Goal: Task Accomplishment & Management: Manage account settings

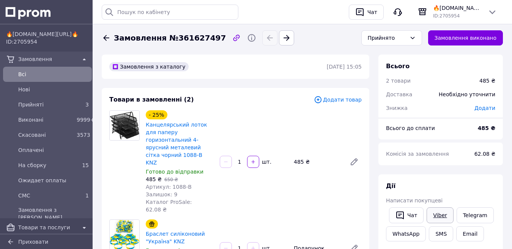
click at [435, 211] on link "Viber" at bounding box center [439, 216] width 27 height 16
drag, startPoint x: 174, startPoint y: 38, endPoint x: 209, endPoint y: 38, distance: 34.9
click at [209, 38] on span "Замовлення №361627497" at bounding box center [170, 38] width 112 height 11
copy span "361627497"
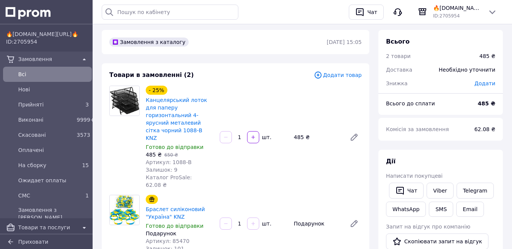
scroll to position [38, 0]
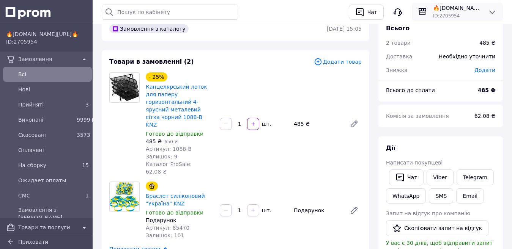
click at [456, 13] on span "ID: 2705954" at bounding box center [446, 15] width 27 height 5
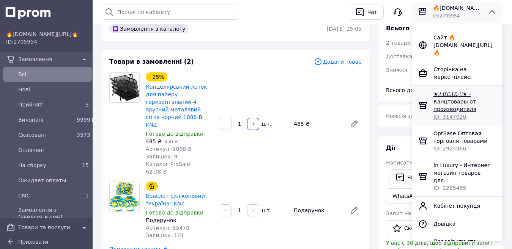
click at [444, 97] on span "★𝓜𝓘𝓒𝓐𝓡-𝓥★ - Канцтовары от производителя" at bounding box center [454, 101] width 43 height 21
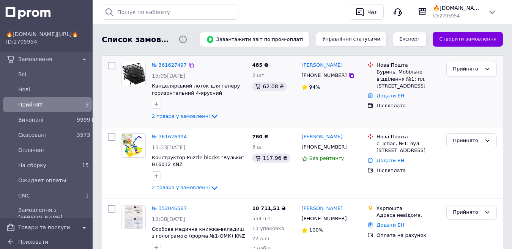
scroll to position [76, 0]
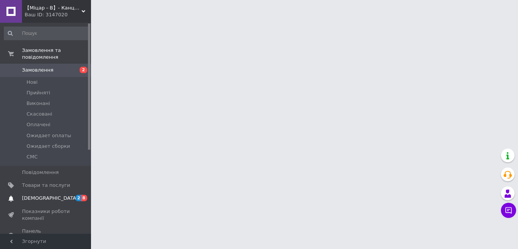
click at [34, 195] on span "[DEMOGRAPHIC_DATA]" at bounding box center [50, 198] width 56 height 7
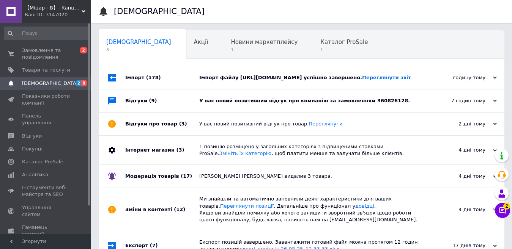
click at [200, 102] on div "У вас новий позитивний відгук про компанію за замовленням 360826128." at bounding box center [310, 101] width 222 height 7
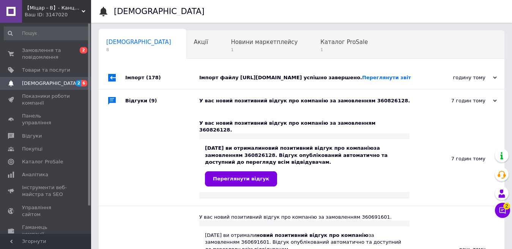
drag, startPoint x: 172, startPoint y: 73, endPoint x: 187, endPoint y: 72, distance: 14.8
click at [173, 73] on div "Імпорт (178)" at bounding box center [162, 77] width 74 height 23
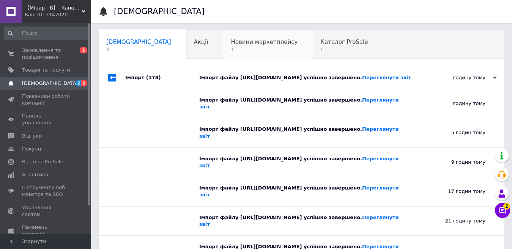
click at [231, 49] on span "1" at bounding box center [264, 50] width 67 height 6
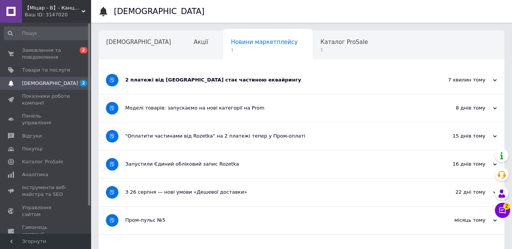
click at [216, 77] on div "2 платежі від Rozetka стає частиною еквайрингу" at bounding box center [273, 80] width 296 height 7
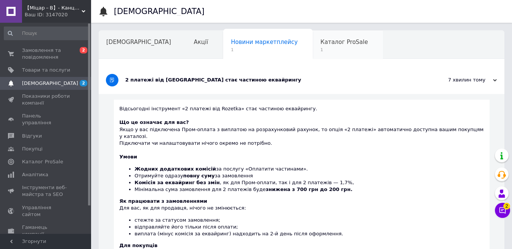
click at [320, 44] on span "Каталог ProSale" at bounding box center [343, 42] width 47 height 7
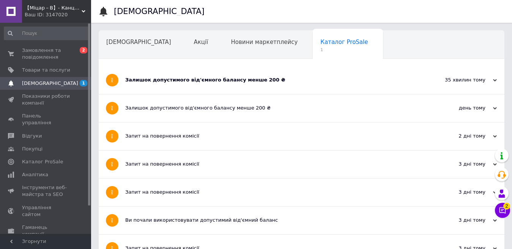
drag, startPoint x: 236, startPoint y: 82, endPoint x: 248, endPoint y: 80, distance: 11.8
click at [236, 81] on div "Залишок допустимого від'ємного балансу менше 200 ₴" at bounding box center [273, 80] width 296 height 7
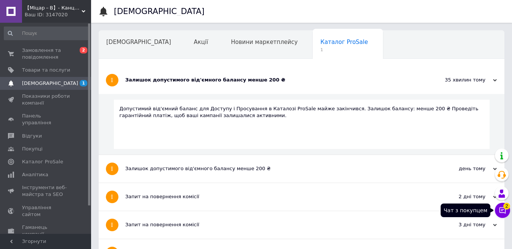
click at [502, 212] on icon at bounding box center [503, 211] width 8 height 8
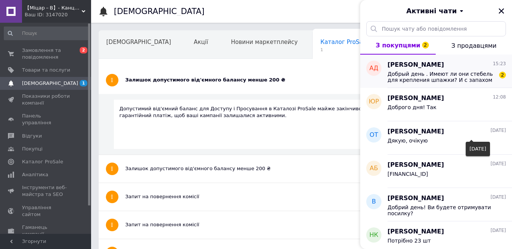
click at [425, 77] on span "Добрый день . Имеют ли они стебель для крепления шпажки? И с запахом ли?" at bounding box center [441, 77] width 108 height 12
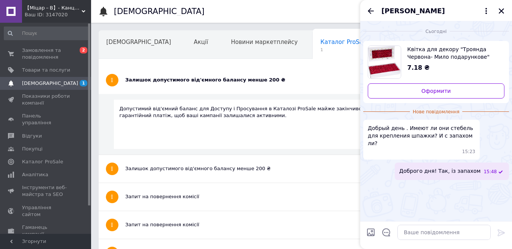
click at [502, 10] on icon "Закрити" at bounding box center [501, 10] width 5 height 5
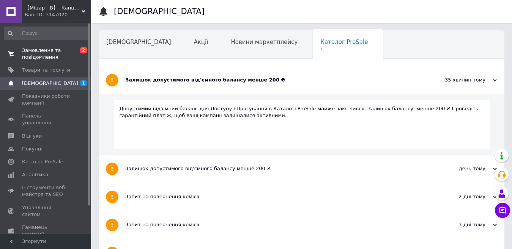
click at [50, 50] on span "Замовлення та повідомлення" at bounding box center [46, 54] width 48 height 14
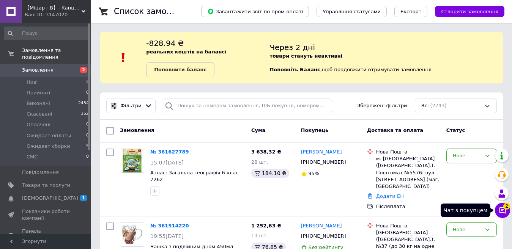
click at [502, 216] on button "Чат з покупцем 2" at bounding box center [502, 210] width 15 height 15
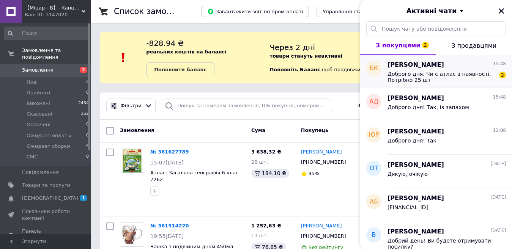
click at [440, 77] on span "Доброго дня. Чи є атлас в наявності. Потрібно 25 шт" at bounding box center [441, 77] width 108 height 12
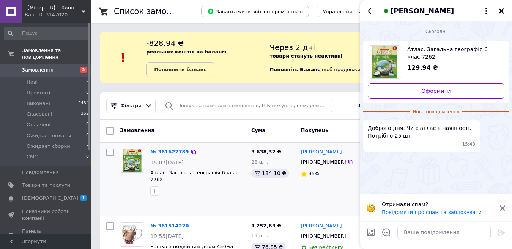
click at [160, 153] on link "№ 361627789" at bounding box center [169, 152] width 39 height 6
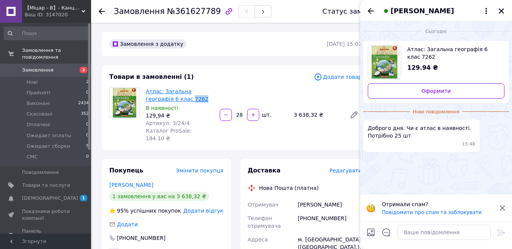
drag, startPoint x: 171, startPoint y: 98, endPoint x: 159, endPoint y: 98, distance: 11.8
click at [159, 98] on span "Атлас: Загальна географія 6 клас 7262" at bounding box center [180, 95] width 68 height 15
copy link "7262"
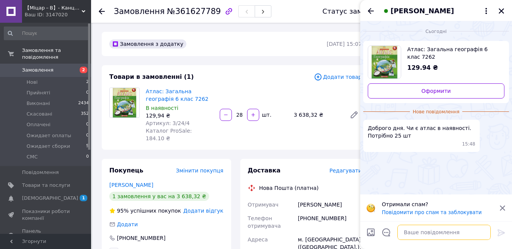
click at [446, 237] on textarea at bounding box center [443, 232] width 93 height 15
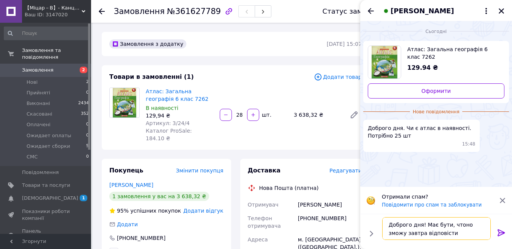
drag, startPoint x: 448, startPoint y: 225, endPoint x: 456, endPoint y: 227, distance: 8.3
click at [456, 227] on textarea "Доброго дня! Має бути, чтоно зможу завтра відповісти" at bounding box center [436, 228] width 109 height 23
type textarea "Доброго дня! Має бути, точно зможу завтра відповісти"
click at [503, 230] on icon at bounding box center [501, 232] width 9 height 9
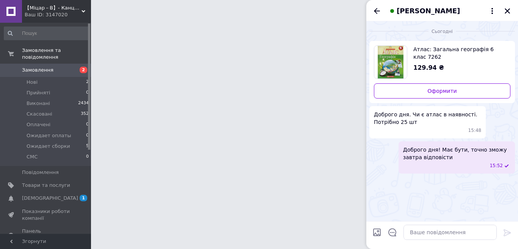
click at [510, 11] on div "Беата Кулинич" at bounding box center [442, 10] width 152 height 21
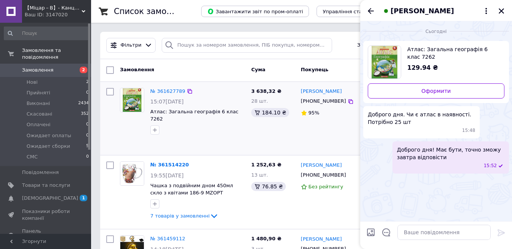
click at [501, 11] on icon "Закрити" at bounding box center [501, 10] width 5 height 5
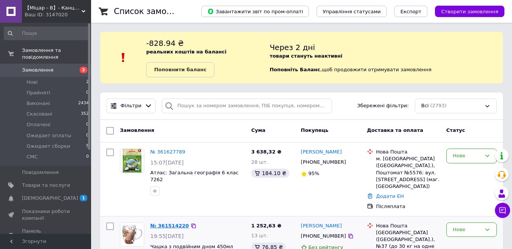
click at [169, 223] on link "№ 361514220" at bounding box center [169, 226] width 39 height 6
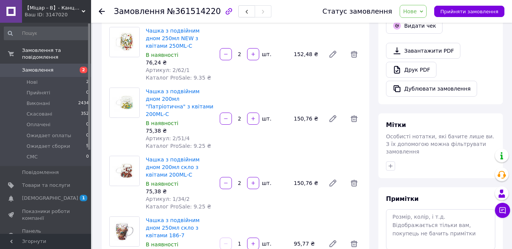
scroll to position [152, 0]
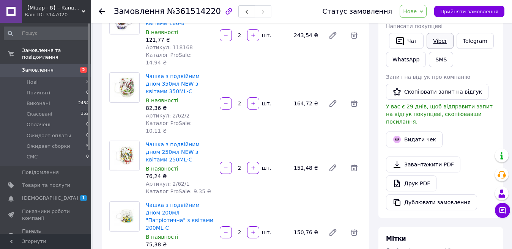
click at [433, 40] on link "Viber" at bounding box center [439, 41] width 27 height 16
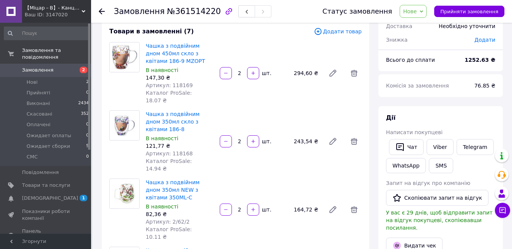
scroll to position [0, 0]
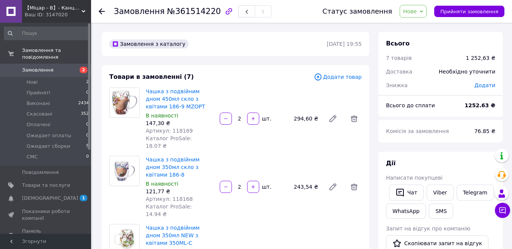
click at [177, 9] on span "№361514220" at bounding box center [194, 11] width 54 height 9
copy span "361514220"
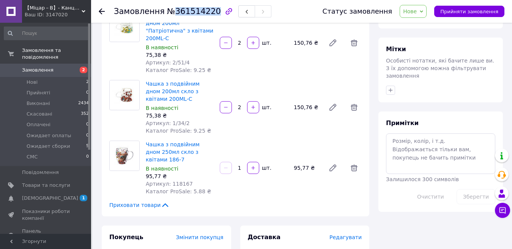
scroll to position [304, 0]
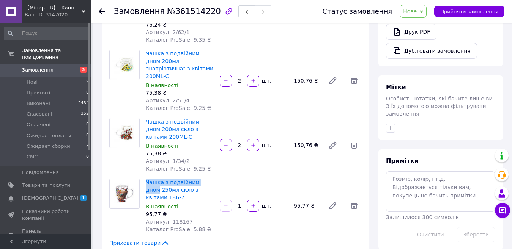
drag, startPoint x: 144, startPoint y: 142, endPoint x: 207, endPoint y: 141, distance: 63.0
click at [207, 177] on div "Чашка з подвійним дном 250мл скло з квітами 186-7 В наявності 95,77 ₴ Артикул: …" at bounding box center [180, 206] width 74 height 58
copy link "Чашка з подвійним дном"
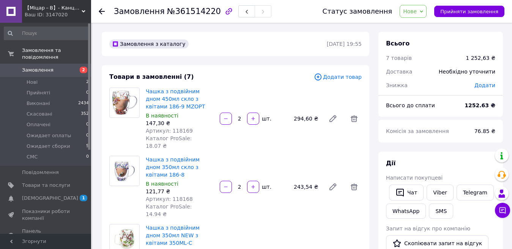
click at [426, 9] on span "Нове" at bounding box center [412, 11] width 27 height 13
click at [426, 82] on li "Ожидает сборки" at bounding box center [426, 83] width 52 height 11
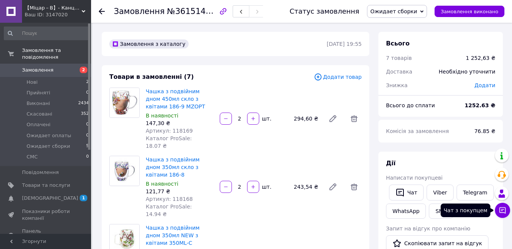
click at [499, 206] on button "Чат з покупцем" at bounding box center [502, 210] width 15 height 15
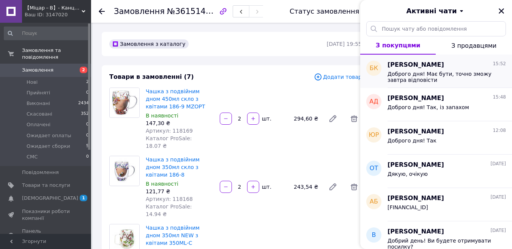
click at [471, 82] on span "Доброго дня! Має бути, точно зможу завтра відповісти" at bounding box center [441, 77] width 108 height 12
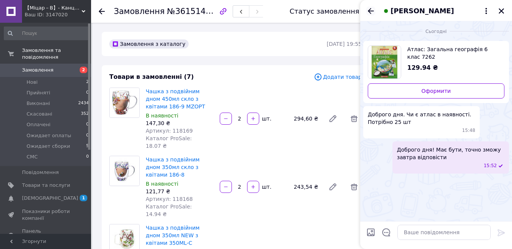
click at [367, 11] on icon "Назад" at bounding box center [370, 10] width 9 height 9
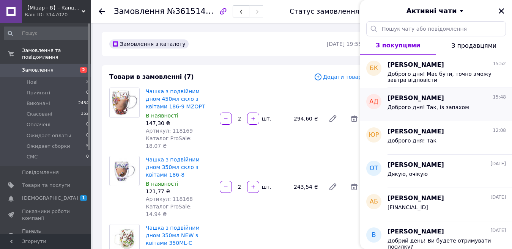
drag, startPoint x: 503, startPoint y: 8, endPoint x: 436, endPoint y: 103, distance: 115.8
click at [501, 8] on icon "Закрити" at bounding box center [501, 11] width 7 height 7
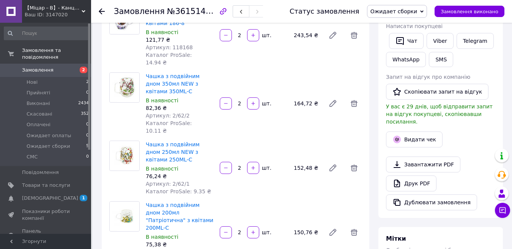
scroll to position [114, 0]
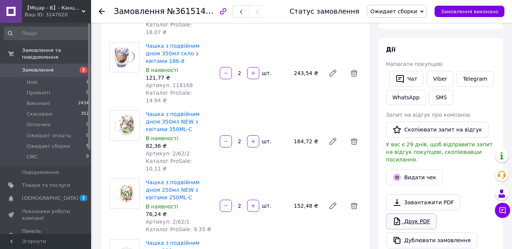
click at [416, 219] on link "Друк PDF" at bounding box center [411, 222] width 50 height 16
click at [36, 67] on span "Замовлення" at bounding box center [37, 70] width 31 height 7
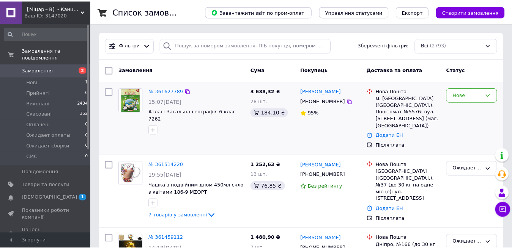
scroll to position [332, 0]
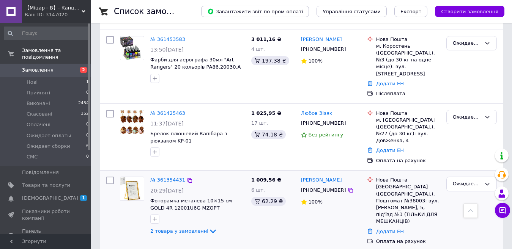
click at [167, 177] on link "№ 361354431" at bounding box center [167, 180] width 35 height 6
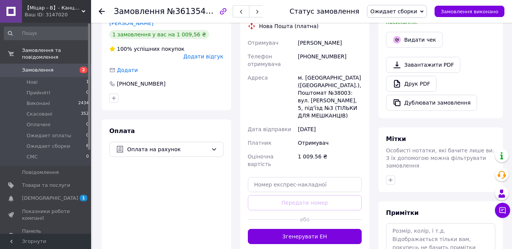
scroll to position [266, 0]
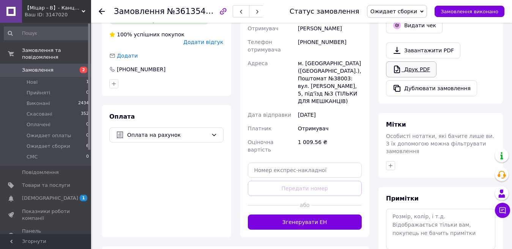
click at [407, 65] on link "Друк PDF" at bounding box center [411, 69] width 50 height 16
click at [41, 8] on span "【﻿Міцар－В】- Канцтовари від виробника" at bounding box center [53, 8] width 57 height 7
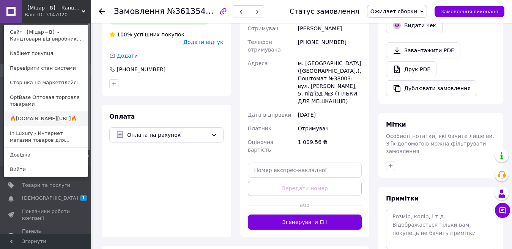
click at [41, 116] on link "🔥[DOMAIN_NAME][URL]🔥" at bounding box center [45, 119] width 83 height 14
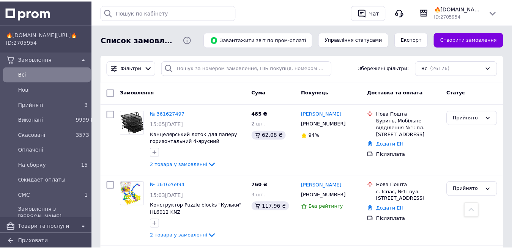
scroll to position [152, 0]
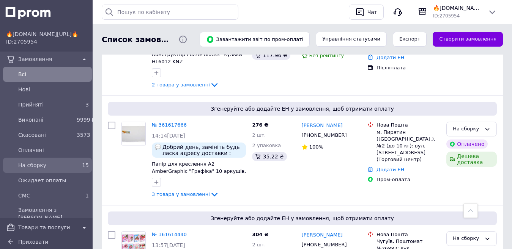
click at [39, 168] on span "На сборку" at bounding box center [45, 166] width 55 height 8
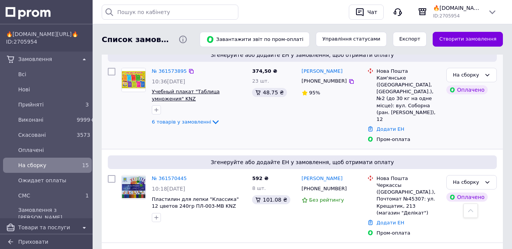
scroll to position [379, 0]
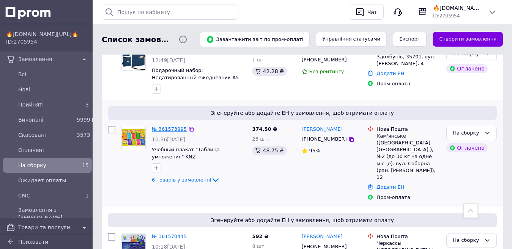
drag, startPoint x: 181, startPoint y: 123, endPoint x: 168, endPoint y: 122, distance: 12.9
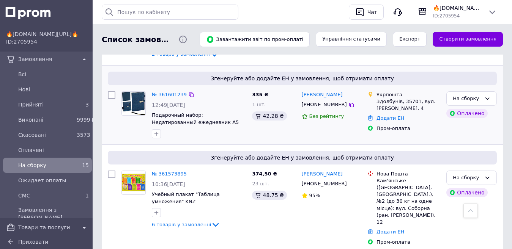
scroll to position [265, 0]
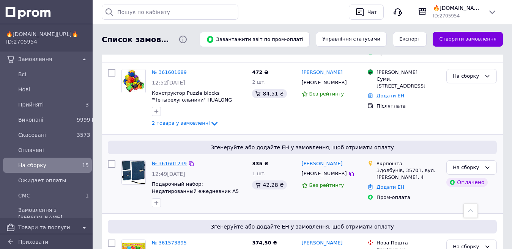
drag, startPoint x: 168, startPoint y: 153, endPoint x: 171, endPoint y: 156, distance: 4.9
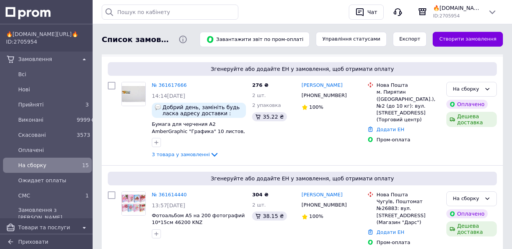
scroll to position [0, 0]
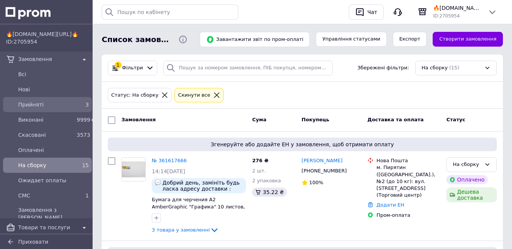
click at [42, 105] on span "Прийняті" at bounding box center [45, 105] width 55 height 8
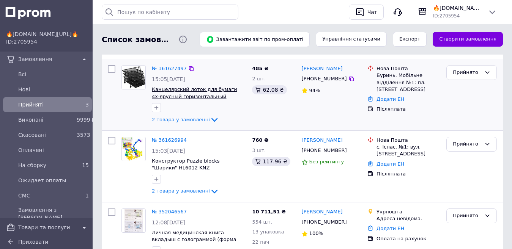
scroll to position [76, 0]
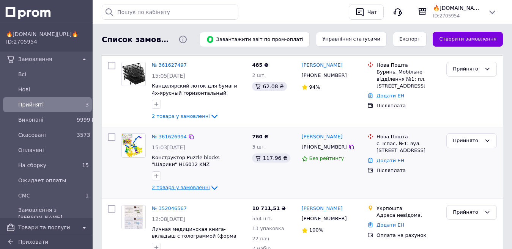
click at [184, 190] on span "2 товара у замовленні" at bounding box center [181, 188] width 58 height 6
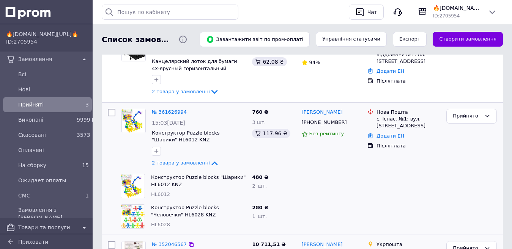
scroll to position [114, 0]
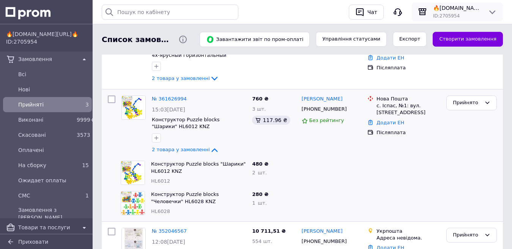
click at [458, 10] on span "🔥[DOMAIN_NAME][URL]🔥" at bounding box center [457, 8] width 49 height 8
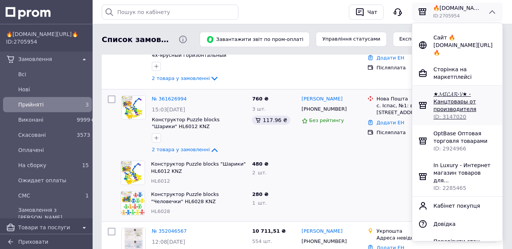
click at [444, 98] on span "★𝓜𝓘𝓒𝓐𝓡-𝓥★ - Канцтовары от производителя" at bounding box center [454, 101] width 43 height 21
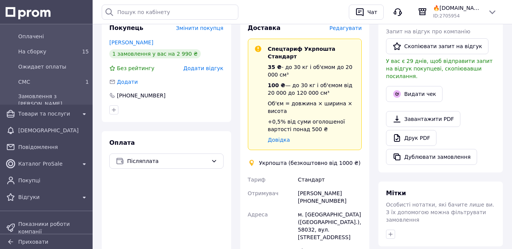
scroll to position [228, 0]
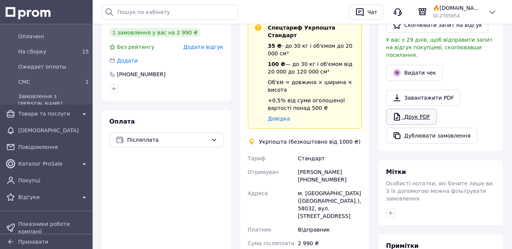
click at [411, 113] on link "Друк PDF" at bounding box center [411, 117] width 50 height 16
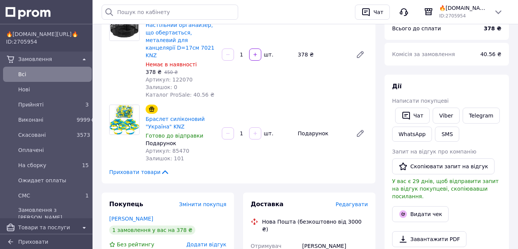
scroll to position [114, 0]
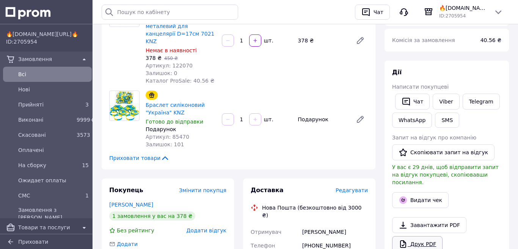
click at [414, 236] on link "Друк PDF" at bounding box center [417, 244] width 50 height 16
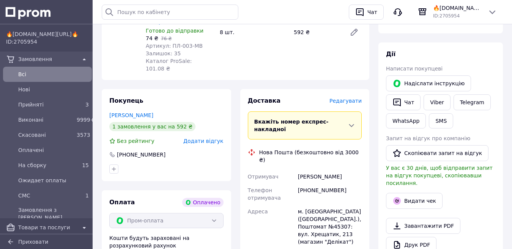
scroll to position [152, 0]
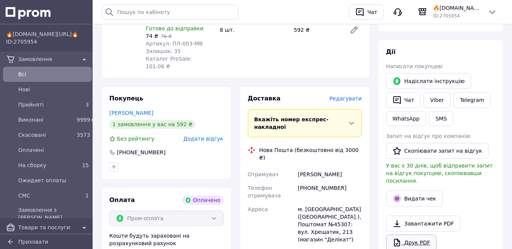
click link "Друк PDF"
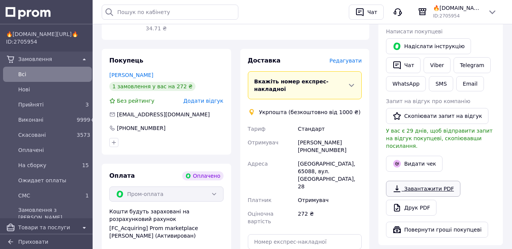
scroll to position [190, 0]
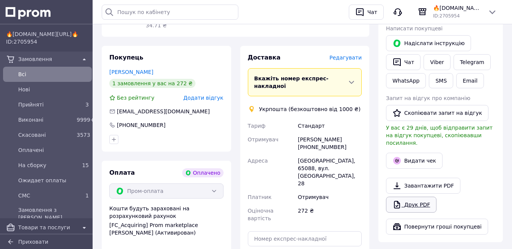
click at [412, 197] on link "Друк PDF" at bounding box center [411, 205] width 50 height 16
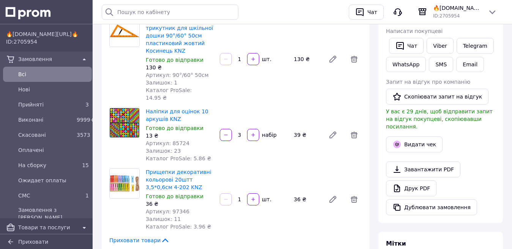
scroll to position [190, 0]
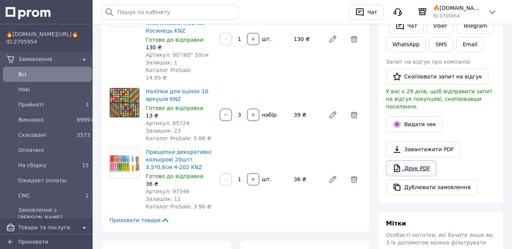
click at [415, 160] on link "Друк PDF" at bounding box center [411, 168] width 50 height 16
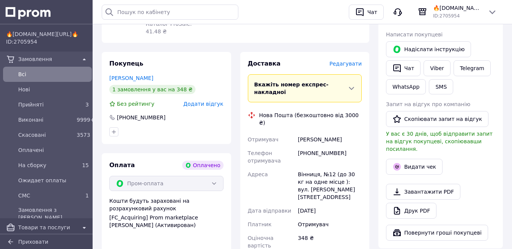
scroll to position [190, 0]
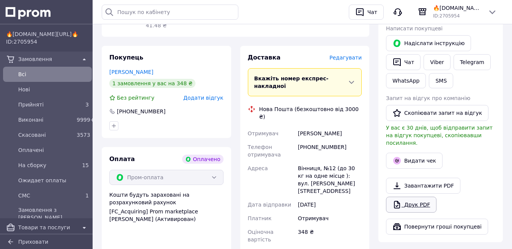
click at [403, 201] on link "Друк PDF" at bounding box center [411, 205] width 50 height 16
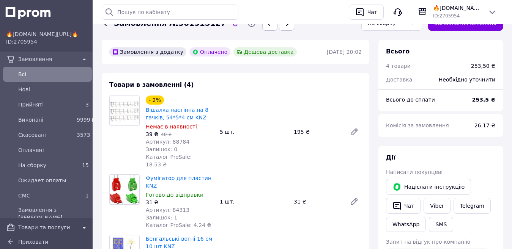
scroll to position [152, 0]
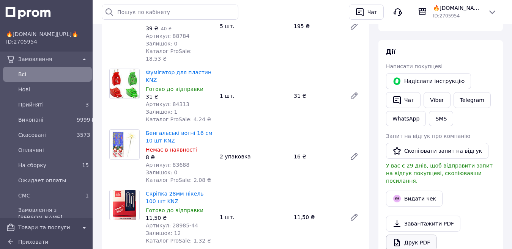
click at [407, 235] on link "Друк PDF" at bounding box center [411, 243] width 50 height 16
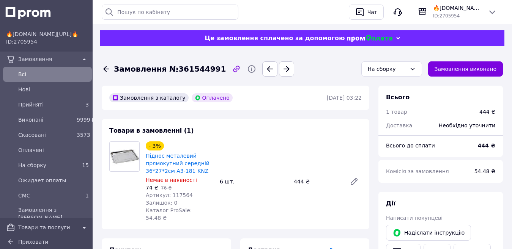
click at [469, 160] on div "Всього 1 товар 444 ₴ Доставка Необхідно уточнити Всього до сплати 444 ₴ Комісія…" at bounding box center [440, 134] width 124 height 97
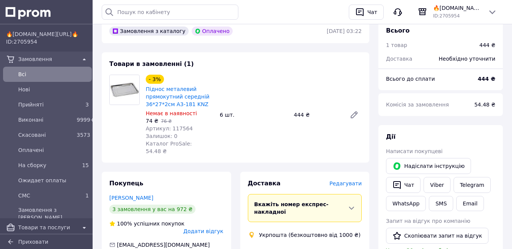
scroll to position [190, 0]
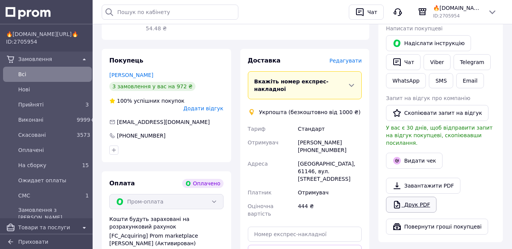
click at [414, 199] on link "Друк PDF" at bounding box center [411, 205] width 50 height 16
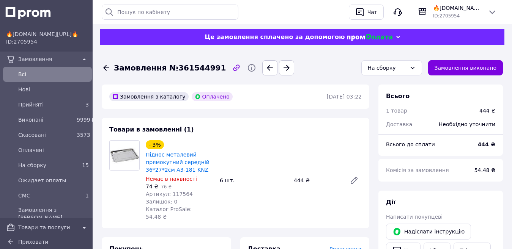
scroll to position [0, 0]
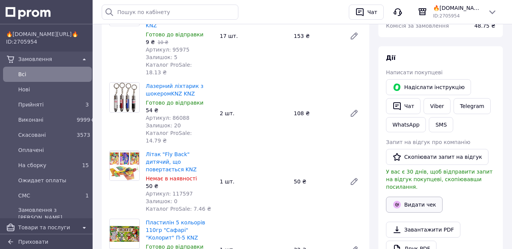
scroll to position [152, 0]
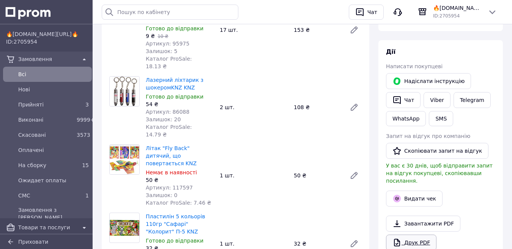
click at [416, 235] on link "Друк PDF" at bounding box center [411, 243] width 50 height 16
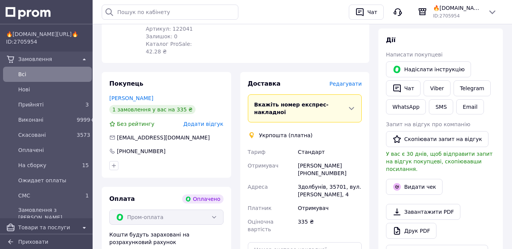
scroll to position [190, 0]
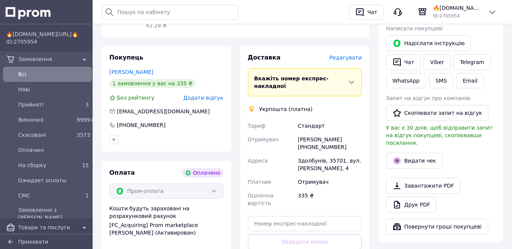
click at [404, 197] on link "Друк PDF" at bounding box center [411, 205] width 50 height 16
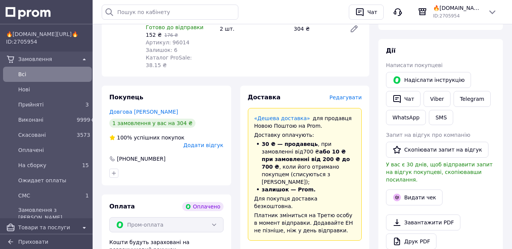
scroll to position [228, 0]
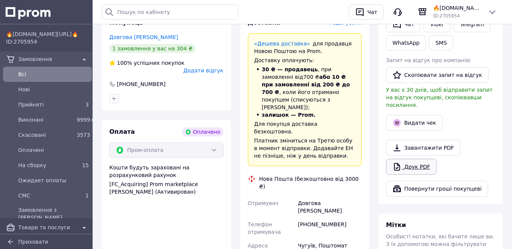
click at [406, 160] on link "Друк PDF" at bounding box center [411, 167] width 50 height 16
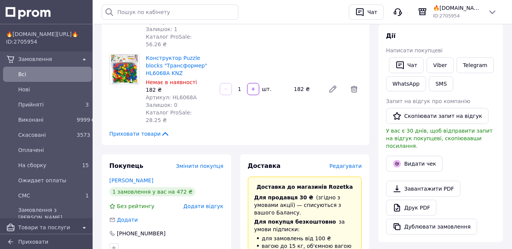
scroll to position [152, 0]
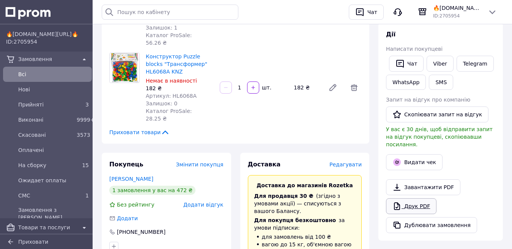
click at [416, 198] on link "Друк PDF" at bounding box center [411, 206] width 50 height 16
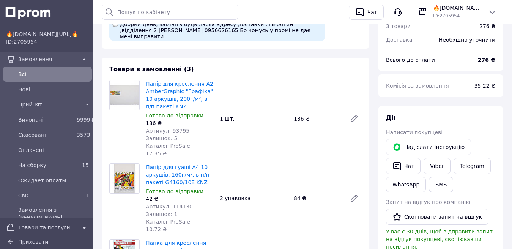
scroll to position [152, 0]
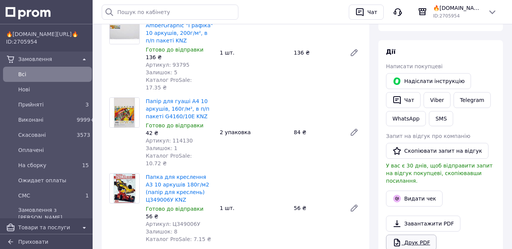
click at [415, 236] on link "Друк PDF" at bounding box center [411, 243] width 50 height 16
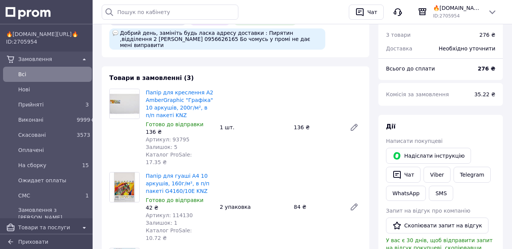
scroll to position [76, 0]
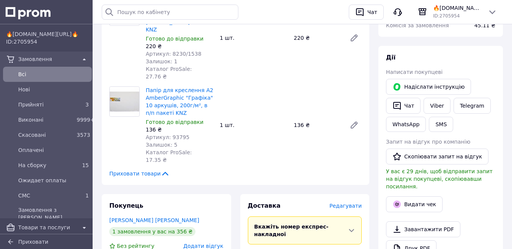
scroll to position [152, 0]
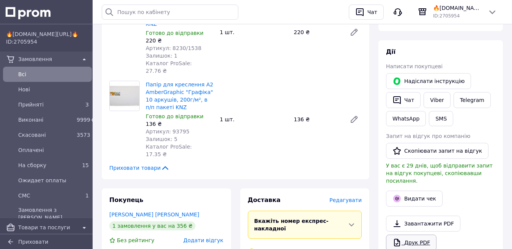
click at [409, 235] on link "Друк PDF" at bounding box center [411, 243] width 50 height 16
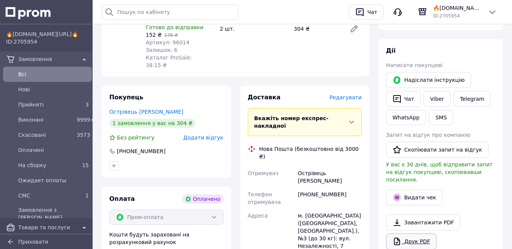
scroll to position [190, 0]
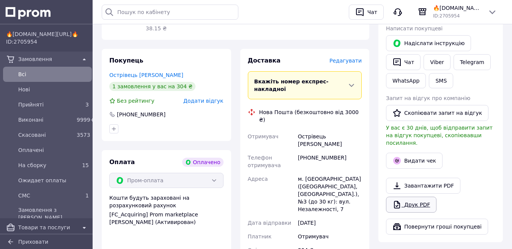
click at [409, 199] on link "Друк PDF" at bounding box center [411, 205] width 50 height 16
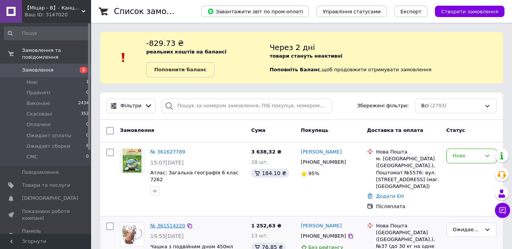
click at [165, 223] on link "№ 361514220" at bounding box center [167, 226] width 35 height 6
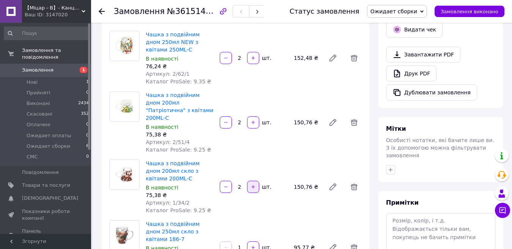
scroll to position [304, 0]
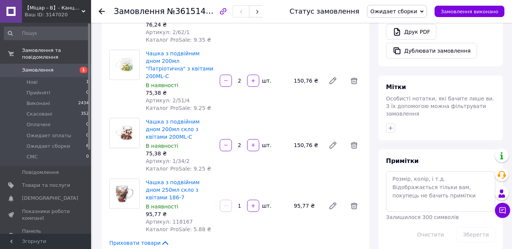
click at [62, 11] on span "【﻿Міцар－В】- Канцтовари від виробника" at bounding box center [53, 8] width 57 height 7
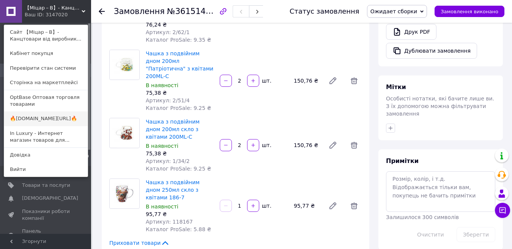
click at [42, 119] on link "🔥[DOMAIN_NAME][URL]🔥" at bounding box center [45, 119] width 83 height 14
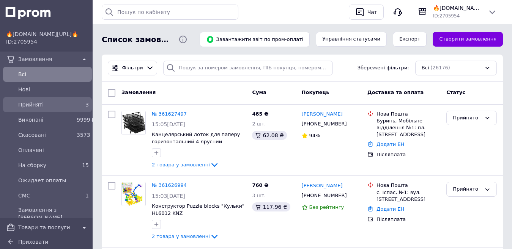
click at [43, 103] on span "Прийняті" at bounding box center [45, 105] width 55 height 8
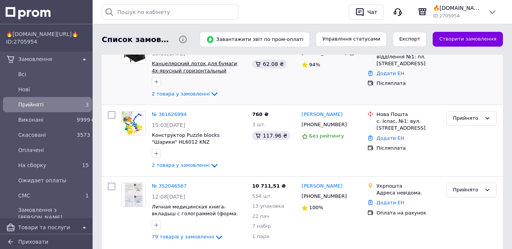
scroll to position [114, 0]
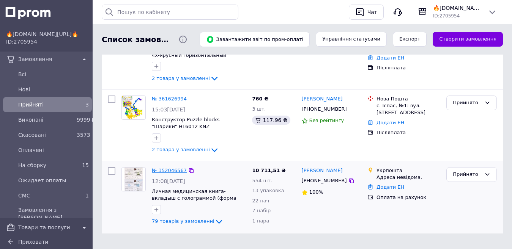
click at [172, 173] on link "№ 352046567" at bounding box center [169, 171] width 35 height 6
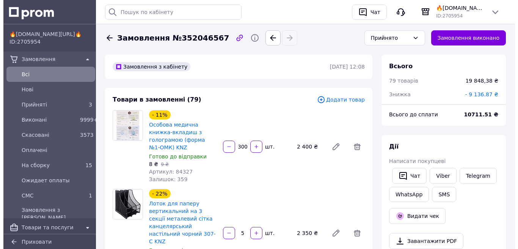
scroll to position [1902, 0]
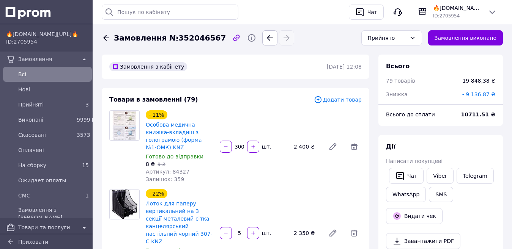
click at [337, 100] on span "Додати товар" at bounding box center [338, 100] width 48 height 8
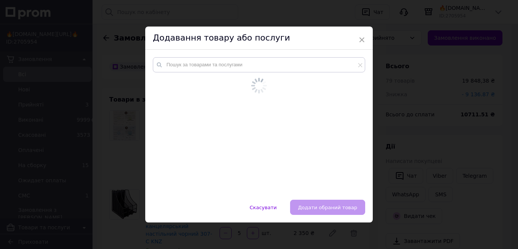
click at [193, 63] on div at bounding box center [259, 125] width 228 height 150
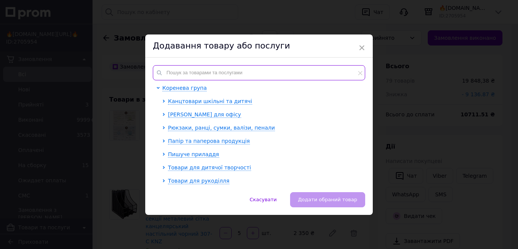
click at [198, 68] on input "text" at bounding box center [259, 72] width 212 height 15
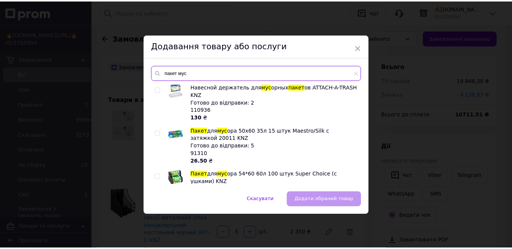
scroll to position [125, 0]
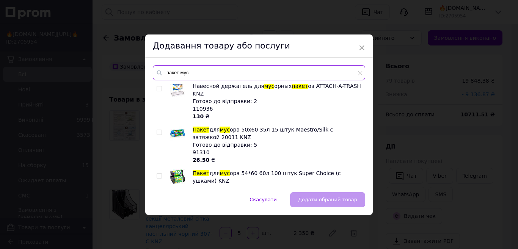
type input "пакет мус"
click at [160, 130] on input "checkbox" at bounding box center [159, 132] width 5 height 5
checkbox input "true"
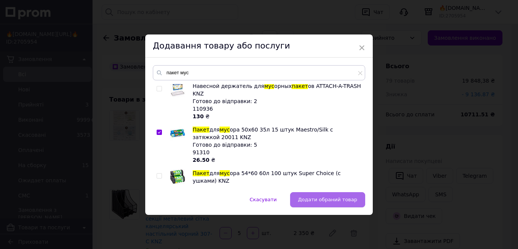
click at [324, 197] on span "Додати обраний товар" at bounding box center [327, 200] width 59 height 6
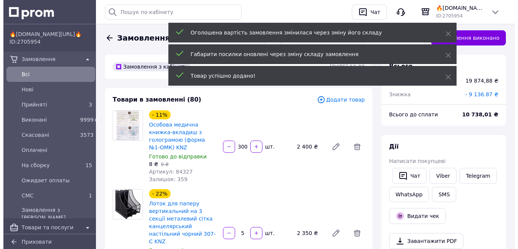
scroll to position [1876, 0]
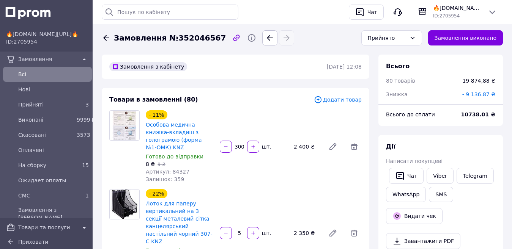
click at [48, 75] on span "Всi" at bounding box center [53, 75] width 71 height 8
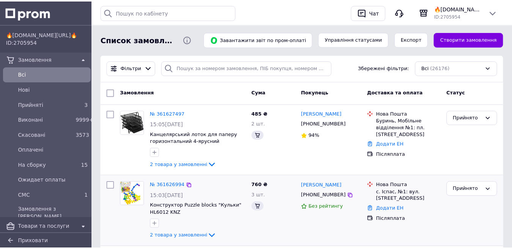
scroll to position [38, 0]
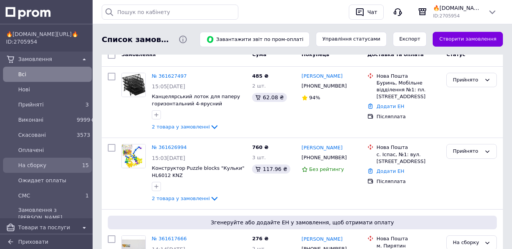
click at [39, 168] on span "На сборку" at bounding box center [45, 166] width 55 height 8
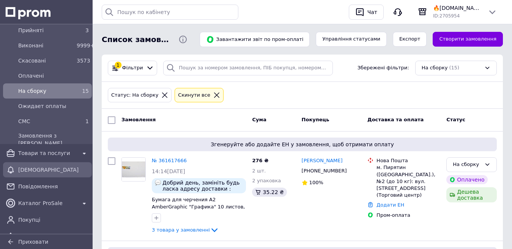
scroll to position [76, 0]
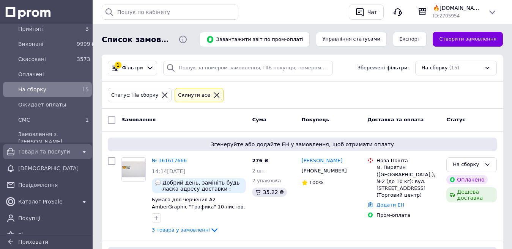
click at [47, 156] on div "Товари та послуги" at bounding box center [47, 151] width 61 height 11
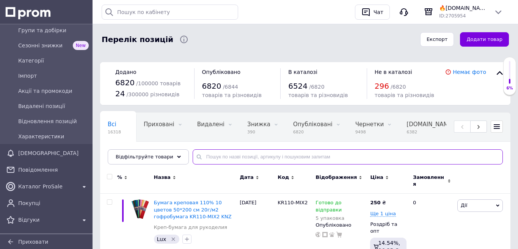
click at [229, 158] on input "text" at bounding box center [348, 156] width 310 height 15
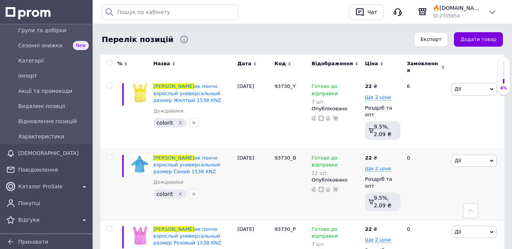
scroll to position [114, 0]
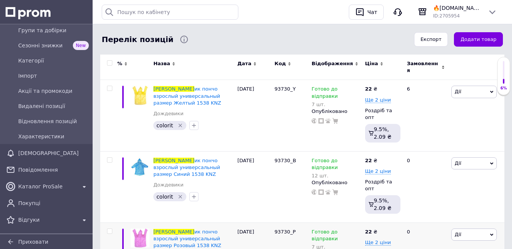
type input "дождев"
click at [99, 41] on div "Перелік позицій" at bounding box center [253, 39] width 312 height 15
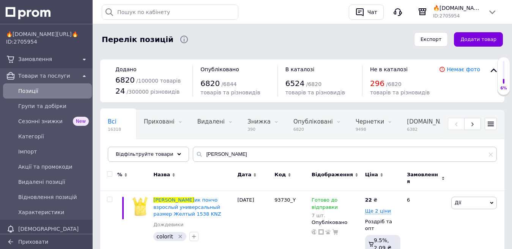
scroll to position [0, 0]
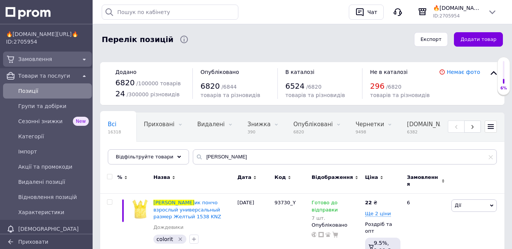
click at [32, 62] on span "Замовлення" at bounding box center [47, 59] width 58 height 8
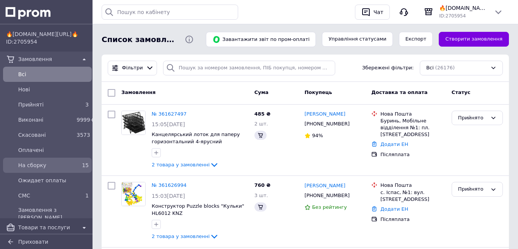
click at [35, 165] on span "На сборку" at bounding box center [45, 166] width 55 height 8
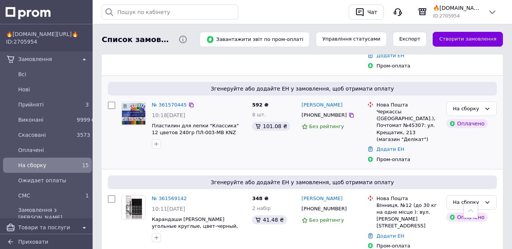
scroll to position [531, 0]
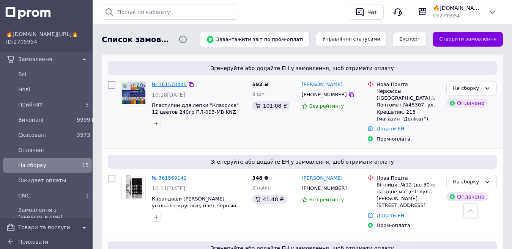
click at [171, 82] on link "№ 361570445" at bounding box center [169, 85] width 35 height 6
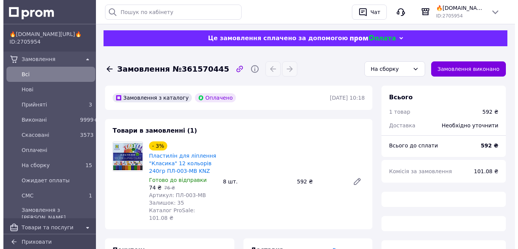
scroll to position [152, 0]
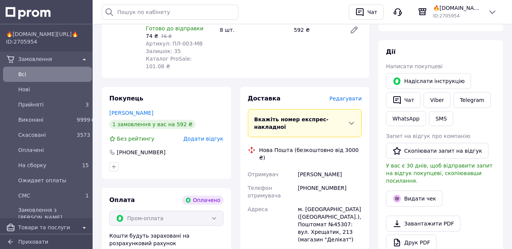
click at [356, 96] on span "Редагувати" at bounding box center [345, 99] width 32 height 6
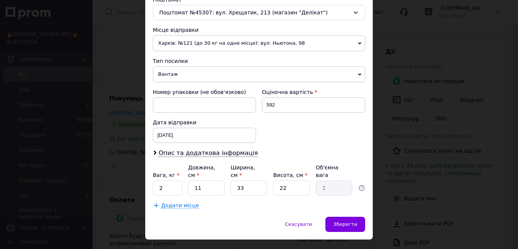
scroll to position [255, 0]
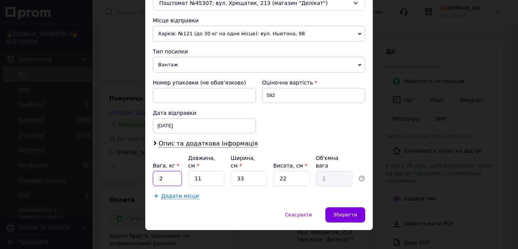
click at [176, 173] on input "2" at bounding box center [167, 178] width 29 height 15
type input "2.6"
type input "2"
type input "0.36"
type input "24"
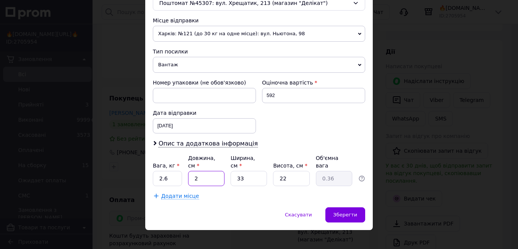
type input "4.36"
type input "24"
type input "2"
type input "0.26"
type input "20"
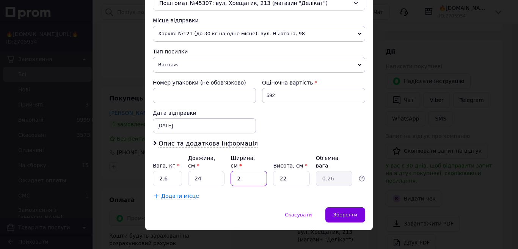
type input "2.64"
type input "20"
type input "1"
type input "0.12"
type input "17"
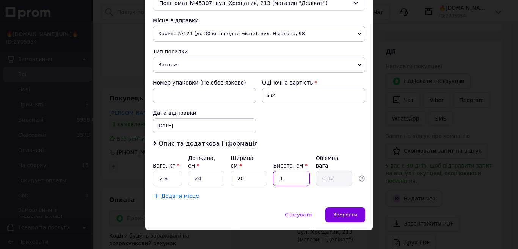
type input "2.04"
type input "17"
click at [355, 212] on span "Зберегти" at bounding box center [345, 215] width 24 height 6
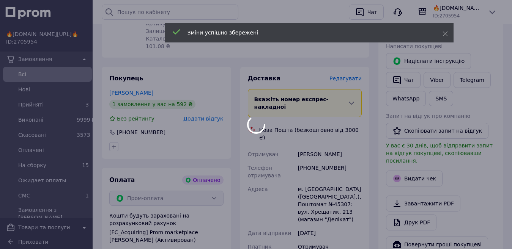
scroll to position [266, 0]
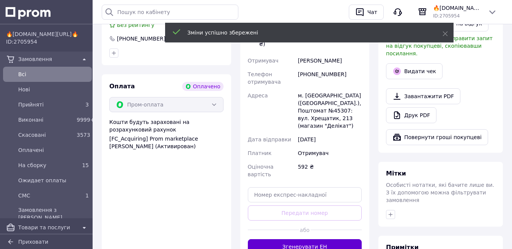
click at [302, 239] on button "Згенерувати ЕН" at bounding box center [305, 246] width 114 height 15
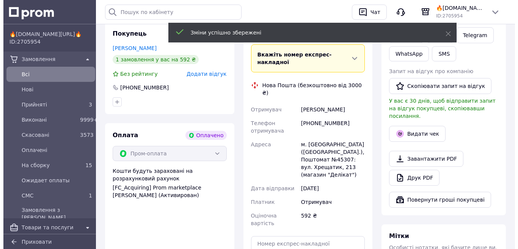
scroll to position [190, 0]
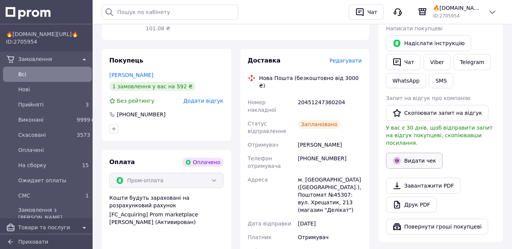
click at [422, 155] on button "Видати чек" at bounding box center [414, 161] width 57 height 16
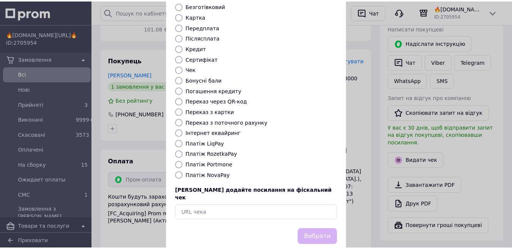
scroll to position [76, 0]
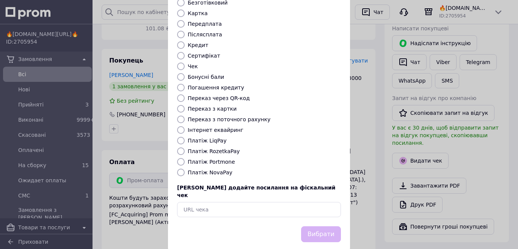
click at [212, 148] on label "Платіж RozetkaPay" at bounding box center [214, 151] width 52 height 6
click at [185, 148] on input "Платіж RozetkaPay" at bounding box center [181, 152] width 8 height 8
radio input "true"
click at [327, 226] on button "Вибрати" at bounding box center [321, 234] width 40 height 16
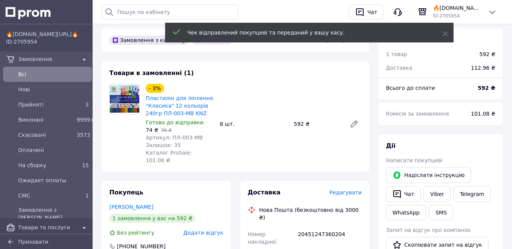
scroll to position [0, 0]
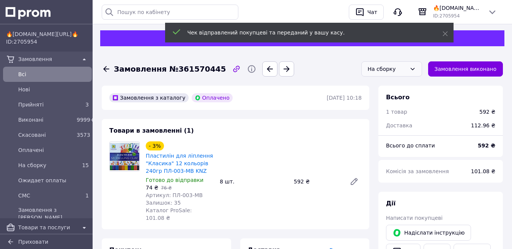
click at [399, 71] on div "На сборку" at bounding box center [387, 69] width 39 height 8
click at [390, 137] on li "СМС" at bounding box center [392, 144] width 60 height 14
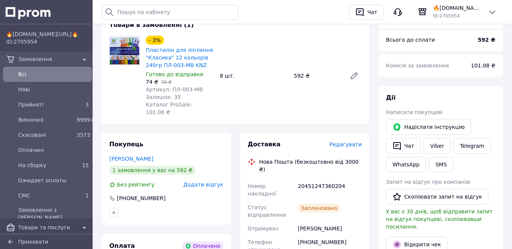
scroll to position [0, 0]
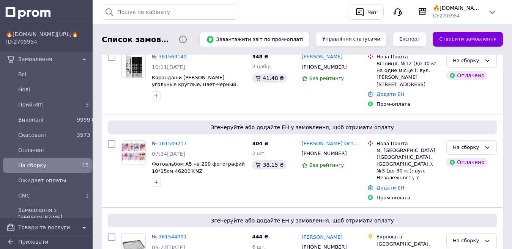
scroll to position [1051, 0]
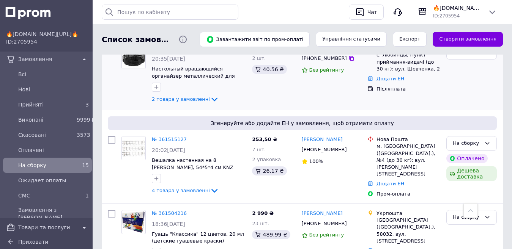
drag, startPoint x: 453, startPoint y: 238, endPoint x: 449, endPoint y: 71, distance: 167.7
click at [428, 61] on div "Нова Пошта с. Любинцы, Пункт приймання-видачі (до 30 кг): вул. Шевченка, 2 Дода…" at bounding box center [403, 74] width 79 height 65
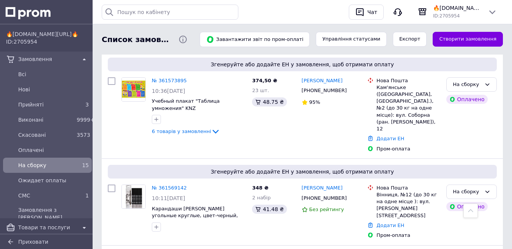
scroll to position [446, 0]
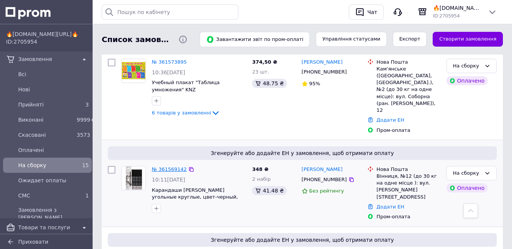
click at [171, 167] on link "№ 361569142" at bounding box center [169, 170] width 35 height 6
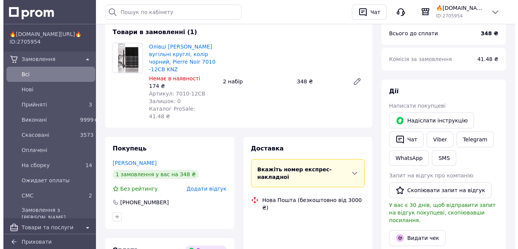
scroll to position [152, 0]
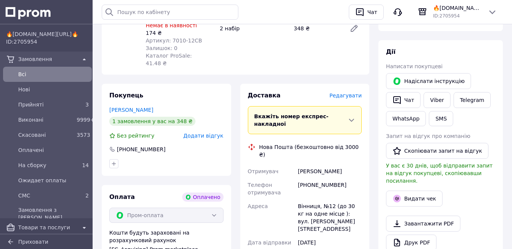
click at [345, 93] on span "Редагувати" at bounding box center [345, 96] width 32 height 6
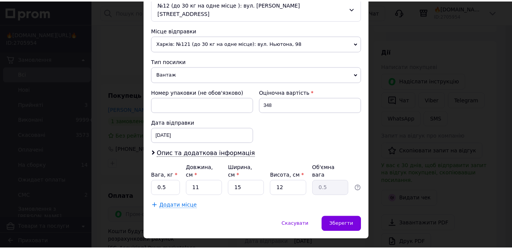
scroll to position [255, 0]
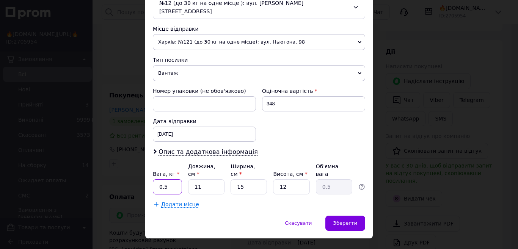
click at [175, 179] on input "0.5" at bounding box center [167, 186] width 29 height 15
type input "0.24"
type input "2"
type input "0.1"
type input "20"
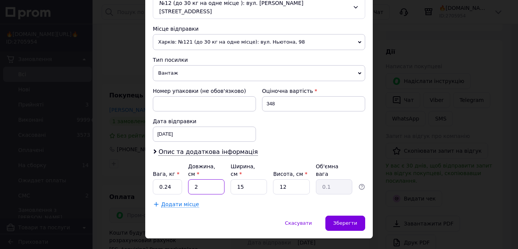
type input "0.9"
type input "20"
type input "1"
type input "0.1"
type input "10"
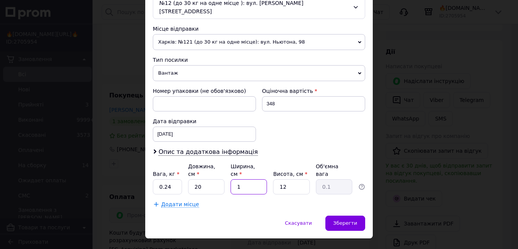
type input "0.6"
type input "10"
type input "1"
type input "0.1"
type input "10"
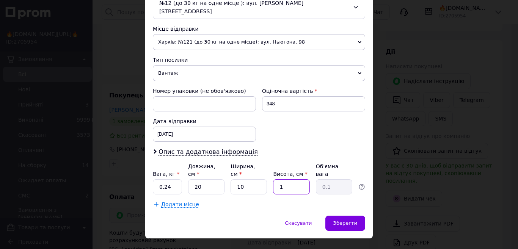
type input "0.5"
type input "10"
click at [335, 216] on div "Зберегти" at bounding box center [346, 223] width 40 height 15
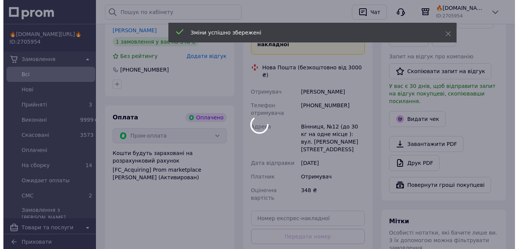
scroll to position [266, 0]
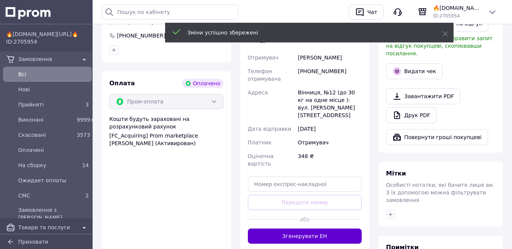
click at [307, 229] on button "Згенерувати ЕН" at bounding box center [305, 236] width 114 height 15
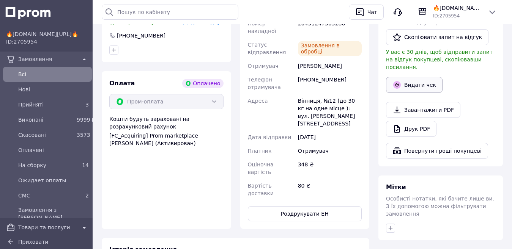
click at [414, 77] on button "Видати чек" at bounding box center [414, 85] width 57 height 16
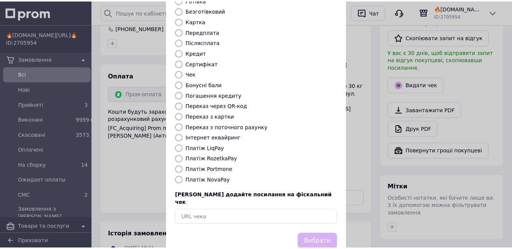
scroll to position [77, 0]
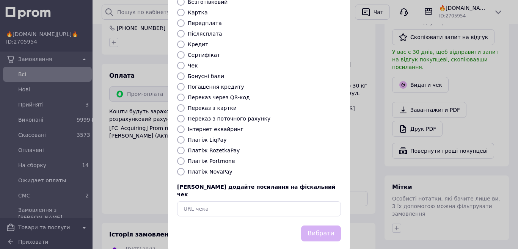
click at [218, 148] on label "Платіж RozetkaPay" at bounding box center [214, 151] width 52 height 6
click at [185, 147] on input "Платіж RozetkaPay" at bounding box center [181, 151] width 8 height 8
radio input "true"
click at [315, 226] on button "Вибрати" at bounding box center [321, 234] width 40 height 16
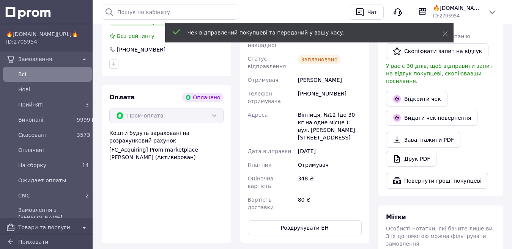
scroll to position [190, 0]
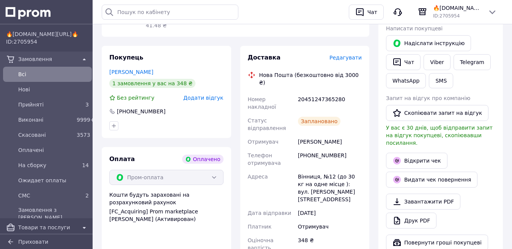
click at [351, 55] on span "Редагувати" at bounding box center [345, 58] width 32 height 6
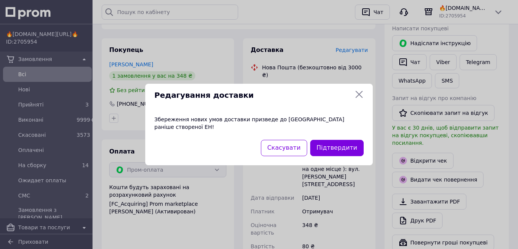
click at [356, 99] on icon at bounding box center [359, 94] width 9 height 9
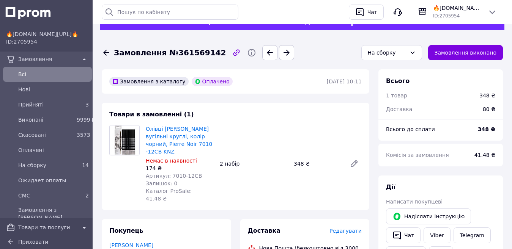
scroll to position [0, 0]
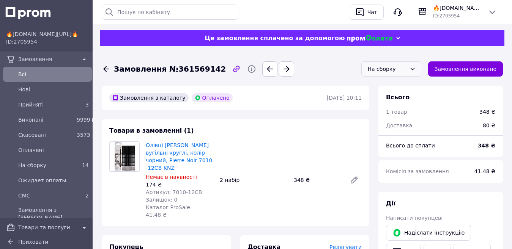
click at [392, 64] on div "На сборку" at bounding box center [391, 68] width 61 height 15
click at [388, 142] on li "СМС" at bounding box center [392, 144] width 60 height 14
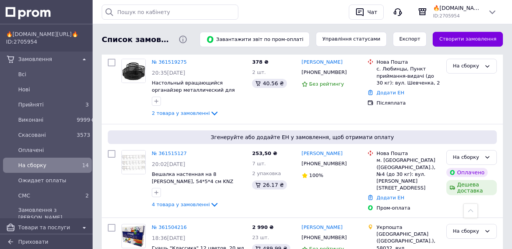
scroll to position [1062, 0]
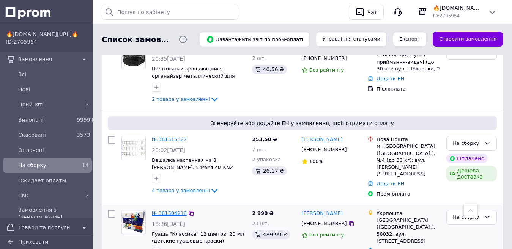
click at [160, 211] on link "№ 361504216" at bounding box center [169, 214] width 35 height 6
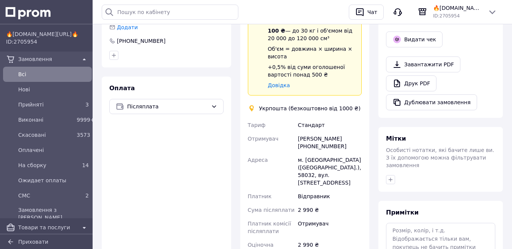
scroll to position [266, 0]
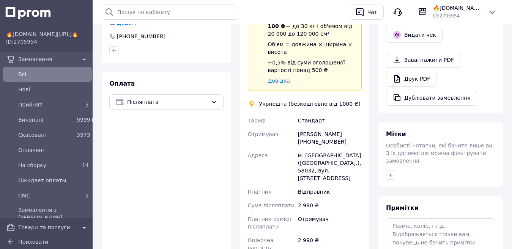
drag, startPoint x: 295, startPoint y: 118, endPoint x: 346, endPoint y: 128, distance: 51.8
click at [346, 128] on div "Тариф Стандарт Отримувач Олександра Паскарюк +380952271145 Адреса м. Чернівці (…" at bounding box center [304, 184] width 117 height 141
copy div "Отримувач Олександра Паскарюк +380952271145"
click at [314, 149] on div "м. Чернівці (Чернівецька обл.), 58032, вул. Південно-Кільцева, 25" at bounding box center [329, 167] width 67 height 36
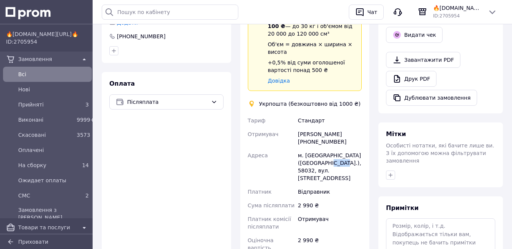
copy div "58032"
click at [303, 199] on div "2 990 ₴" at bounding box center [329, 206] width 67 height 14
drag, startPoint x: 301, startPoint y: 181, endPoint x: 310, endPoint y: 180, distance: 9.6
click at [312, 199] on div "2 990 ₴" at bounding box center [329, 206] width 67 height 14
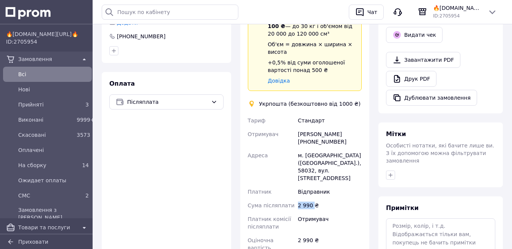
copy div "2 990"
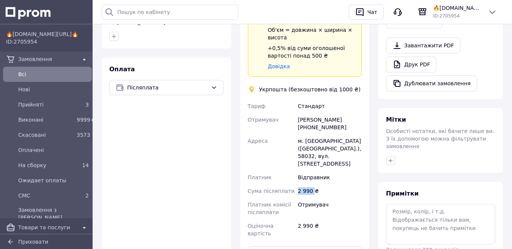
scroll to position [341, 0]
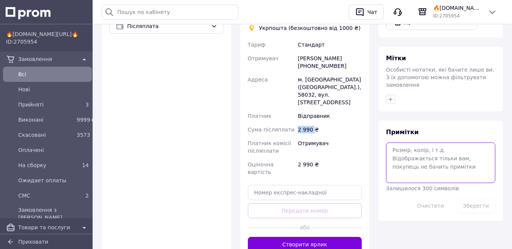
click at [431, 143] on textarea at bounding box center [440, 163] width 109 height 40
paste textarea "0505368982452"
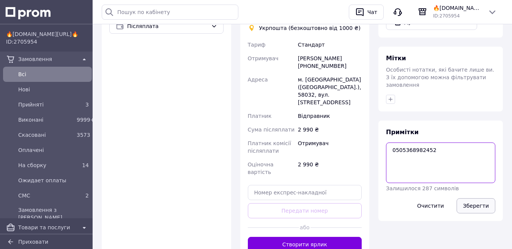
type textarea "0505368982452"
click at [472, 198] on button "Зберегти" at bounding box center [475, 205] width 39 height 15
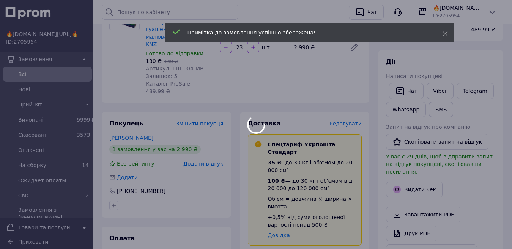
scroll to position [0, 0]
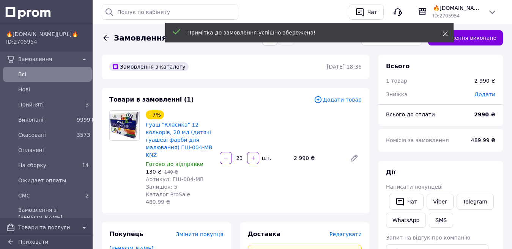
click at [443, 33] on icon at bounding box center [444, 33] width 5 height 5
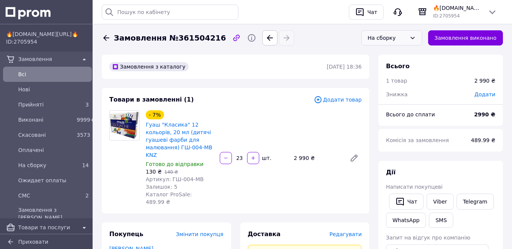
click at [396, 39] on div "На сборку" at bounding box center [387, 38] width 39 height 8
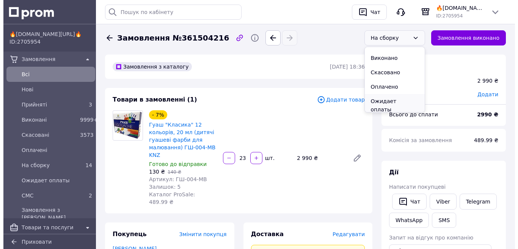
scroll to position [21, 0]
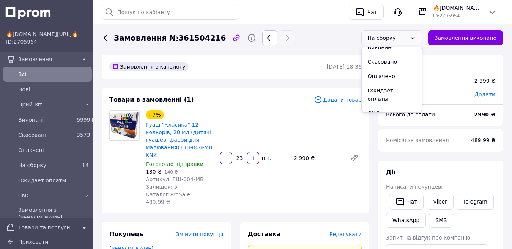
click at [382, 107] on li "СМС" at bounding box center [392, 113] width 60 height 14
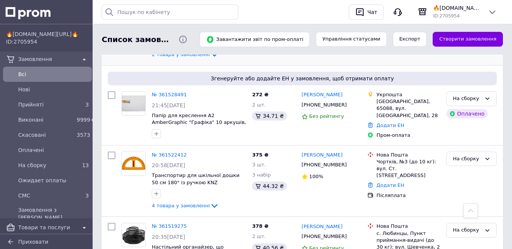
scroll to position [1252, 0]
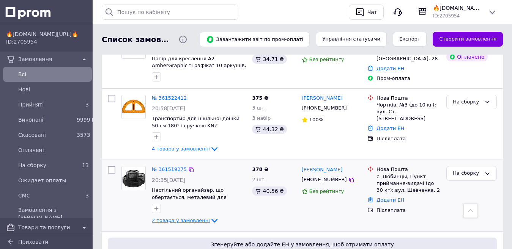
click at [171, 218] on span "2 товара у замовленні" at bounding box center [181, 221] width 58 height 6
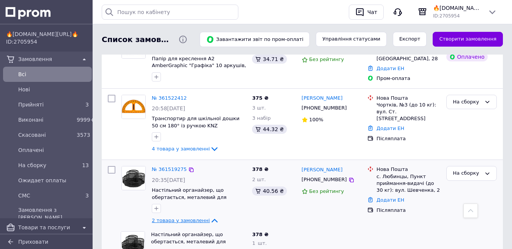
click at [173, 218] on span "2 товара у замовленні" at bounding box center [181, 221] width 58 height 6
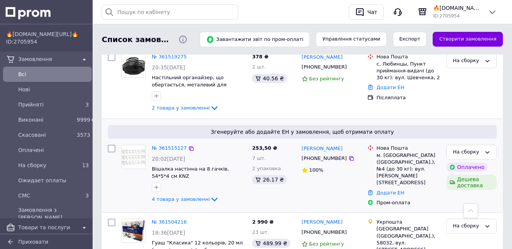
scroll to position [1328, 0]
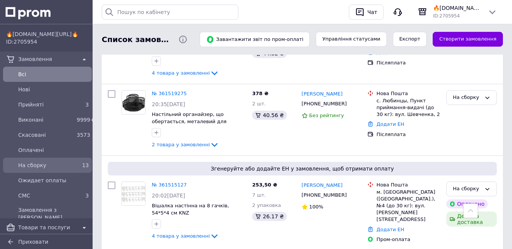
click at [53, 165] on span "На сборку" at bounding box center [45, 166] width 55 height 8
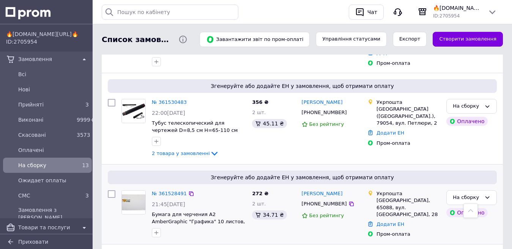
scroll to position [668, 0]
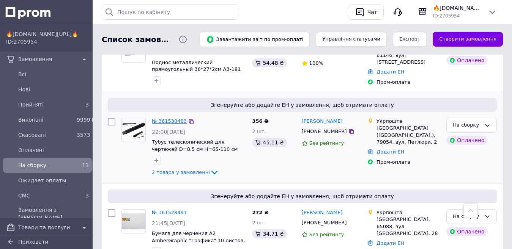
click at [165, 118] on link "№ 361530483" at bounding box center [169, 121] width 35 height 6
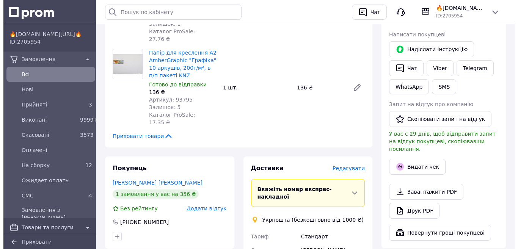
scroll to position [228, 0]
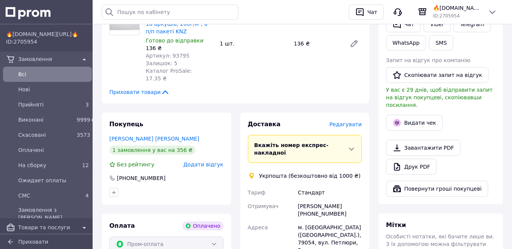
click at [346, 121] on span "Редагувати" at bounding box center [345, 124] width 32 height 6
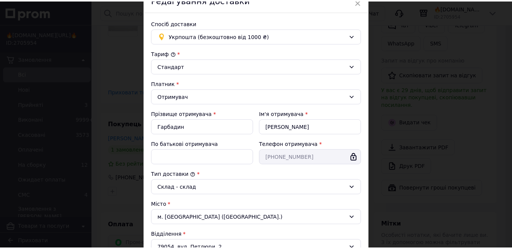
scroll to position [225, 0]
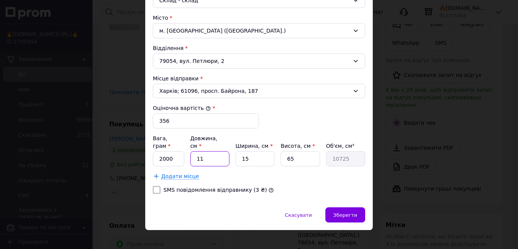
click at [212, 151] on input "11" at bounding box center [209, 158] width 39 height 15
type input "7"
type input "6825"
type input "76"
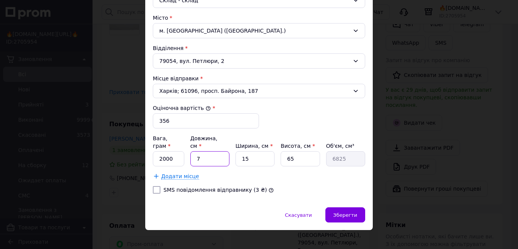
type input "74100"
type input "76"
type input "2"
type input "9880"
type input "21"
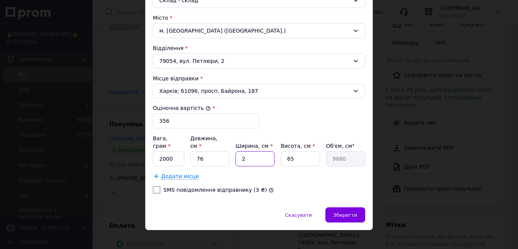
type input "103740"
type input "21"
type input "1"
type input "1596"
type input "11"
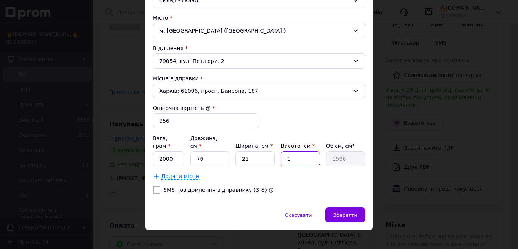
type input "17556"
type input "11"
click at [190, 151] on input "76" at bounding box center [209, 158] width 39 height 15
drag, startPoint x: 189, startPoint y: 148, endPoint x: 182, endPoint y: 150, distance: 7.6
click at [189, 147] on div "Вага, грам * 2000 Довжина, см * 76 Ширина, см * 21 Висота, см * 11 Об'єм, см³ 1…" at bounding box center [259, 151] width 212 height 32
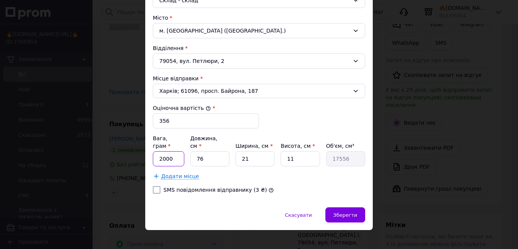
click at [178, 151] on input "2000" at bounding box center [168, 158] width 31 height 15
drag, startPoint x: 161, startPoint y: 149, endPoint x: 170, endPoint y: 152, distance: 9.5
click at [170, 153] on input "1405" at bounding box center [168, 158] width 31 height 15
type input "1395"
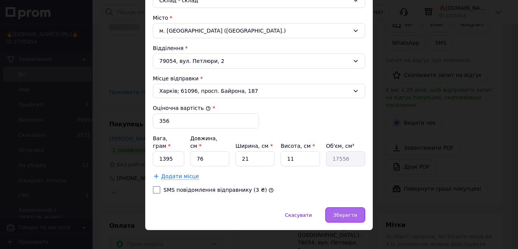
click at [354, 212] on span "Зберегти" at bounding box center [345, 215] width 24 height 6
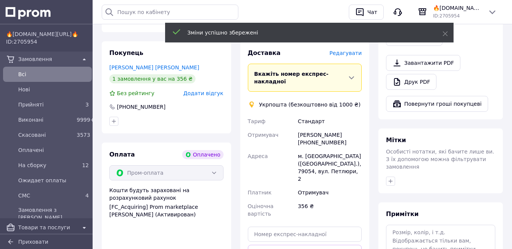
scroll to position [341, 0]
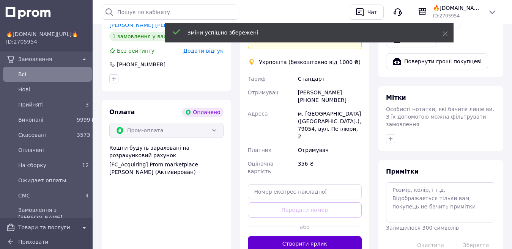
click at [307, 236] on button "Створити ярлик" at bounding box center [305, 243] width 114 height 15
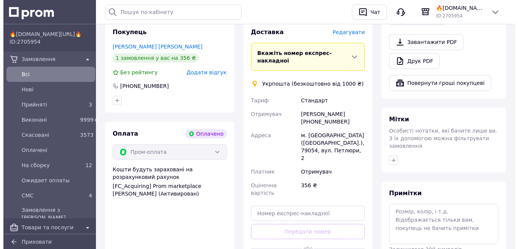
scroll to position [266, 0]
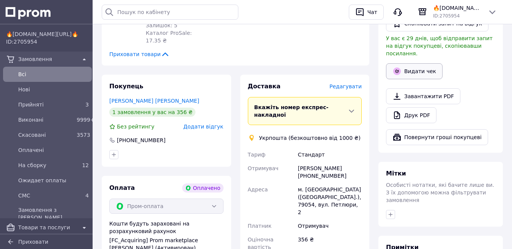
click at [414, 63] on button "Видати чек" at bounding box center [414, 71] width 57 height 16
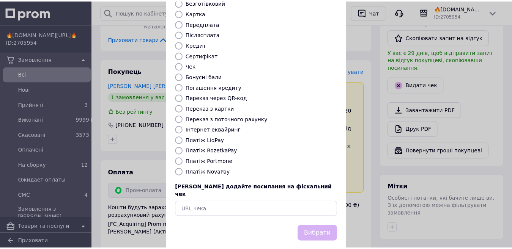
scroll to position [77, 0]
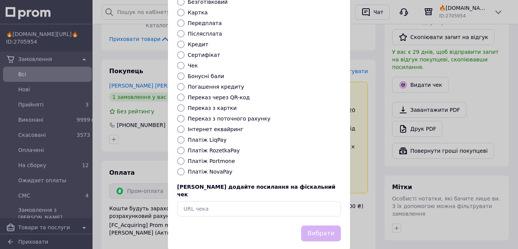
click at [212, 138] on div "Виберіть тип форми оплати, який буде вказаний у чеку Готівка Безготівковий Карт…" at bounding box center [259, 93] width 182 height 266
click at [222, 148] on label "Платіж RozetkaPay" at bounding box center [214, 151] width 52 height 6
click at [185, 147] on input "Платіж RozetkaPay" at bounding box center [181, 151] width 8 height 8
radio input "true"
click at [320, 226] on button "Вибрати" at bounding box center [321, 234] width 40 height 16
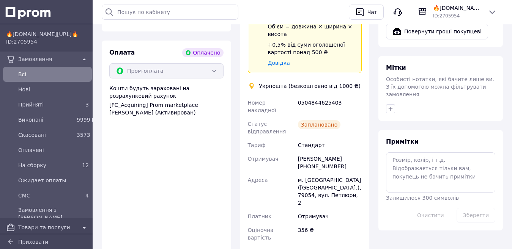
scroll to position [493, 0]
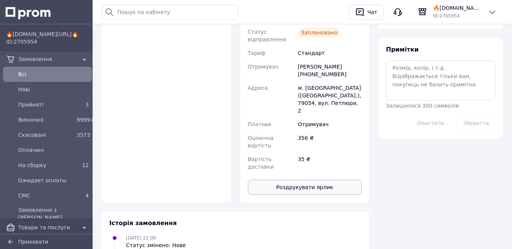
click at [320, 180] on button "Роздрукувати ярлик" at bounding box center [305, 187] width 114 height 15
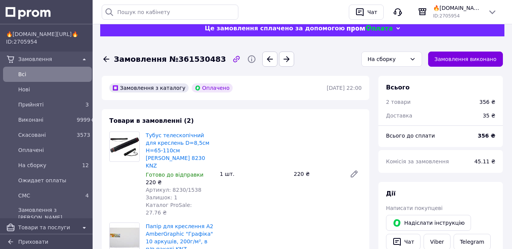
scroll to position [0, 0]
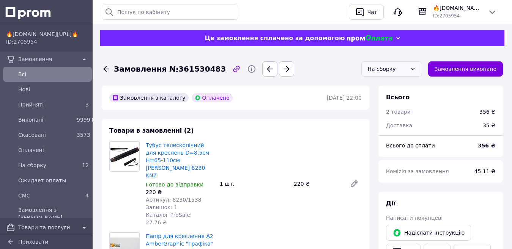
click at [387, 66] on div "На сборку" at bounding box center [387, 69] width 39 height 8
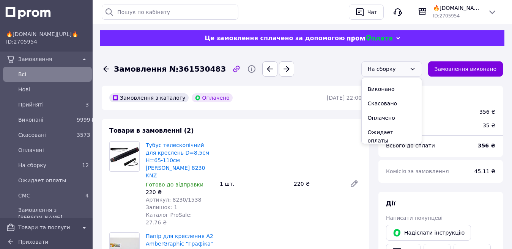
scroll to position [21, 0]
click at [385, 137] on li "СМС" at bounding box center [392, 144] width 60 height 14
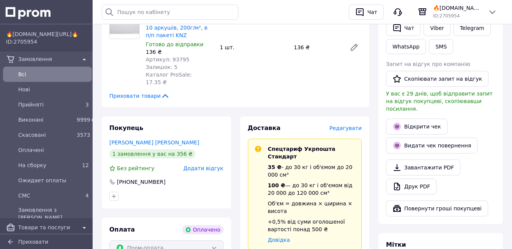
scroll to position [266, 0]
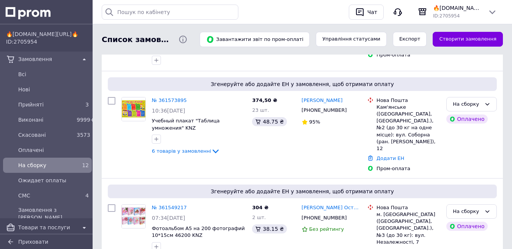
scroll to position [911, 0]
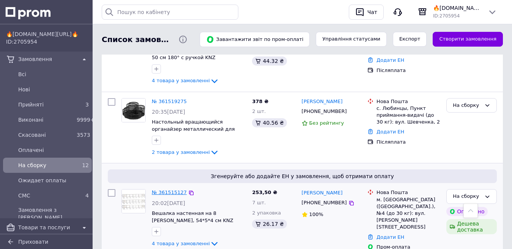
click at [164, 190] on link "№ 361515127" at bounding box center [169, 193] width 35 height 6
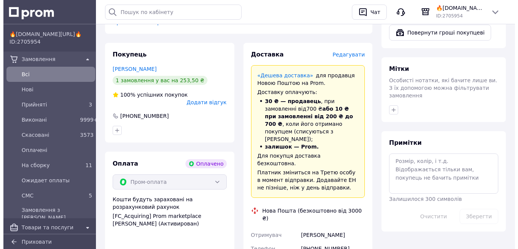
scroll to position [379, 0]
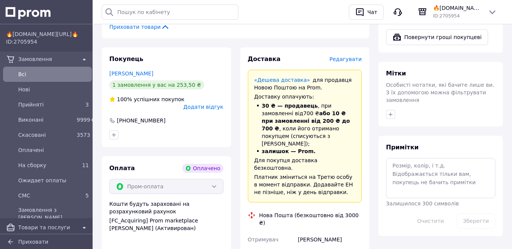
click at [343, 56] on span "Редагувати" at bounding box center [345, 59] width 32 height 6
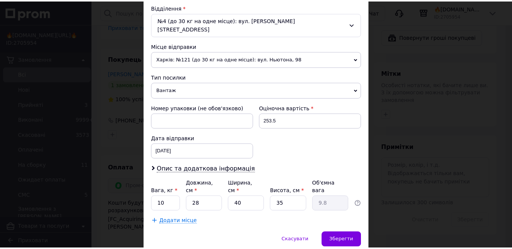
scroll to position [255, 0]
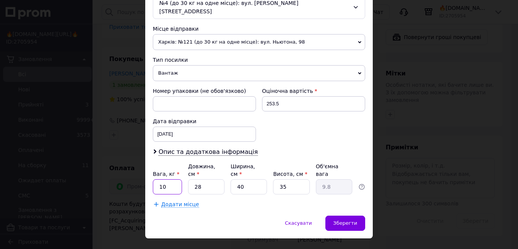
click at [173, 179] on input "10" at bounding box center [167, 186] width 29 height 15
type input "0.75"
type input "5"
type input "1.75"
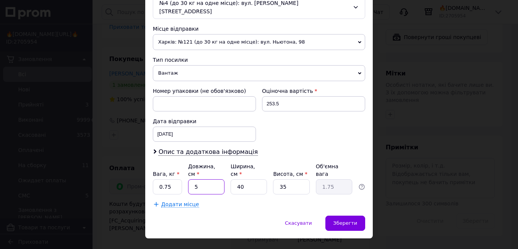
type input "50"
type input "17.5"
type input "50"
type input "1"
type input "0.44"
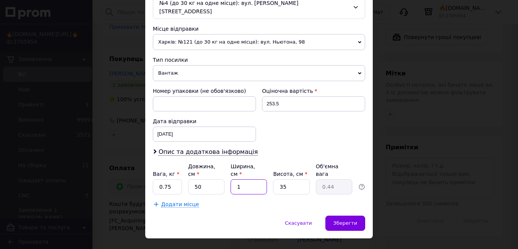
type input "10"
type input "4.38"
type input "10"
type input "8"
type input "1"
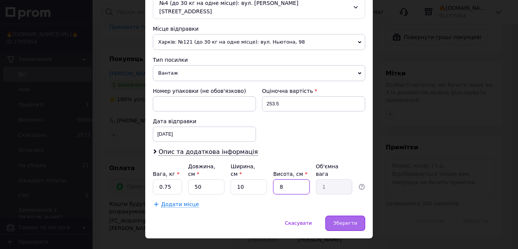
type input "8"
click at [361, 216] on div "Зберегти" at bounding box center [346, 223] width 40 height 15
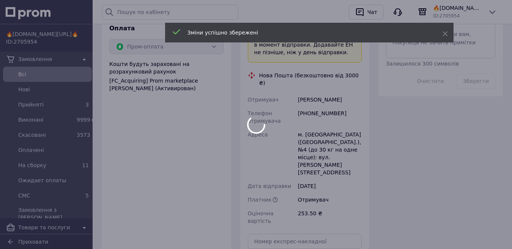
scroll to position [645, 0]
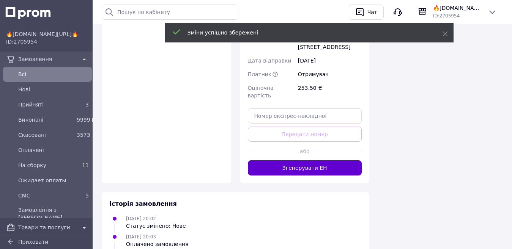
click at [308, 160] on button "Згенерувати ЕН" at bounding box center [305, 167] width 114 height 15
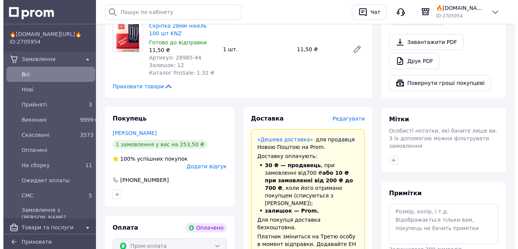
scroll to position [228, 0]
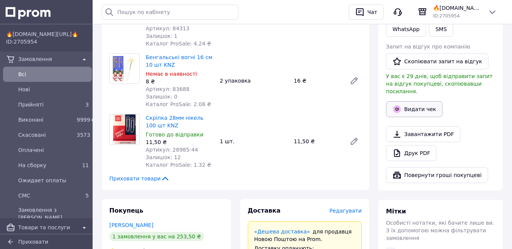
click at [405, 101] on button "Видати чек" at bounding box center [414, 109] width 57 height 16
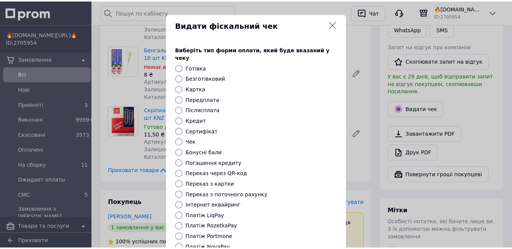
scroll to position [77, 0]
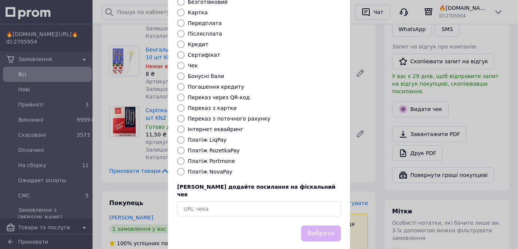
click at [218, 148] on label "Платіж RozetkaPay" at bounding box center [214, 151] width 52 height 6
click at [185, 147] on input "Платіж RozetkaPay" at bounding box center [181, 151] width 8 height 8
radio input "true"
click at [317, 226] on button "Вибрати" at bounding box center [321, 234] width 40 height 16
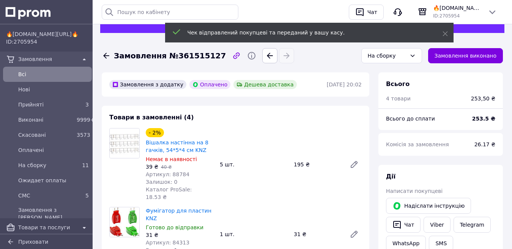
scroll to position [0, 0]
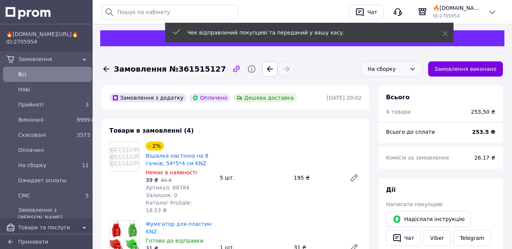
click at [404, 72] on div "На сборку" at bounding box center [387, 69] width 39 height 8
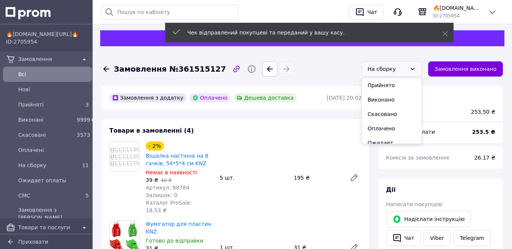
scroll to position [21, 0]
click at [384, 137] on li "СМС" at bounding box center [392, 144] width 60 height 14
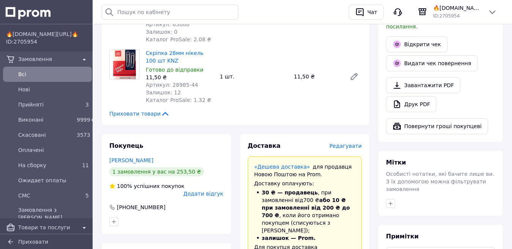
scroll to position [304, 0]
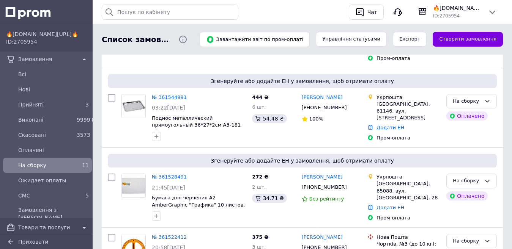
scroll to position [826, 0]
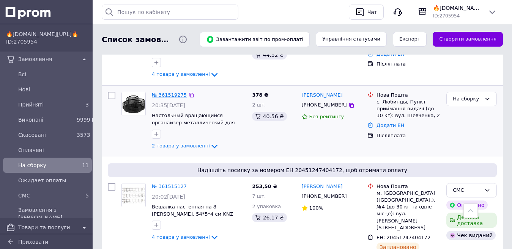
click at [169, 92] on link "№ 361519275" at bounding box center [169, 95] width 35 height 6
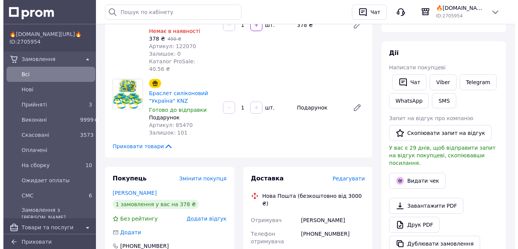
scroll to position [152, 0]
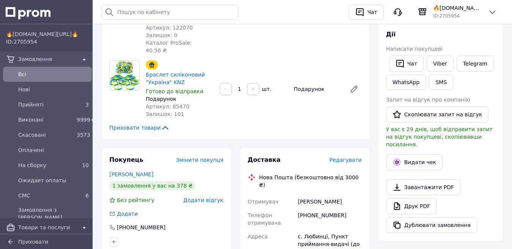
click at [355, 157] on span "Редагувати" at bounding box center [345, 160] width 32 height 6
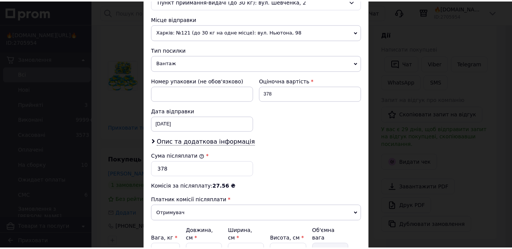
scroll to position [330, 0]
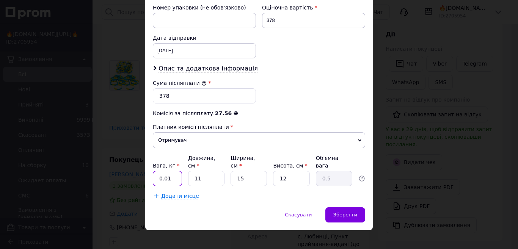
click at [168, 171] on input "0.01" at bounding box center [167, 178] width 29 height 15
type input "0.4"
type input "1"
type input "0.1"
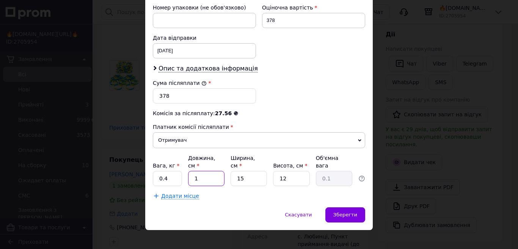
type input "18"
type input "0.81"
type input "18"
type input "1"
type input "0.1"
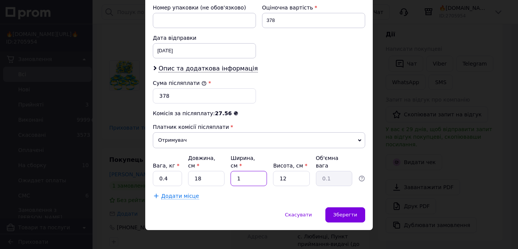
type input "17"
type input "0.92"
type input "17"
type input "1"
type input "0.1"
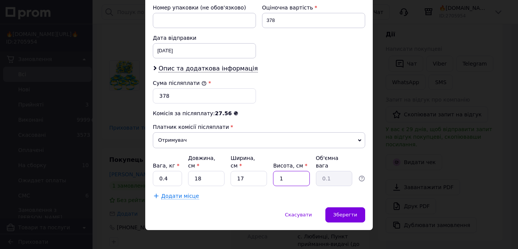
type input "11"
type input "0.84"
type input "11"
click at [341, 212] on div "Зберегти" at bounding box center [346, 215] width 40 height 15
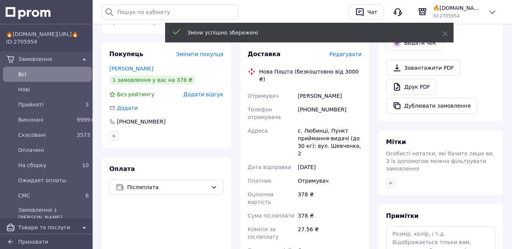
scroll to position [304, 0]
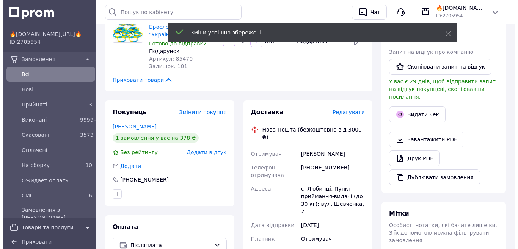
scroll to position [190, 0]
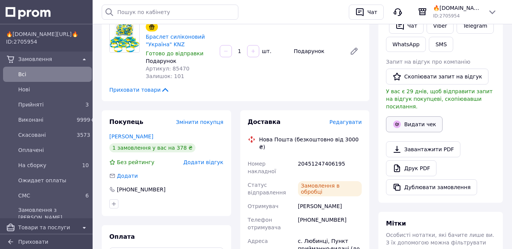
click at [415, 118] on button "Видати чек" at bounding box center [414, 124] width 57 height 16
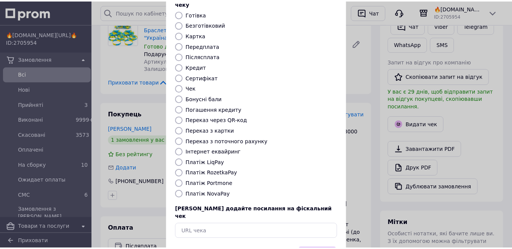
scroll to position [77, 0]
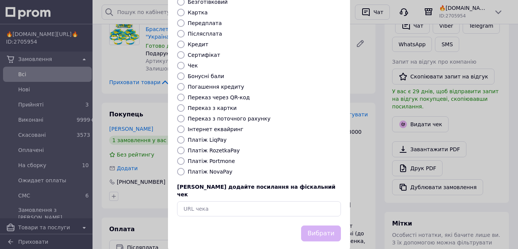
click at [217, 169] on label "Платіж NovaPay" at bounding box center [210, 172] width 45 height 6
click at [185, 168] on input "Платіж NovaPay" at bounding box center [181, 172] width 8 height 8
radio input "true"
click at [320, 226] on button "Вибрати" at bounding box center [321, 234] width 40 height 16
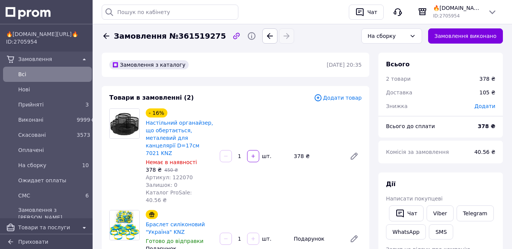
scroll to position [0, 0]
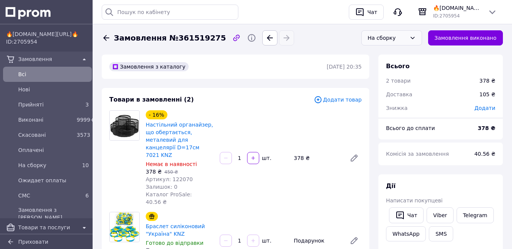
click at [390, 39] on div "На сборку" at bounding box center [387, 38] width 39 height 8
click at [391, 106] on li "СМС" at bounding box center [392, 113] width 60 height 14
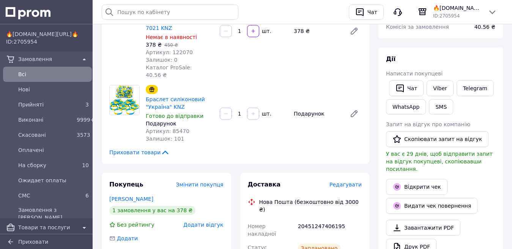
scroll to position [228, 0]
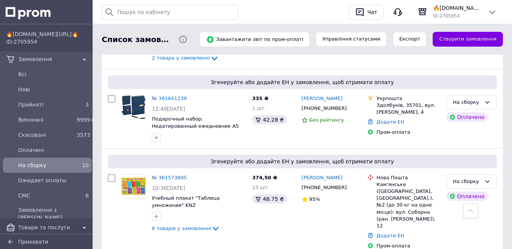
scroll to position [311, 0]
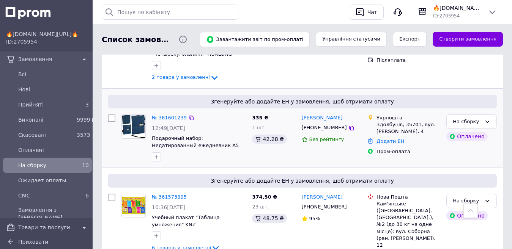
click at [161, 115] on link "№ 361601239" at bounding box center [169, 118] width 35 height 6
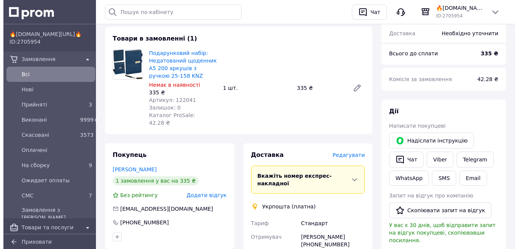
scroll to position [114, 0]
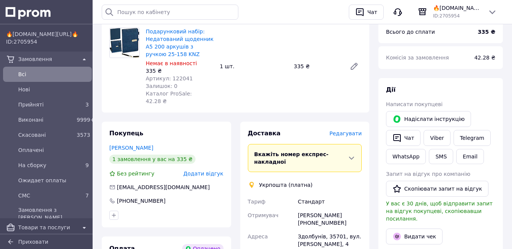
click at [346, 131] on span "Редагувати" at bounding box center [345, 134] width 32 height 6
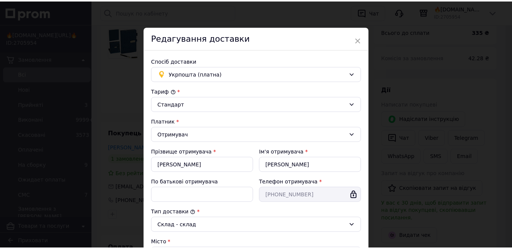
scroll to position [225, 0]
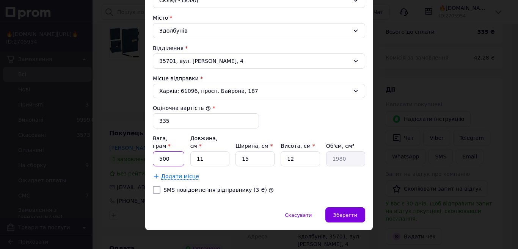
click at [176, 155] on input "500" at bounding box center [168, 158] width 31 height 15
type input "655"
type input "2"
type input "360"
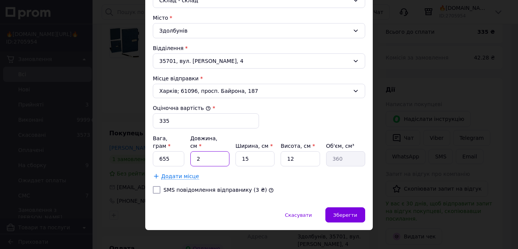
type input "26"
type input "4680"
type input "26"
type input "2"
type input "624"
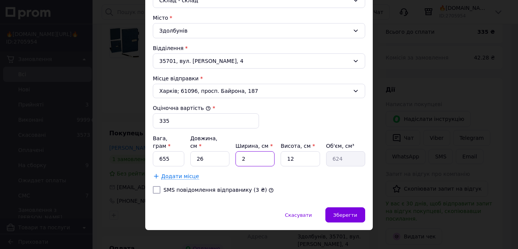
type input "22"
type input "6864"
type input "22"
type input "4"
type input "2288"
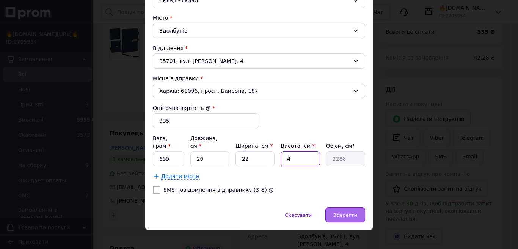
type input "4"
click at [352, 212] on span "Зберегти" at bounding box center [345, 215] width 24 height 6
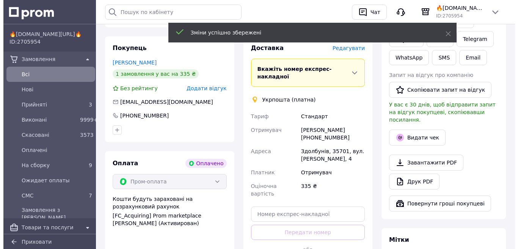
scroll to position [266, 0]
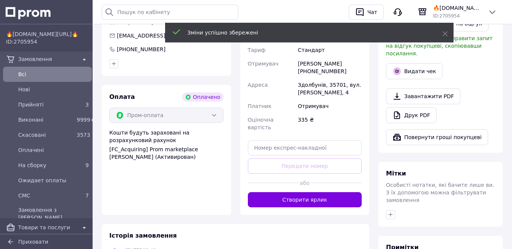
click at [300, 192] on button "Створити ярлик" at bounding box center [305, 199] width 114 height 15
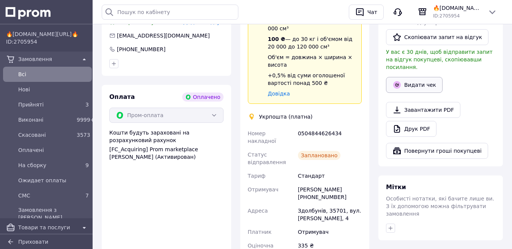
click at [414, 77] on button "Видати чек" at bounding box center [414, 85] width 57 height 16
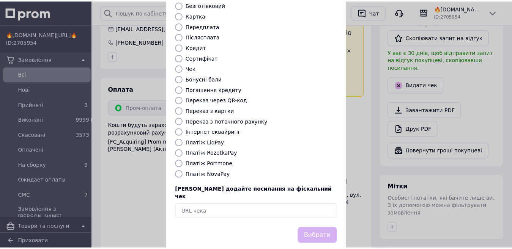
scroll to position [77, 0]
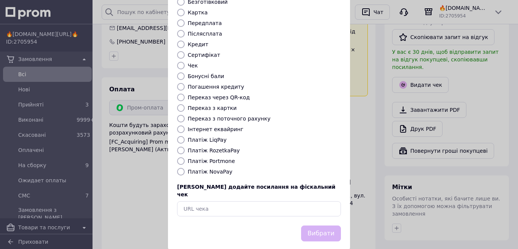
click at [220, 148] on label "Платіж RozetkaPay" at bounding box center [214, 151] width 52 height 6
click at [185, 147] on input "Платіж RozetkaPay" at bounding box center [181, 151] width 8 height 8
radio input "true"
click at [329, 226] on button "Вибрати" at bounding box center [321, 234] width 40 height 16
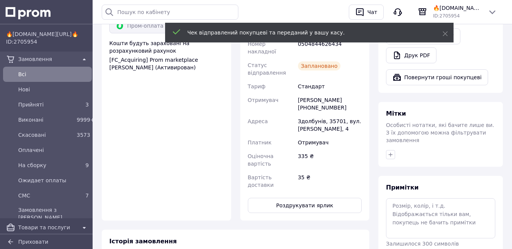
scroll to position [417, 0]
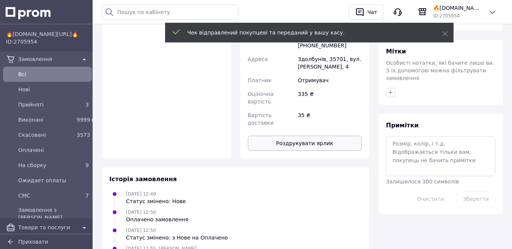
click at [300, 136] on button "Роздрукувати ярлик" at bounding box center [305, 143] width 114 height 15
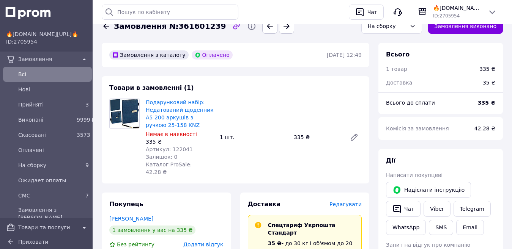
scroll to position [0, 0]
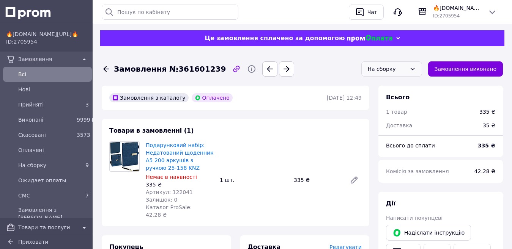
click at [387, 68] on div "На сборку" at bounding box center [387, 69] width 39 height 8
click at [383, 137] on li "СМС" at bounding box center [392, 144] width 60 height 14
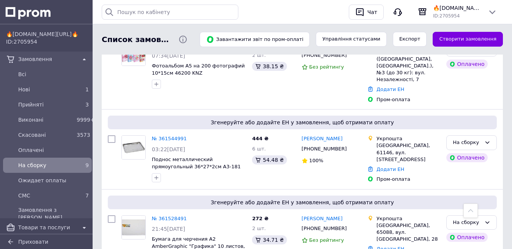
scroll to position [571, 0]
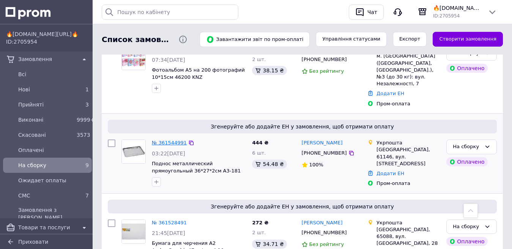
click at [170, 140] on link "№ 361544991" at bounding box center [169, 143] width 35 height 6
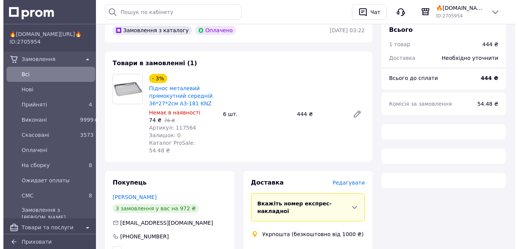
scroll to position [114, 0]
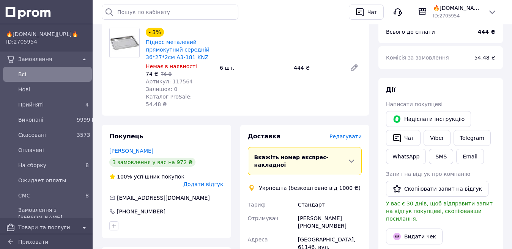
click at [348, 134] on span "Редагувати" at bounding box center [345, 137] width 32 height 6
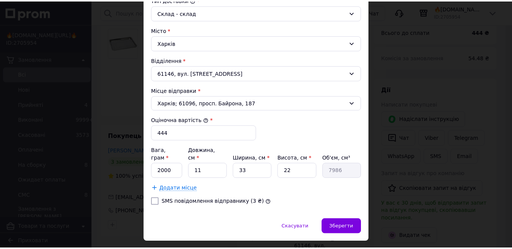
scroll to position [225, 0]
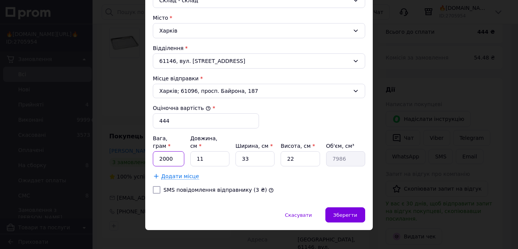
click at [178, 156] on input "2000" at bounding box center [168, 158] width 31 height 15
type input "2170"
type input "4"
type input "2904"
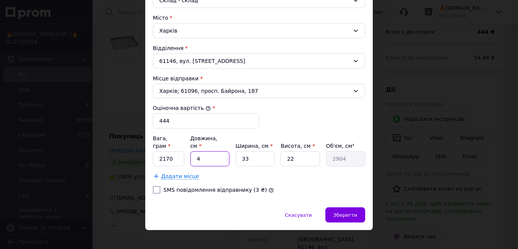
type input "41"
type input "29766"
type input "41"
type input "3"
type input "2706"
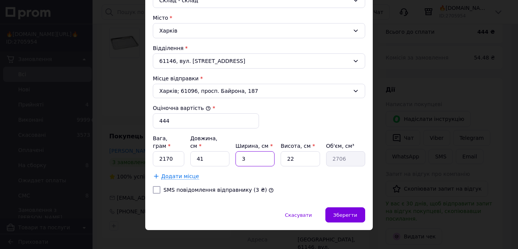
type input "32"
type input "28864"
type input "32"
type input "5"
type input "6560"
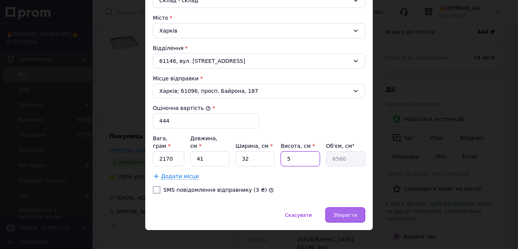
type input "5"
click at [352, 208] on div "Зберегти" at bounding box center [346, 215] width 40 height 15
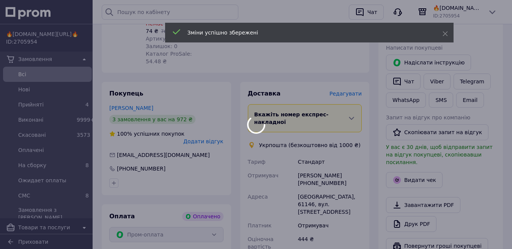
scroll to position [304, 0]
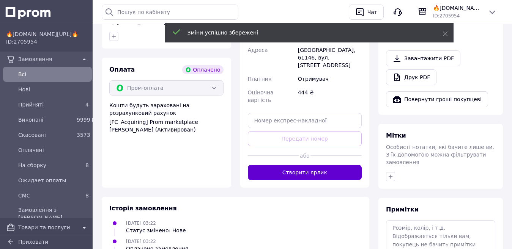
click at [308, 165] on button "Створити ярлик" at bounding box center [305, 172] width 114 height 15
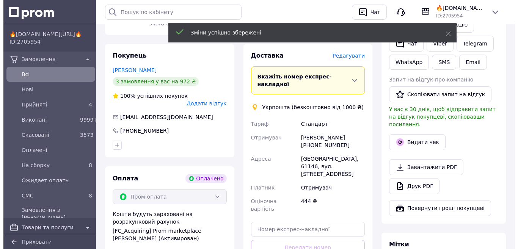
scroll to position [190, 0]
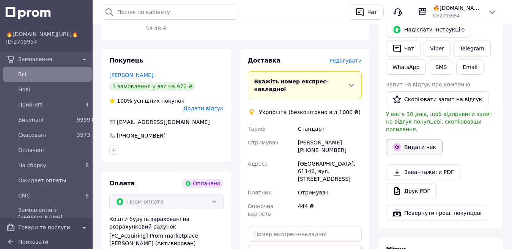
click at [402, 141] on button "Видати чек" at bounding box center [414, 147] width 57 height 16
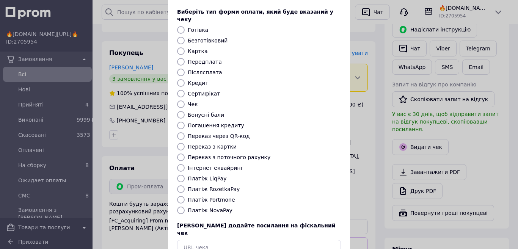
click at [219, 186] on label "Платіж RozetkaPay" at bounding box center [214, 189] width 52 height 6
click at [185, 186] on input "Платіж RozetkaPay" at bounding box center [181, 190] width 8 height 8
radio input "true"
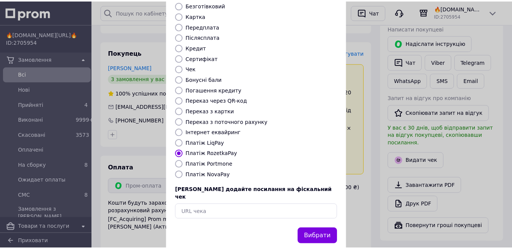
scroll to position [77, 0]
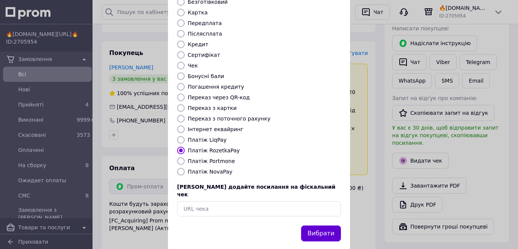
click at [319, 226] on button "Вибрати" at bounding box center [321, 234] width 40 height 16
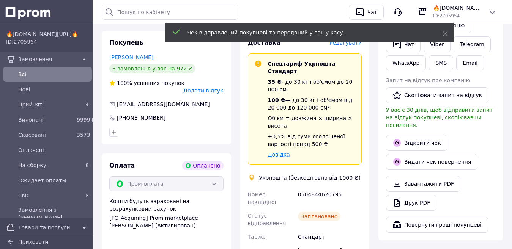
scroll to position [341, 0]
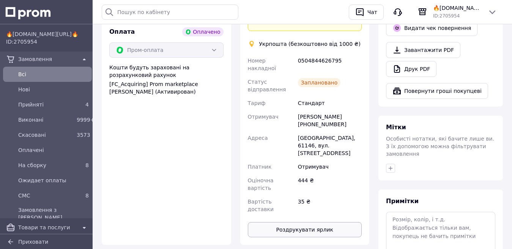
click at [317, 222] on button "Роздрукувати ярлик" at bounding box center [305, 229] width 114 height 15
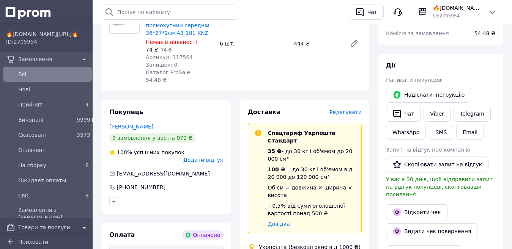
scroll to position [0, 0]
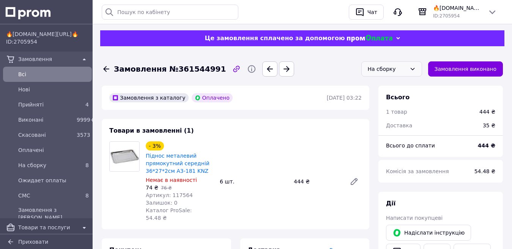
click at [388, 72] on div "На сборку" at bounding box center [387, 69] width 39 height 8
click at [380, 142] on li "СМС" at bounding box center [392, 144] width 60 height 14
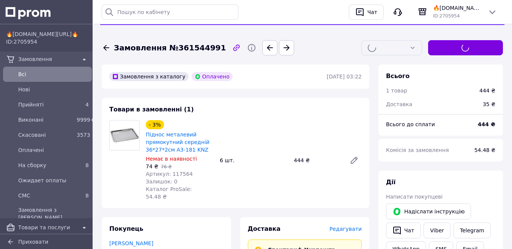
scroll to position [190, 0]
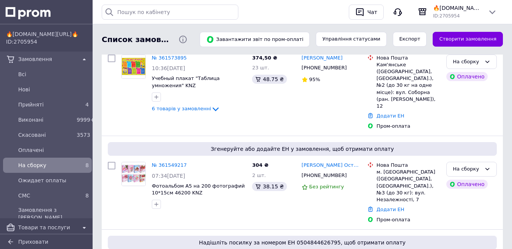
scroll to position [582, 0]
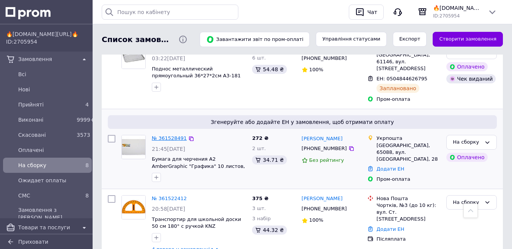
click at [160, 135] on link "№ 361528491" at bounding box center [169, 138] width 35 height 6
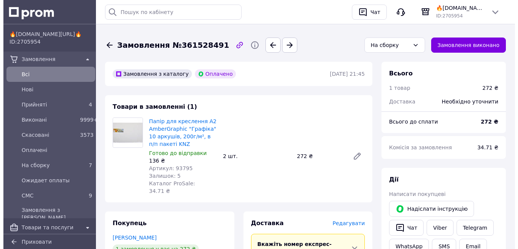
scroll to position [114, 0]
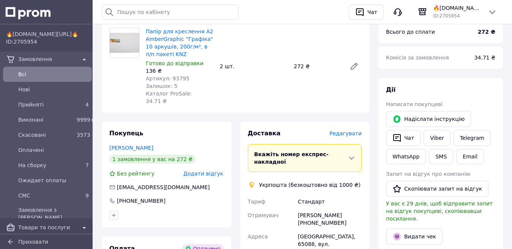
click at [354, 131] on span "Редагувати" at bounding box center [345, 134] width 32 height 6
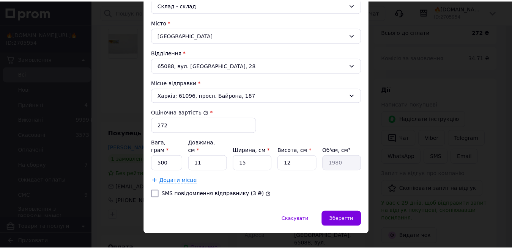
scroll to position [225, 0]
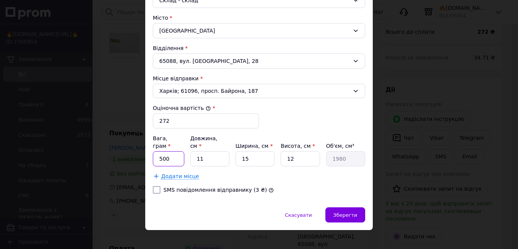
click at [161, 151] on input "500" at bounding box center [168, 158] width 31 height 15
type input "0"
type input "1239"
type input "5"
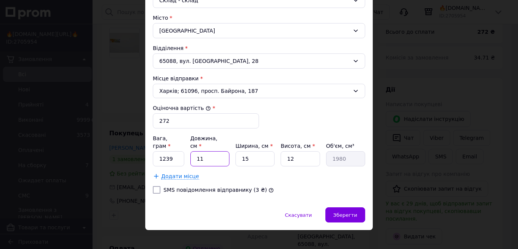
type input "900"
type input "55"
type input "9900"
type input "55"
type input "1"
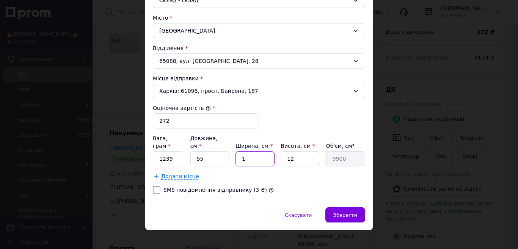
type input "660"
type input "19"
type input "12540"
type input "19"
type input "1"
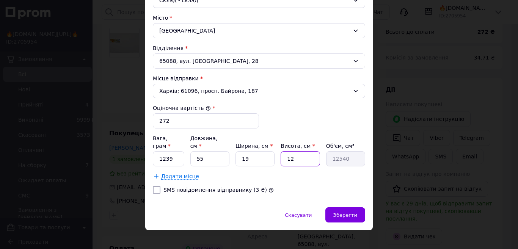
type input "1045"
type input "17"
type input "17765"
type input "17"
click at [352, 212] on span "Зберегти" at bounding box center [345, 215] width 24 height 6
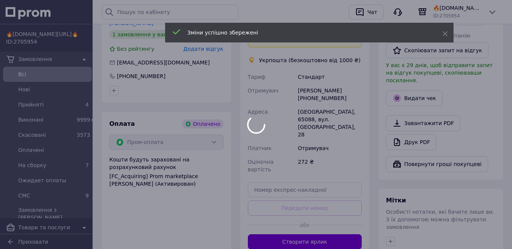
scroll to position [304, 0]
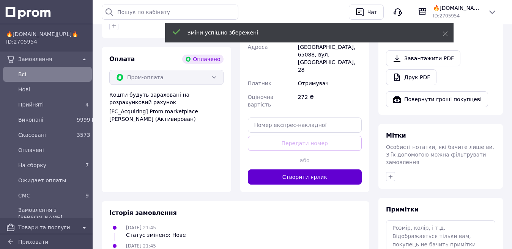
click at [309, 170] on button "Створити ярлик" at bounding box center [305, 177] width 114 height 15
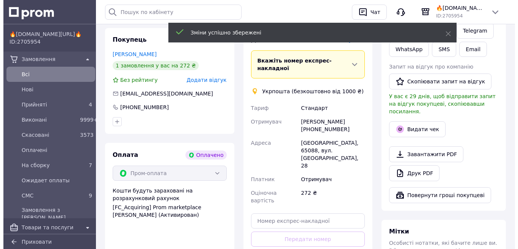
scroll to position [190, 0]
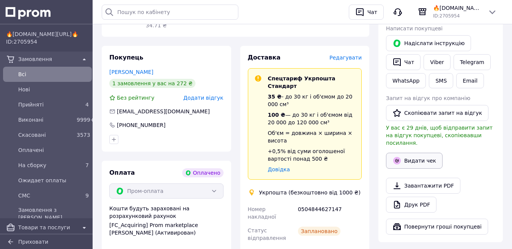
click at [415, 153] on button "Видати чек" at bounding box center [414, 161] width 57 height 16
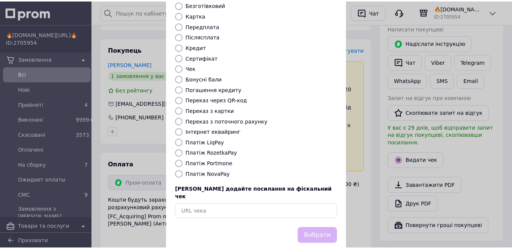
scroll to position [77, 0]
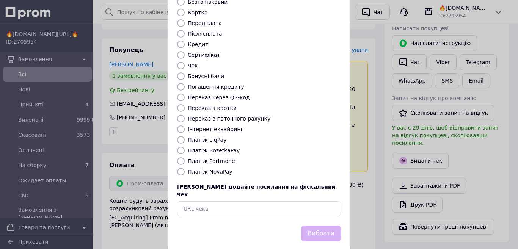
click at [222, 148] on label "Платіж RozetkaPay" at bounding box center [214, 151] width 52 height 6
click at [185, 147] on input "Платіж RozetkaPay" at bounding box center [181, 151] width 8 height 8
radio input "true"
click at [320, 226] on button "Вибрати" at bounding box center [321, 234] width 40 height 16
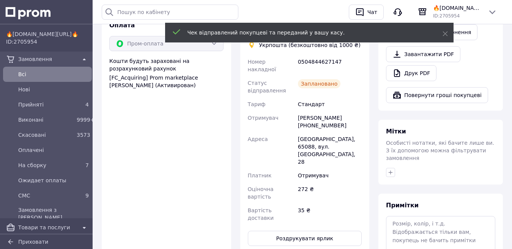
scroll to position [341, 0]
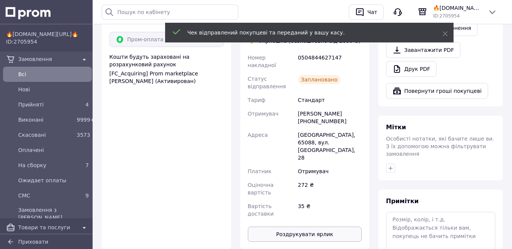
click at [311, 227] on button "Роздрукувати ярлик" at bounding box center [305, 234] width 114 height 15
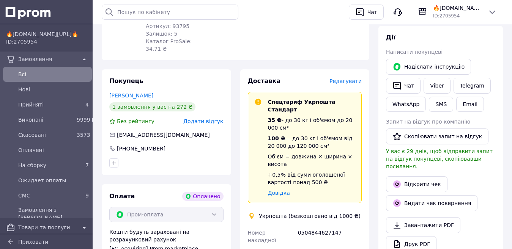
scroll to position [0, 0]
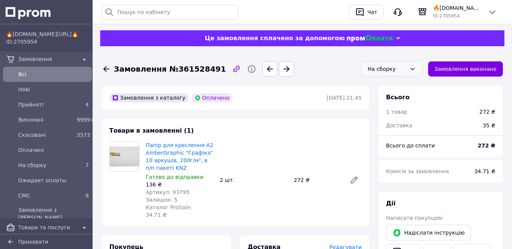
click at [385, 65] on div "На сборку" at bounding box center [387, 69] width 39 height 8
click at [388, 137] on li "СМС" at bounding box center [392, 144] width 60 height 14
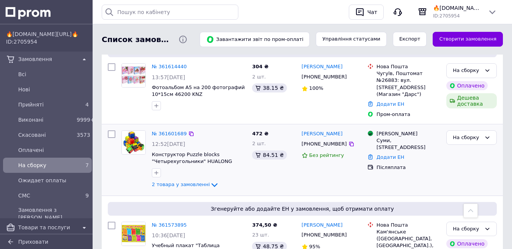
scroll to position [193, 0]
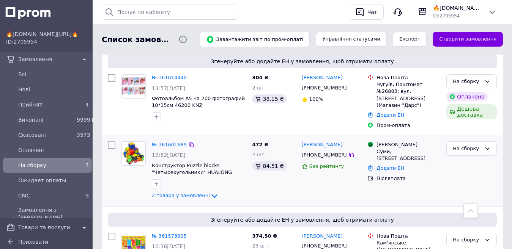
click at [173, 142] on link "№ 361601689" at bounding box center [169, 145] width 35 height 6
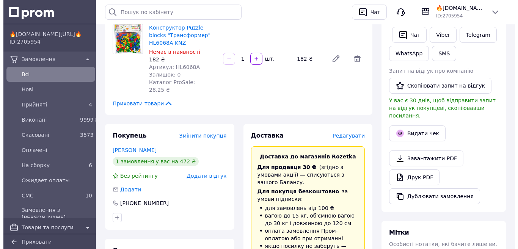
scroll to position [190, 0]
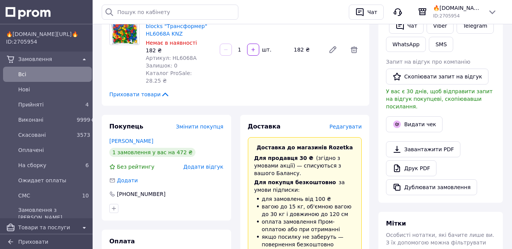
click at [343, 124] on span "Редагувати" at bounding box center [345, 127] width 32 height 6
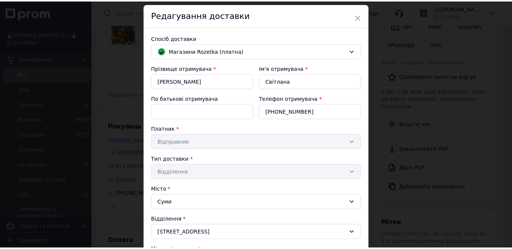
scroll to position [177, 0]
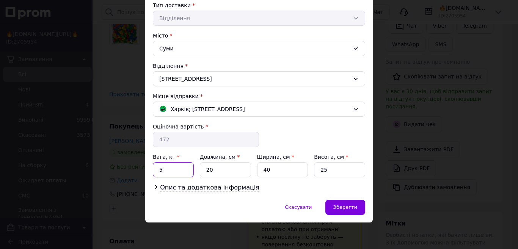
click at [176, 167] on input "5" at bounding box center [173, 169] width 41 height 15
type input "1.15"
type input "25"
type input "16"
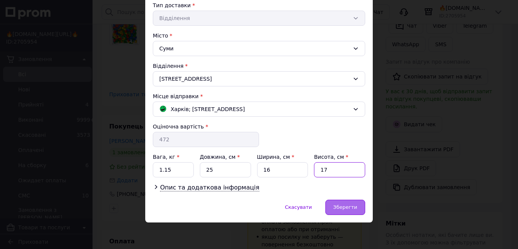
type input "17"
click at [342, 204] on span "Зберегти" at bounding box center [345, 207] width 24 height 6
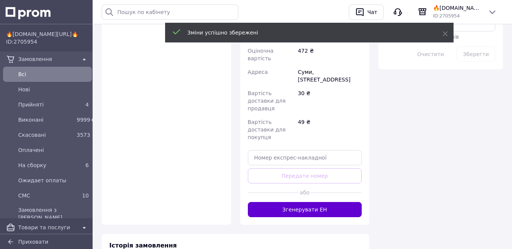
click at [320, 202] on button "Згенерувати ЕН" at bounding box center [305, 209] width 114 height 15
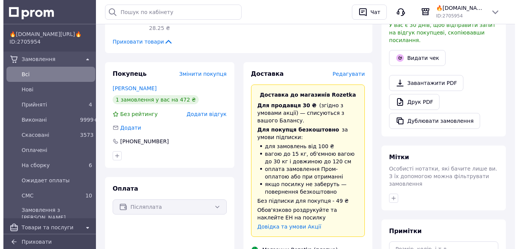
scroll to position [228, 0]
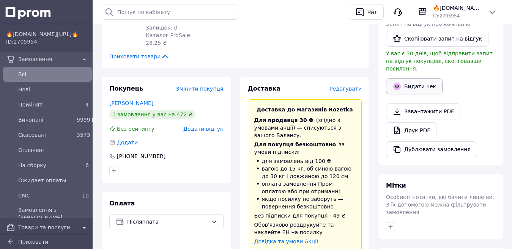
click at [415, 79] on button "Видати чек" at bounding box center [414, 87] width 57 height 16
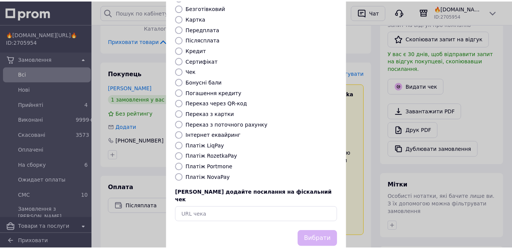
scroll to position [77, 0]
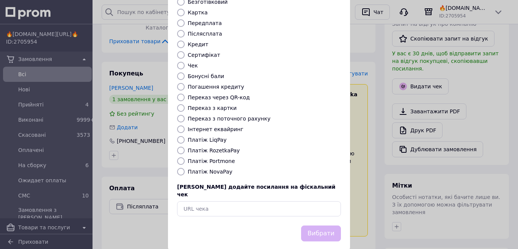
click at [217, 148] on label "Платіж RozetkaPay" at bounding box center [214, 151] width 52 height 6
click at [185, 147] on input "Платіж RozetkaPay" at bounding box center [181, 151] width 8 height 8
radio input "true"
click at [321, 226] on button "Вибрати" at bounding box center [321, 234] width 40 height 16
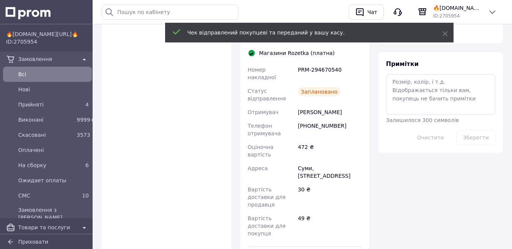
scroll to position [455, 0]
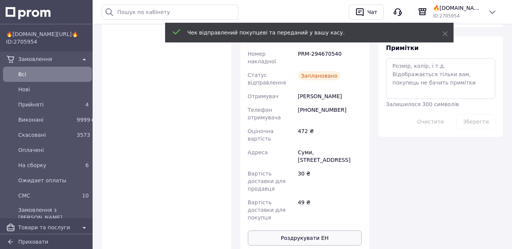
click at [315, 231] on button "Роздрукувати ЕН" at bounding box center [305, 238] width 114 height 15
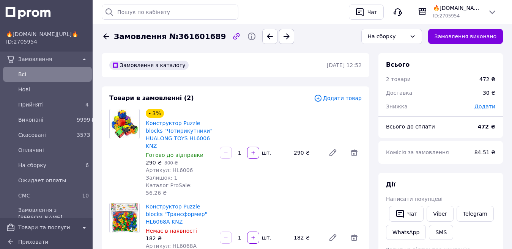
scroll to position [0, 0]
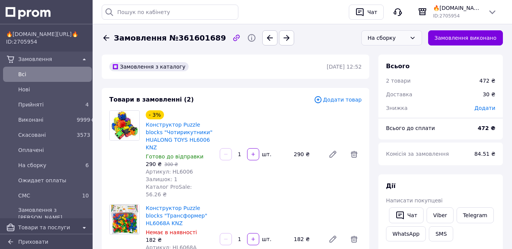
click at [401, 41] on div "На сборку" at bounding box center [387, 38] width 39 height 8
click at [394, 106] on li "СМС" at bounding box center [392, 113] width 60 height 14
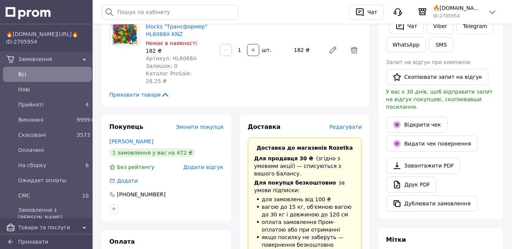
scroll to position [0, 0]
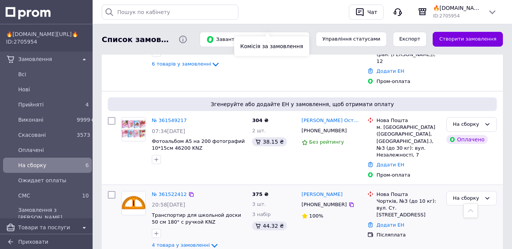
scroll to position [419, 0]
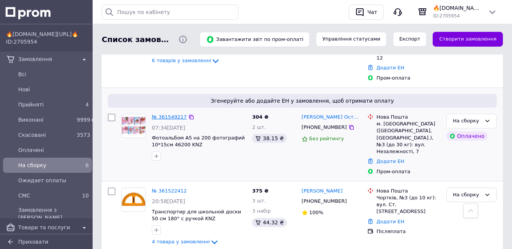
click at [176, 114] on link "№ 361549217" at bounding box center [169, 117] width 35 height 6
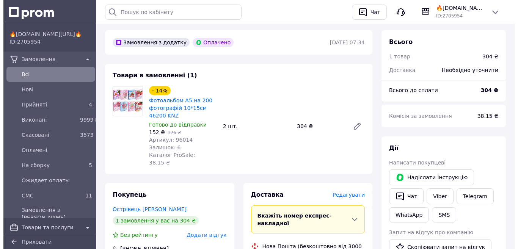
scroll to position [76, 0]
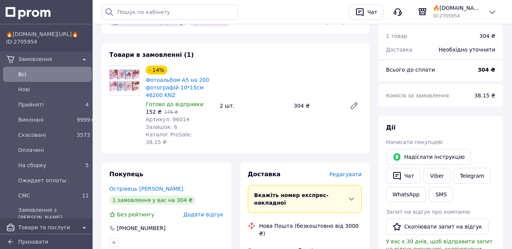
click at [341, 171] on span "Редагувати" at bounding box center [345, 174] width 32 height 6
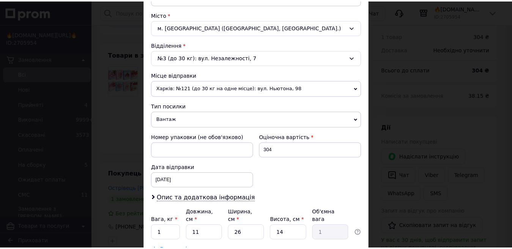
scroll to position [255, 0]
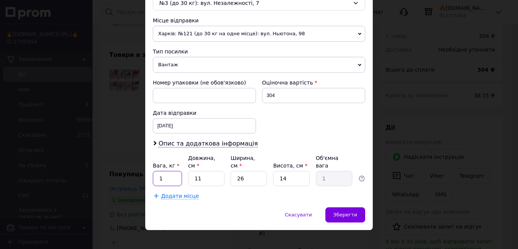
click at [170, 174] on input "1" at bounding box center [167, 178] width 29 height 15
type input "0.61"
type input "2"
type input "0.18"
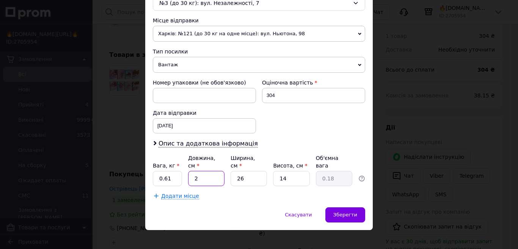
type input "26"
type input "2.37"
type input "26"
type input "1"
type input "0.1"
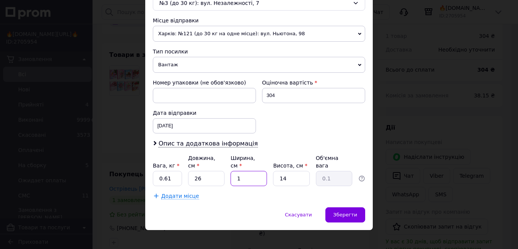
type input "19"
type input "1.73"
type input "19"
type input "5"
type input "0.62"
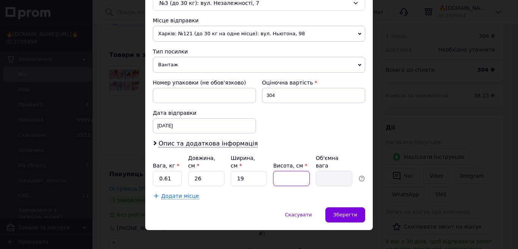
type input "8"
type input "0.99"
type input "8"
click at [355, 208] on div "Зберегти" at bounding box center [346, 215] width 40 height 15
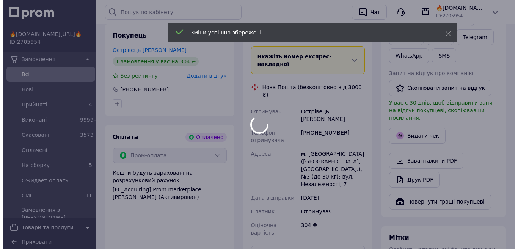
scroll to position [228, 0]
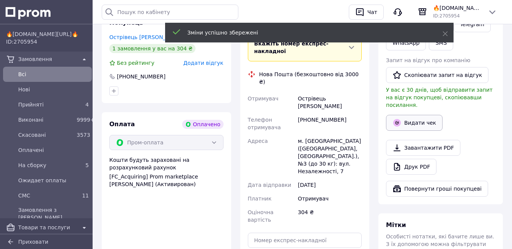
click at [412, 115] on button "Видати чек" at bounding box center [414, 123] width 57 height 16
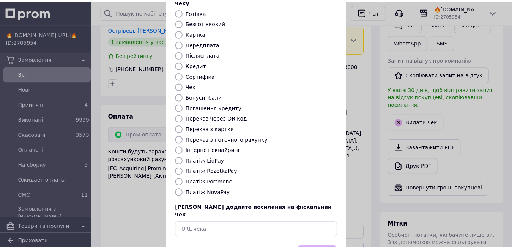
scroll to position [77, 0]
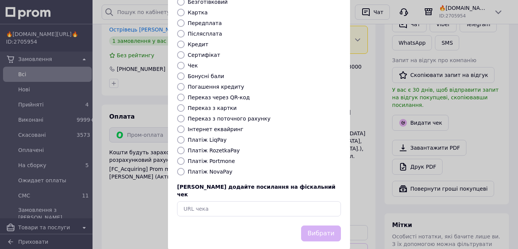
click at [212, 148] on label "Платіж RozetkaPay" at bounding box center [214, 151] width 52 height 6
click at [185, 147] on input "Платіж RozetkaPay" at bounding box center [181, 151] width 8 height 8
radio input "true"
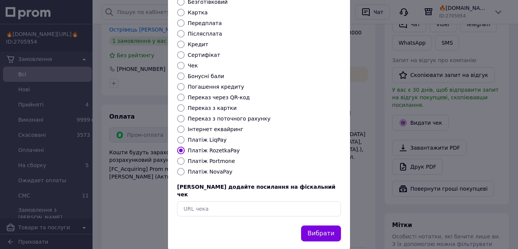
click at [311, 226] on button "Вибрати" at bounding box center [321, 234] width 40 height 16
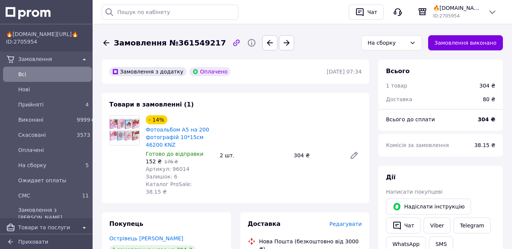
scroll to position [0, 0]
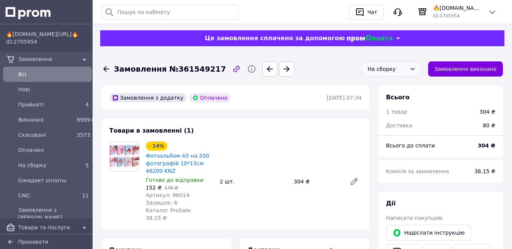
click at [391, 69] on div "На сборку" at bounding box center [387, 69] width 39 height 8
click at [381, 137] on li "СМС" at bounding box center [392, 144] width 60 height 14
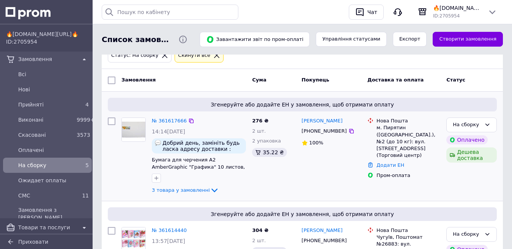
scroll to position [152, 0]
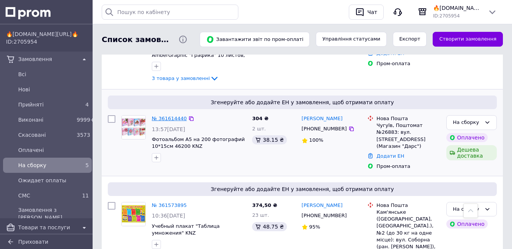
click at [161, 119] on link "№ 361614440" at bounding box center [169, 119] width 35 height 6
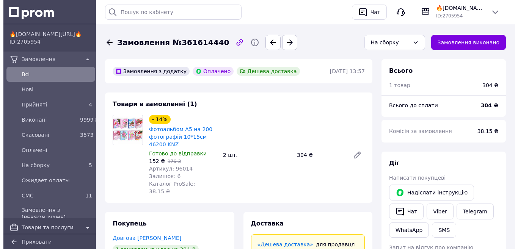
scroll to position [152, 0]
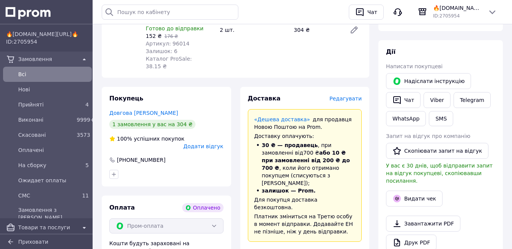
click at [346, 96] on span "Редагувати" at bounding box center [345, 99] width 32 height 6
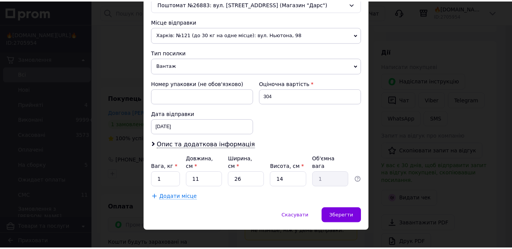
scroll to position [255, 0]
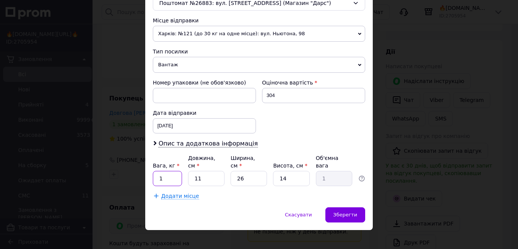
click at [175, 171] on input "1" at bounding box center [167, 178] width 29 height 15
click at [174, 171] on input "1" at bounding box center [167, 178] width 29 height 15
type input "0.6529"
type input "2"
type input "0.18"
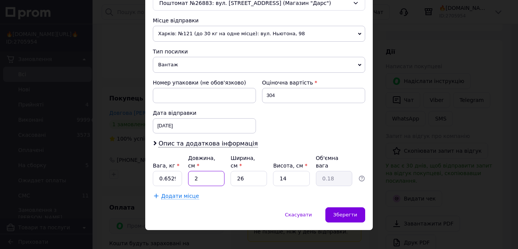
type input "29"
type input "2.64"
type input "29"
type input "1"
type input "0.1"
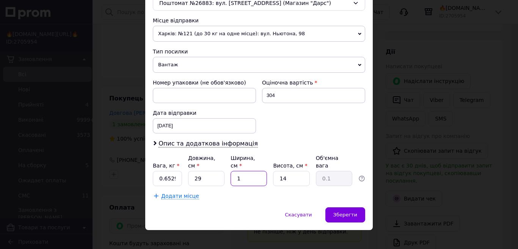
type input "19"
type input "1.93"
type input "19"
type input "8"
type input "1.1"
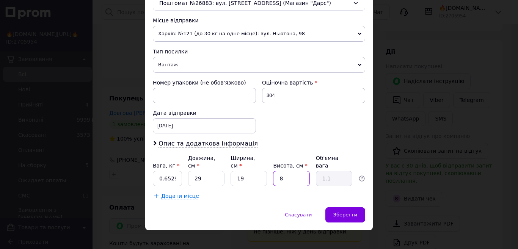
type input "8"
click at [174, 173] on input "0.6529" at bounding box center [167, 178] width 29 height 15
type input "0.65"
click at [345, 212] on span "Зберегти" at bounding box center [345, 215] width 24 height 6
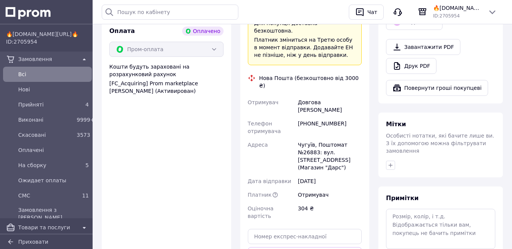
scroll to position [417, 0]
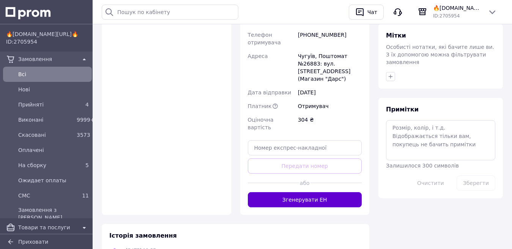
click at [313, 192] on button "Згенерувати ЕН" at bounding box center [305, 199] width 114 height 15
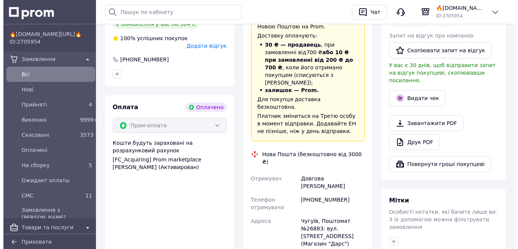
scroll to position [266, 0]
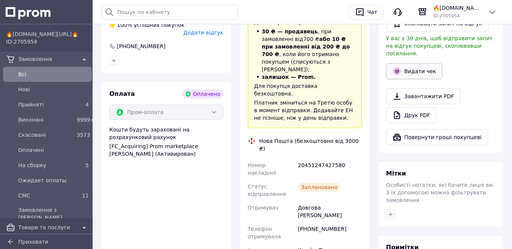
click at [419, 64] on button "Видати чек" at bounding box center [414, 71] width 57 height 16
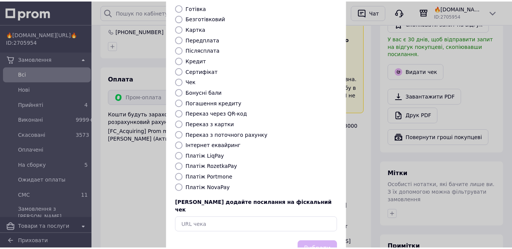
scroll to position [77, 0]
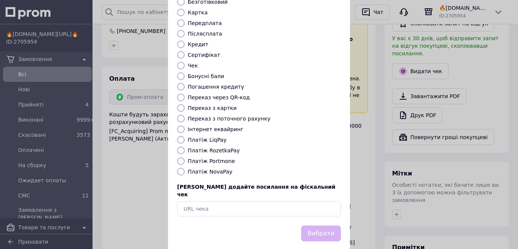
click at [226, 148] on label "Платіж RozetkaPay" at bounding box center [214, 151] width 52 height 6
click at [185, 147] on input "Платіж RozetkaPay" at bounding box center [181, 151] width 8 height 8
radio input "true"
click at [313, 226] on button "Вибрати" at bounding box center [321, 234] width 40 height 16
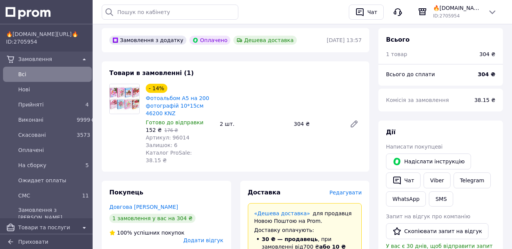
scroll to position [38, 0]
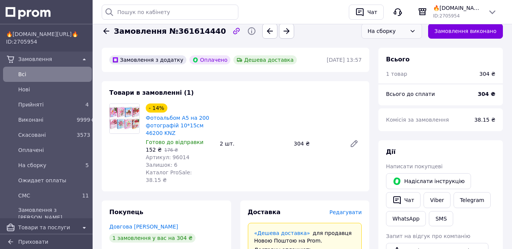
click at [396, 31] on div "На сборку" at bounding box center [387, 31] width 39 height 8
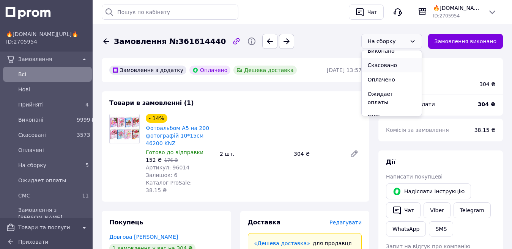
scroll to position [0, 0]
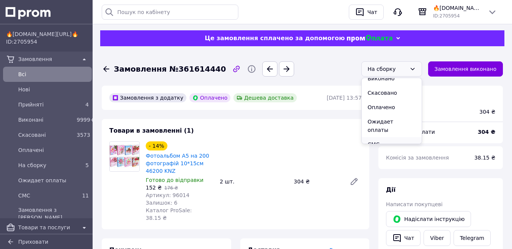
click at [388, 137] on li "СМС" at bounding box center [392, 144] width 60 height 14
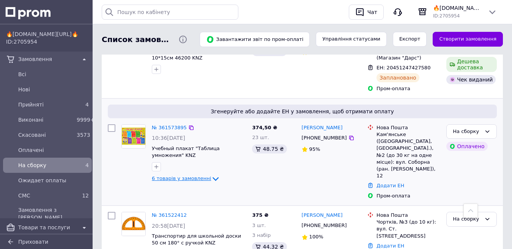
scroll to position [266, 0]
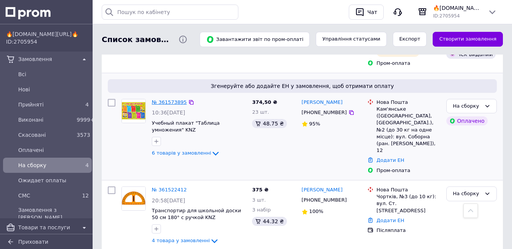
click at [176, 99] on link "№ 361573895" at bounding box center [169, 102] width 35 height 6
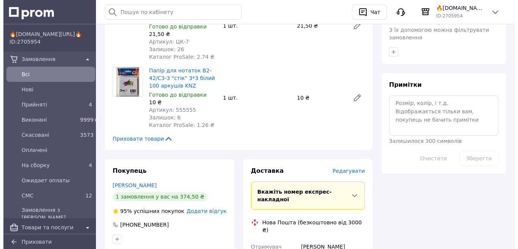
scroll to position [455, 0]
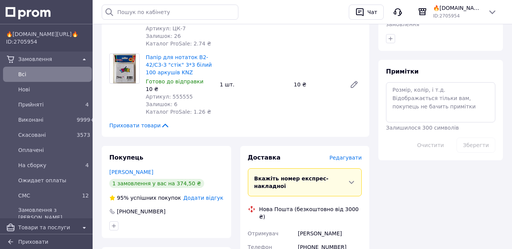
click at [350, 155] on span "Редагувати" at bounding box center [345, 158] width 32 height 6
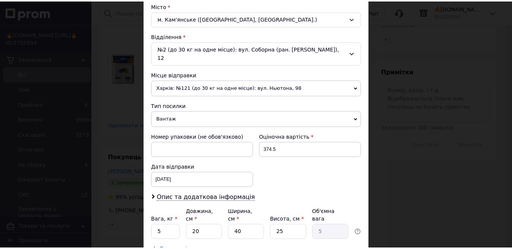
scroll to position [255, 0]
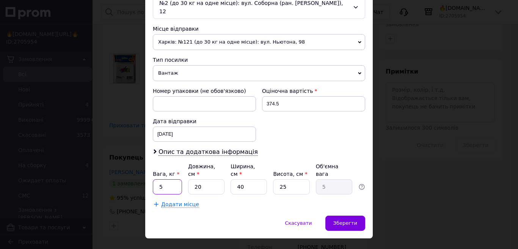
click at [173, 179] on input "5" at bounding box center [167, 186] width 29 height 15
type input "0.81"
type input "3"
type input "0.75"
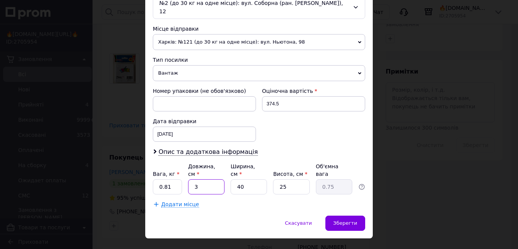
type input "35"
type input "8.75"
type input "35"
type input "2"
type input "0.44"
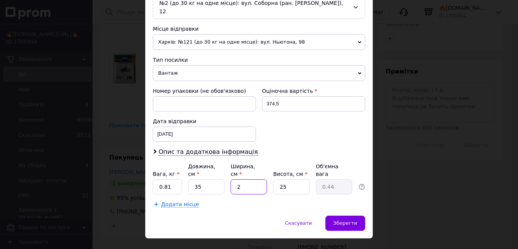
type input "25"
type input "5.47"
type input "25"
type input "7"
type input "1.53"
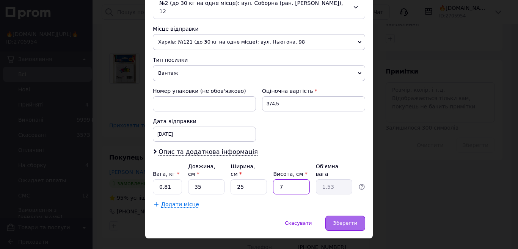
type input "7"
click at [337, 220] on span "Зберегти" at bounding box center [345, 223] width 24 height 6
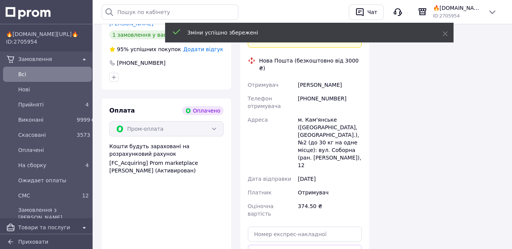
scroll to position [607, 0]
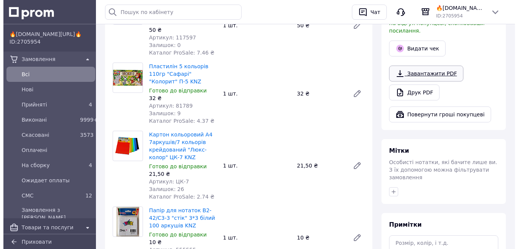
scroll to position [228, 0]
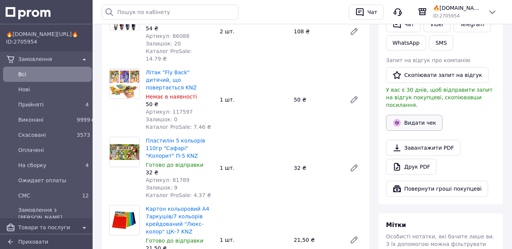
click at [406, 115] on button "Видати чек" at bounding box center [414, 123] width 57 height 16
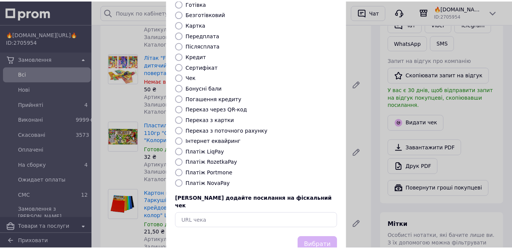
scroll to position [77, 0]
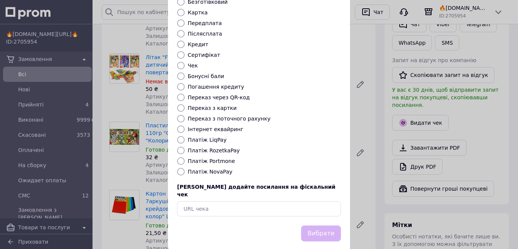
click at [222, 148] on label "Платіж RozetkaPay" at bounding box center [214, 151] width 52 height 6
click at [185, 147] on input "Платіж RozetkaPay" at bounding box center [181, 151] width 8 height 8
radio input "true"
click at [313, 226] on button "Вибрати" at bounding box center [321, 234] width 40 height 16
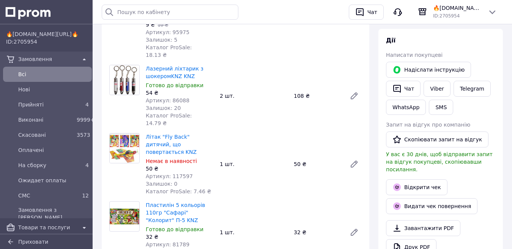
scroll to position [0, 0]
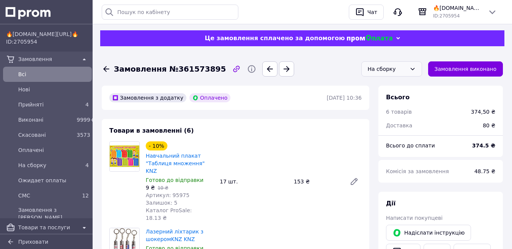
click at [406, 67] on div "На сборку" at bounding box center [387, 69] width 39 height 8
click at [395, 137] on li "СМС" at bounding box center [392, 144] width 60 height 14
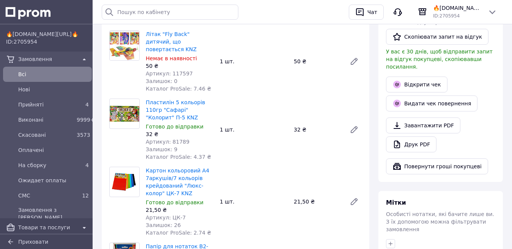
scroll to position [493, 0]
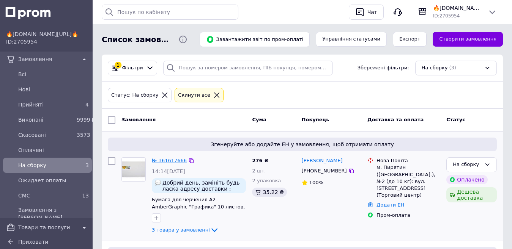
click at [160, 161] on link "№ 361617666" at bounding box center [169, 161] width 35 height 6
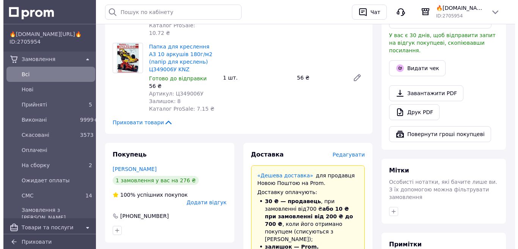
scroll to position [304, 0]
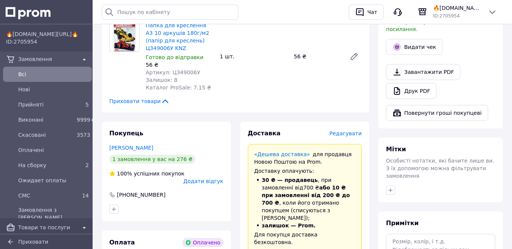
click at [350, 131] on span "Редагувати" at bounding box center [345, 134] width 32 height 6
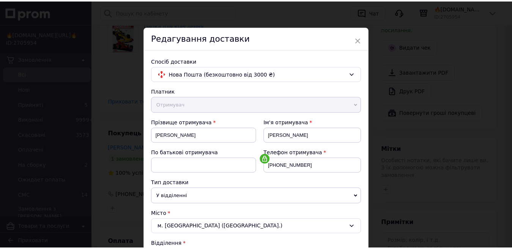
scroll to position [255, 0]
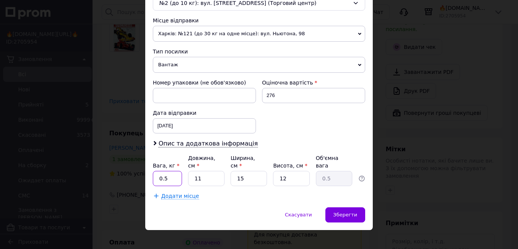
click at [173, 171] on input "0.5" at bounding box center [167, 178] width 29 height 15
type input "1.15"
type input "4"
type input "0.18"
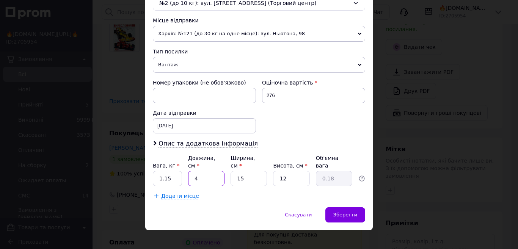
type input "45"
type input "2.03"
type input "45"
type input "1"
type input "0.14"
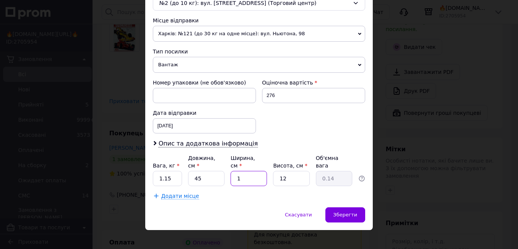
type input "16"
type input "2.16"
type input "16"
type input "1"
type input "0.18"
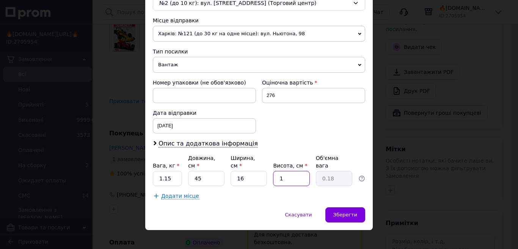
type input "16"
type input "2.88"
type input "16"
click at [339, 208] on div "Зберегти" at bounding box center [346, 215] width 40 height 15
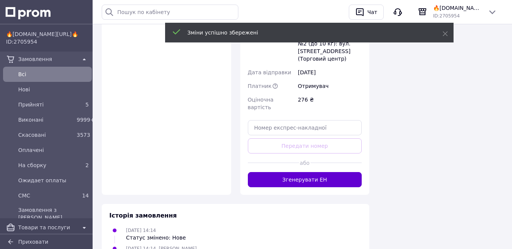
scroll to position [607, 0]
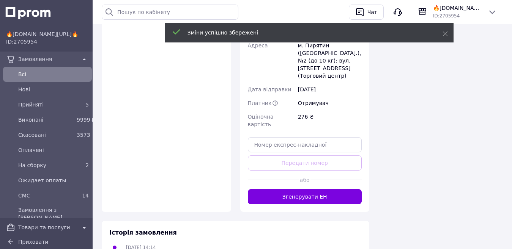
click at [311, 189] on button "Згенерувати ЕН" at bounding box center [305, 196] width 114 height 15
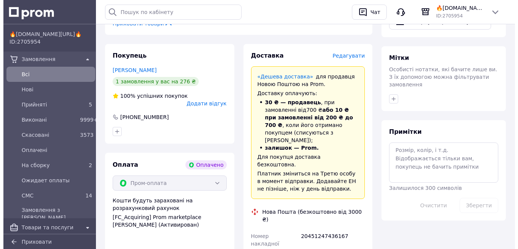
scroll to position [379, 0]
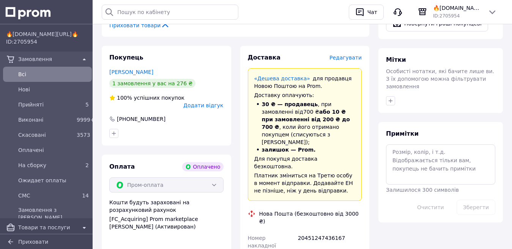
click at [344, 55] on span "Редагувати" at bounding box center [345, 58] width 32 height 6
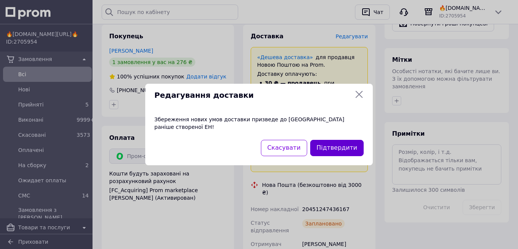
click at [339, 140] on button "Підтвердити" at bounding box center [336, 148] width 53 height 16
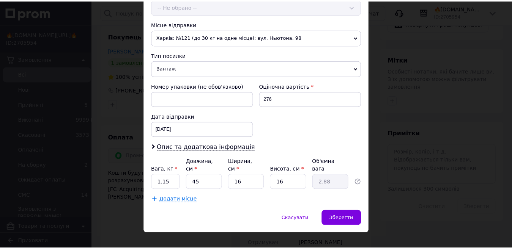
scroll to position [255, 0]
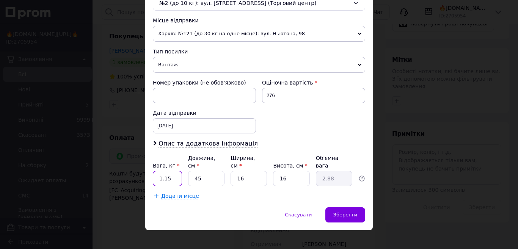
click at [173, 173] on input "1.15" at bounding box center [167, 178] width 29 height 15
type input "1.35"
type input "6"
type input "0.38"
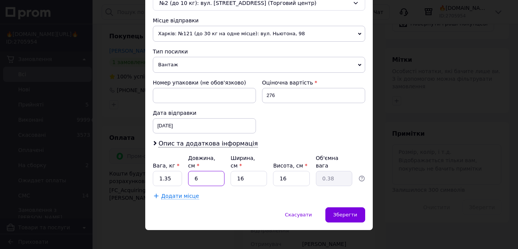
type input "64"
type input "4.1"
type input "64"
type input "4"
type input "1.02"
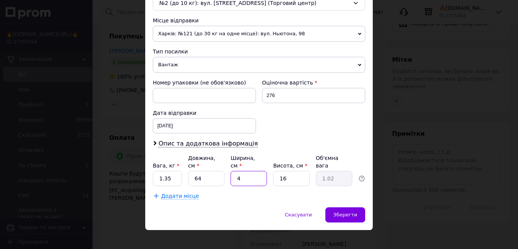
type input "42"
type input "10.75"
type input "42"
type input "2"
type input "1.34"
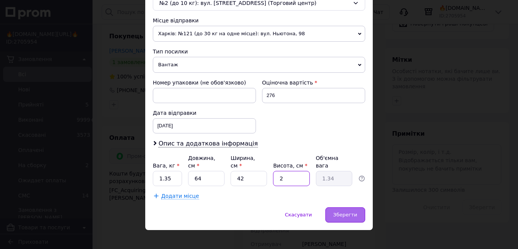
type input "2"
click at [357, 209] on div "Зберегти" at bounding box center [346, 215] width 40 height 15
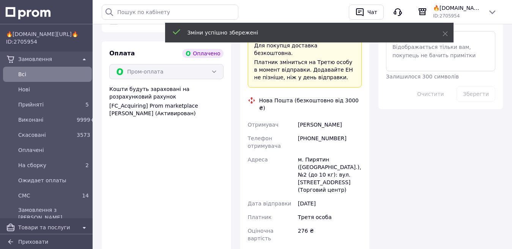
scroll to position [493, 0]
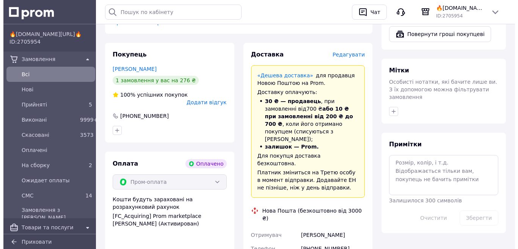
scroll to position [379, 0]
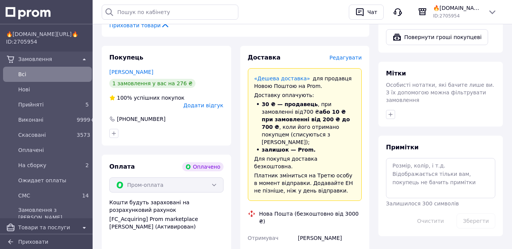
click at [344, 55] on span "Редагувати" at bounding box center [345, 58] width 32 height 6
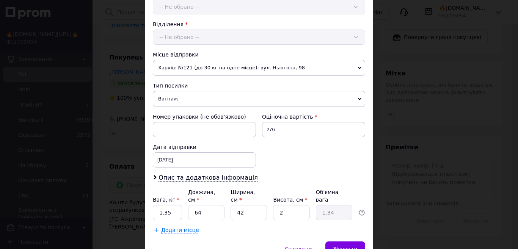
scroll to position [255, 0]
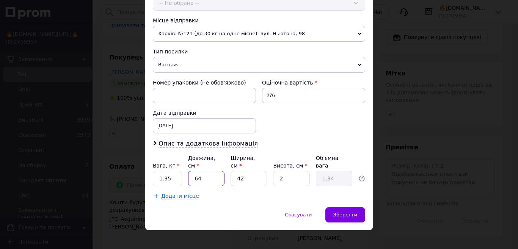
click at [212, 178] on input "64" at bounding box center [206, 178] width 36 height 15
type input "4"
type input "0.1"
type input "45"
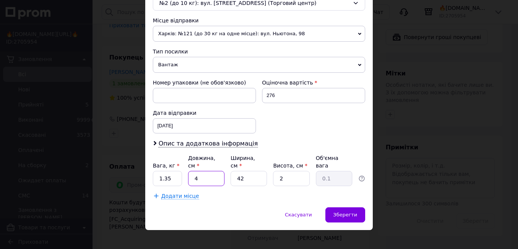
type input "0.95"
type input "45"
type input "1"
type input "0.1"
type input "17"
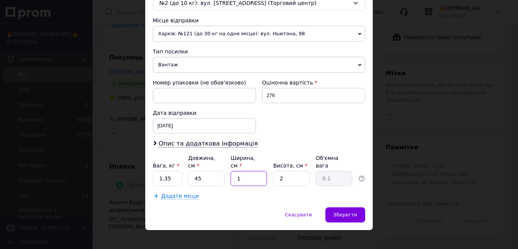
type input "0.38"
type input "17"
type input "1"
type input "0.19"
type input "15"
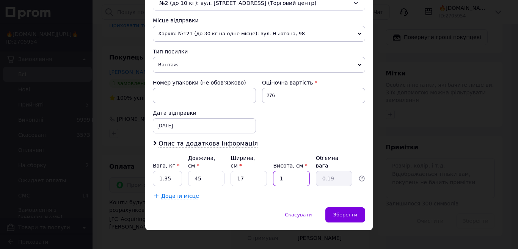
type input "2.87"
type input "15"
click at [345, 212] on div "Зберегти" at bounding box center [346, 215] width 40 height 15
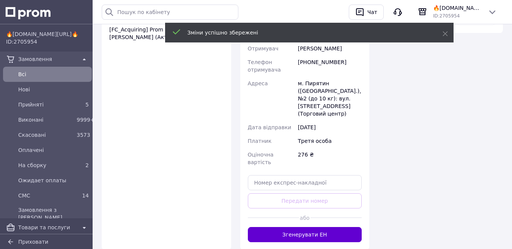
scroll to position [74, 0]
click at [321, 227] on button "Згенерувати ЕН" at bounding box center [305, 234] width 114 height 15
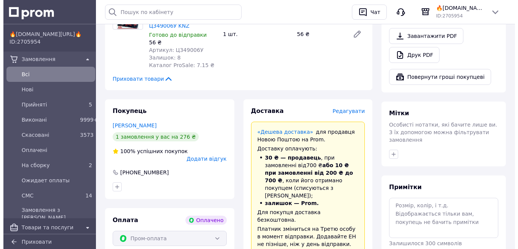
scroll to position [228, 0]
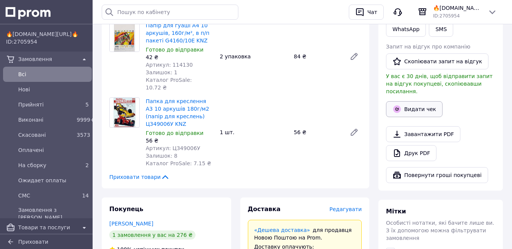
click at [430, 101] on button "Видати чек" at bounding box center [414, 109] width 57 height 16
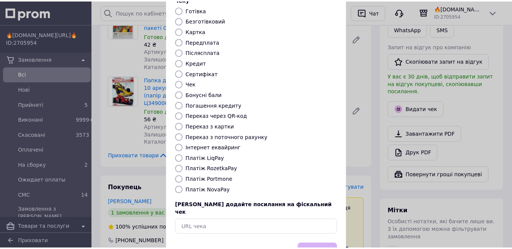
scroll to position [76, 0]
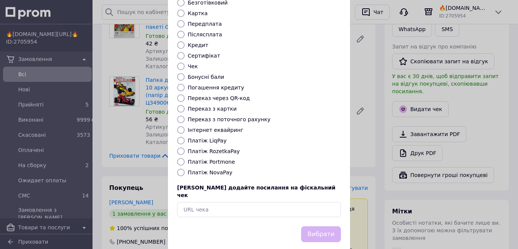
click at [222, 148] on label "Платіж RozetkaPay" at bounding box center [214, 151] width 52 height 6
click at [185, 148] on input "Платіж RozetkaPay" at bounding box center [181, 152] width 8 height 8
radio input "true"
click at [310, 226] on button "Вибрати" at bounding box center [321, 234] width 40 height 16
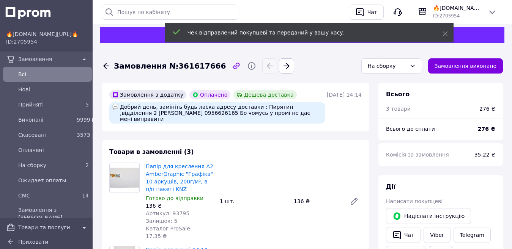
scroll to position [0, 0]
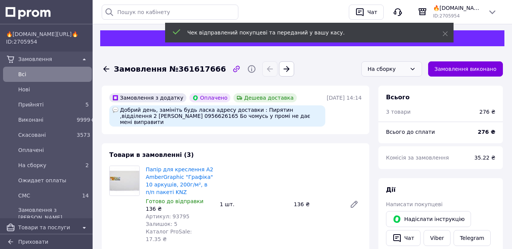
click at [403, 70] on div "На сборку" at bounding box center [387, 69] width 39 height 8
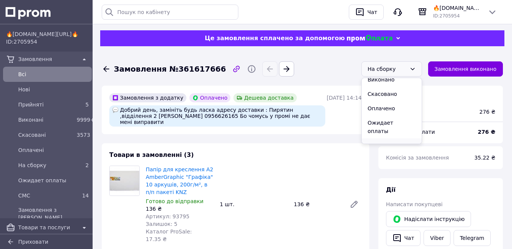
scroll to position [21, 0]
click at [390, 137] on li "СМС" at bounding box center [392, 144] width 60 height 14
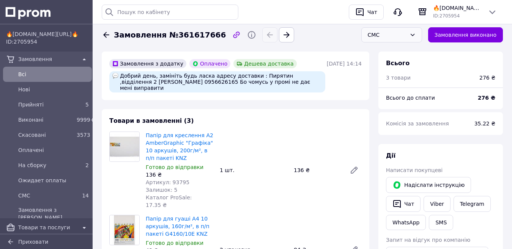
scroll to position [0, 0]
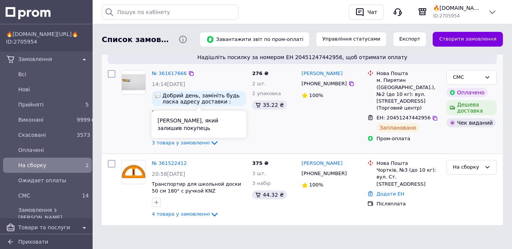
scroll to position [88, 0]
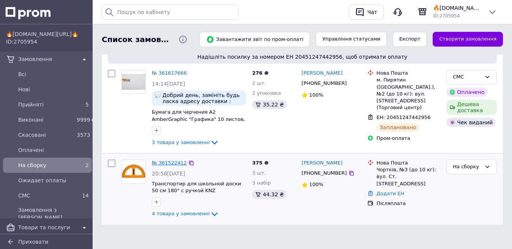
click at [172, 166] on link "№ 361522412" at bounding box center [169, 163] width 35 height 6
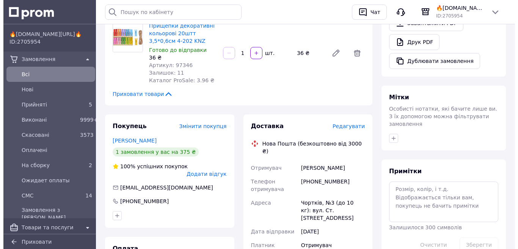
scroll to position [341, 0]
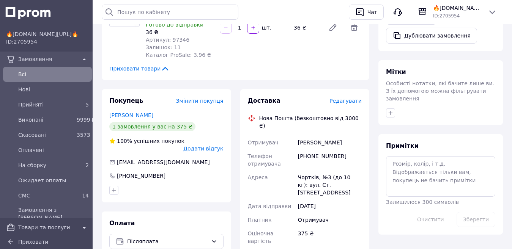
click at [351, 98] on span "Редагувати" at bounding box center [345, 101] width 32 height 6
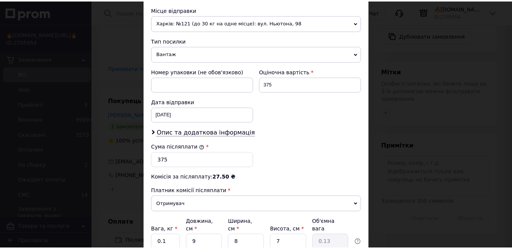
scroll to position [330, 0]
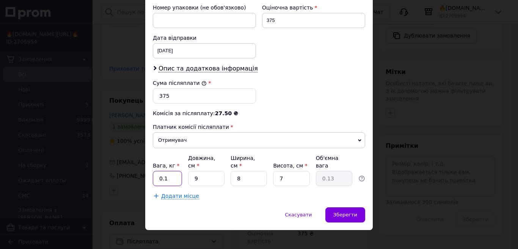
click at [170, 172] on input "0.1" at bounding box center [167, 178] width 29 height 15
type input "1"
type input "5"
click at [343, 212] on span "Зберегти" at bounding box center [345, 215] width 24 height 6
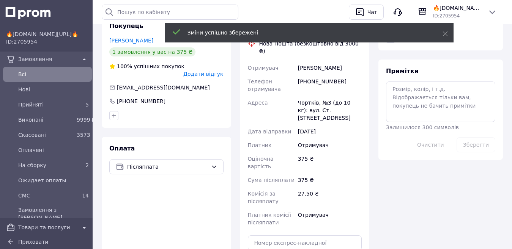
scroll to position [455, 0]
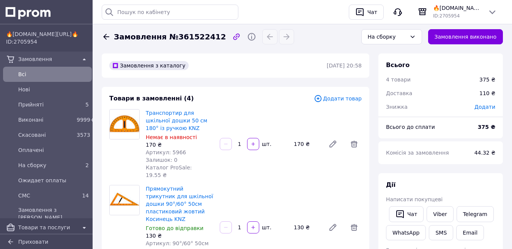
scroll to position [0, 0]
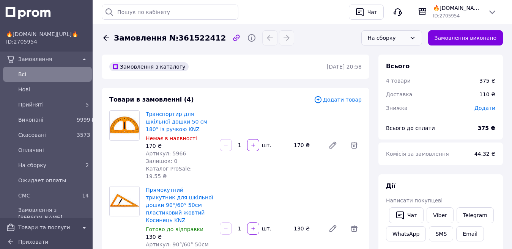
click at [380, 35] on div "На сборку" at bounding box center [387, 38] width 39 height 8
click at [382, 106] on li "СМС" at bounding box center [392, 113] width 60 height 14
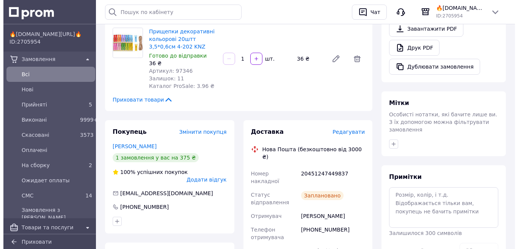
scroll to position [266, 0]
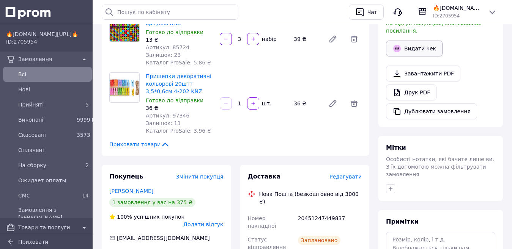
click at [429, 45] on button "Видати чек" at bounding box center [414, 49] width 57 height 16
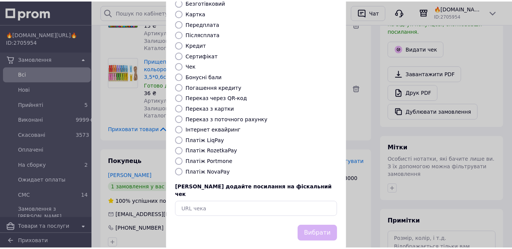
scroll to position [77, 0]
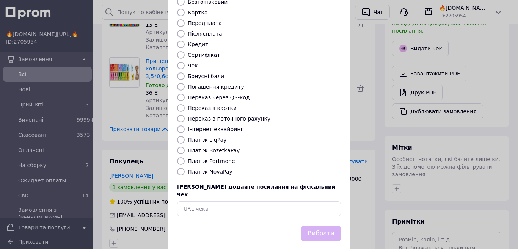
click at [203, 169] on label "Платіж NovaPay" at bounding box center [210, 172] width 45 height 6
click at [185, 168] on input "Платіж NovaPay" at bounding box center [181, 172] width 8 height 8
click at [328, 226] on button "Вибрати" at bounding box center [321, 234] width 40 height 16
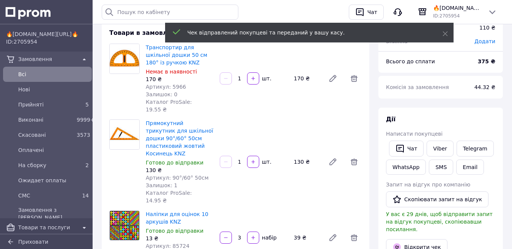
scroll to position [0, 0]
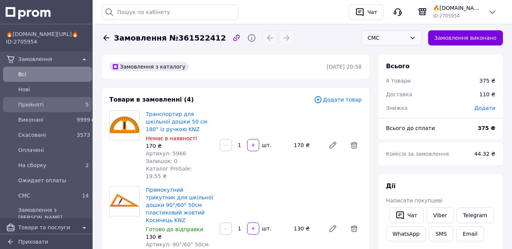
click at [30, 104] on span "Прийняті" at bounding box center [45, 105] width 55 height 8
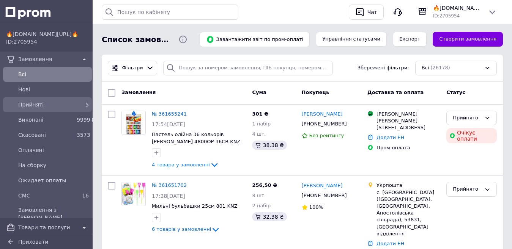
click at [56, 102] on span "Прийняті" at bounding box center [45, 105] width 55 height 8
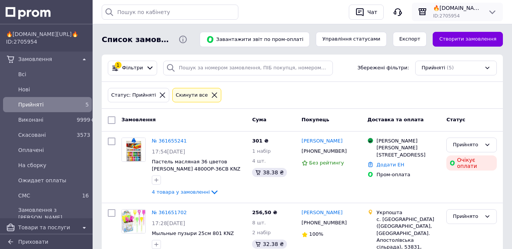
click at [473, 13] on div "ID: 2705954" at bounding box center [457, 16] width 49 height 8
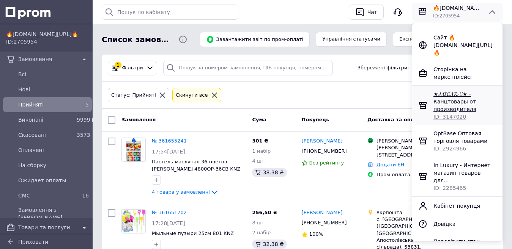
click at [456, 96] on span "★𝓜𝓘𝓒𝓐𝓡-𝓥★ - Канцтовары от производителя" at bounding box center [454, 101] width 43 height 21
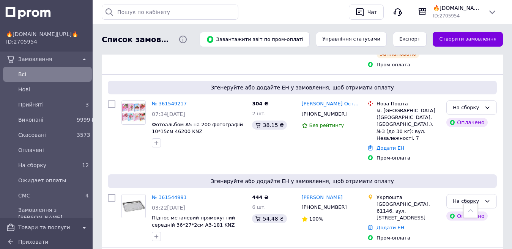
scroll to position [1329, 0]
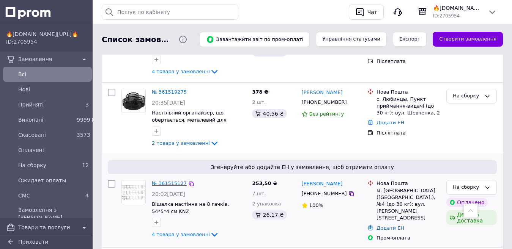
click at [175, 181] on link "№ 361515127" at bounding box center [169, 184] width 35 height 6
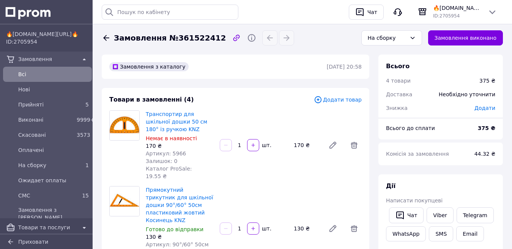
drag, startPoint x: 44, startPoint y: 73, endPoint x: 52, endPoint y: 57, distance: 18.2
click at [44, 73] on span "Всi" at bounding box center [53, 75] width 71 height 8
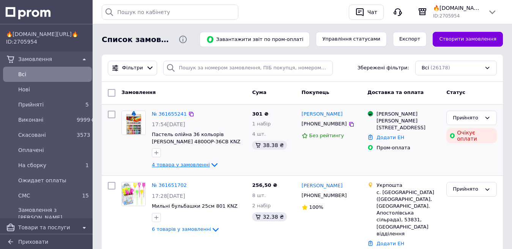
click at [181, 167] on span "4 товара у замовленні" at bounding box center [181, 165] width 58 height 6
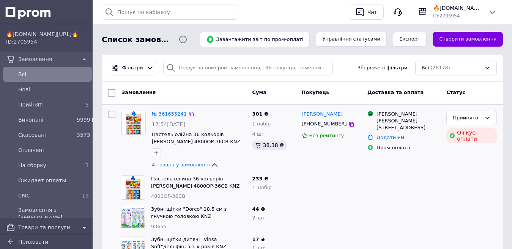
click at [171, 116] on link "№ 361655241" at bounding box center [169, 114] width 35 height 6
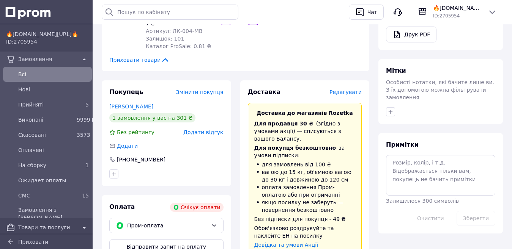
scroll to position [379, 0]
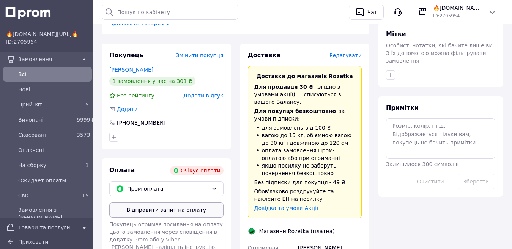
click at [180, 203] on button "Відправити запит на оплату" at bounding box center [166, 210] width 114 height 15
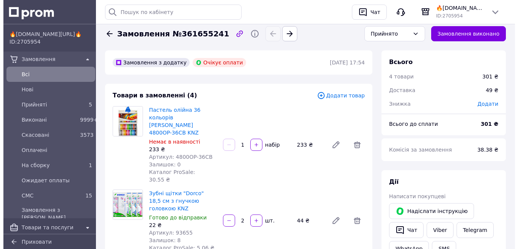
scroll to position [0, 0]
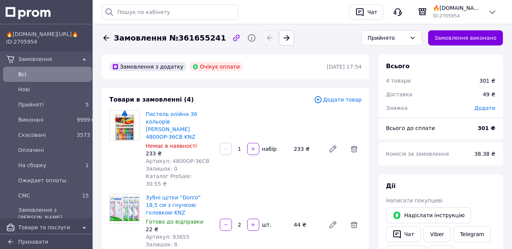
click at [39, 75] on span "Всi" at bounding box center [53, 75] width 71 height 8
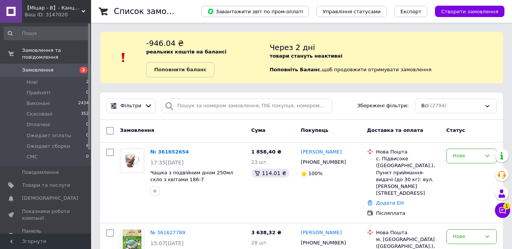
click at [42, 14] on div "Ваш ID: 3147020" at bounding box center [58, 14] width 66 height 7
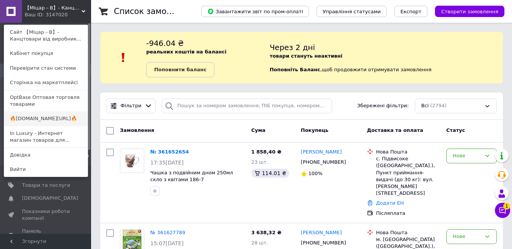
click at [54, 118] on link "🔥[DOMAIN_NAME][URL]🔥" at bounding box center [45, 119] width 83 height 14
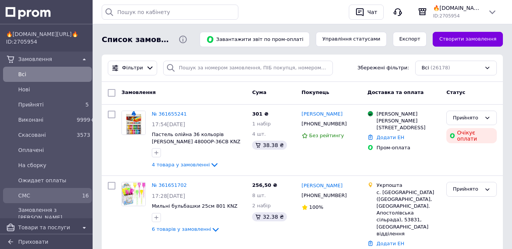
click at [41, 190] on div "СМС" at bounding box center [46, 195] width 58 height 11
click at [42, 193] on span "СМС" at bounding box center [45, 196] width 55 height 8
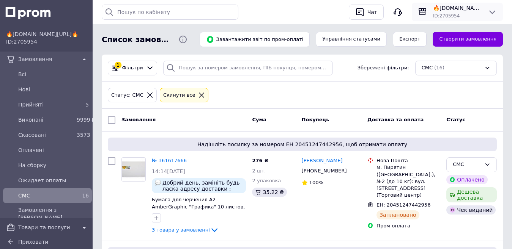
click at [434, 11] on span "🔥[DOMAIN_NAME][URL]🔥" at bounding box center [457, 8] width 49 height 8
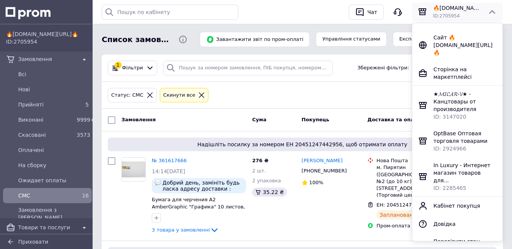
click at [454, 101] on span "★𝓜𝓘𝓒𝓐𝓡-𝓥★ - Канцтовары от производителя" at bounding box center [454, 101] width 43 height 21
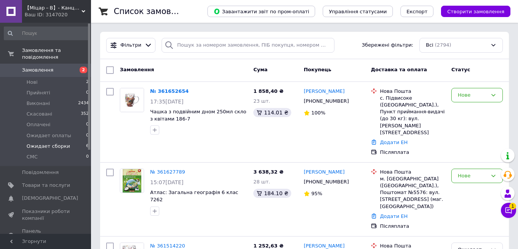
click at [43, 143] on span "Ожидает сборки" at bounding box center [49, 146] width 44 height 7
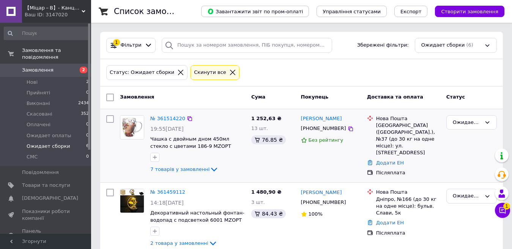
scroll to position [114, 0]
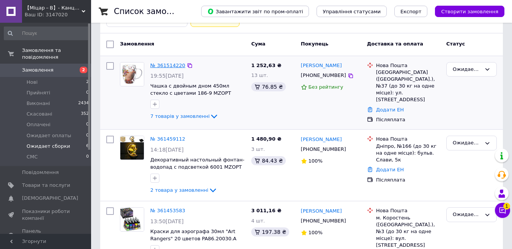
drag, startPoint x: 162, startPoint y: 61, endPoint x: 158, endPoint y: 66, distance: 6.2
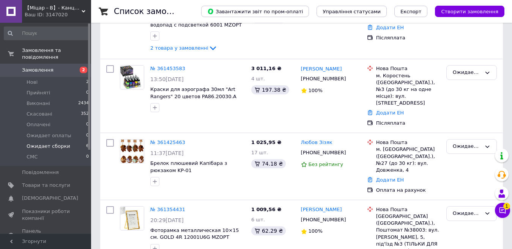
scroll to position [266, 0]
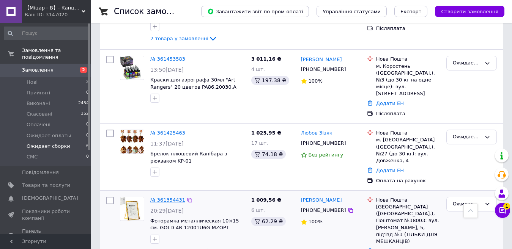
click at [159, 197] on link "№ 361354431" at bounding box center [167, 200] width 35 height 6
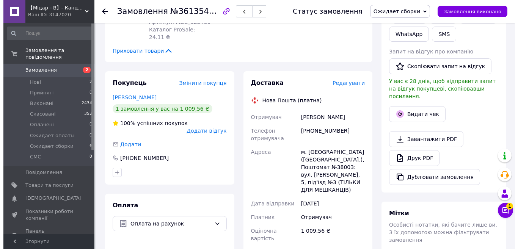
scroll to position [202, 0]
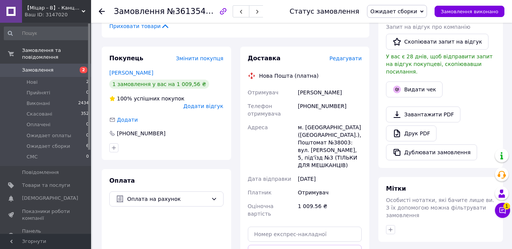
click at [347, 55] on span "Редагувати" at bounding box center [345, 58] width 32 height 6
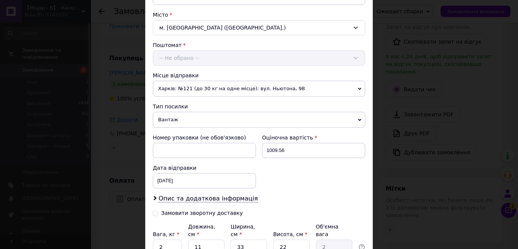
scroll to position [268, 0]
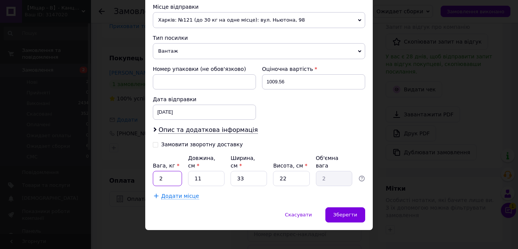
click at [173, 176] on input "2" at bounding box center [167, 178] width 29 height 15
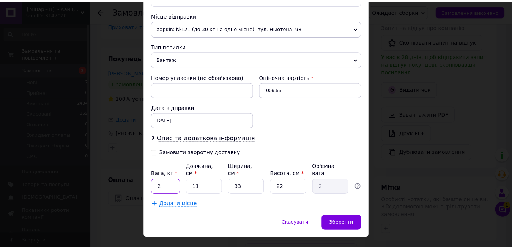
scroll to position [277, 0]
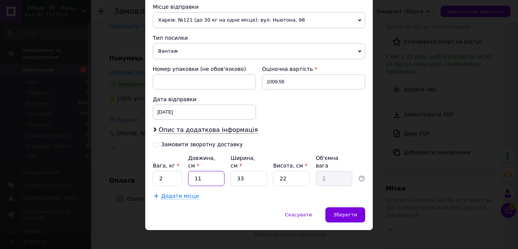
type input "2"
type input "0.36"
type input "23"
type input "4.17"
type input "23"
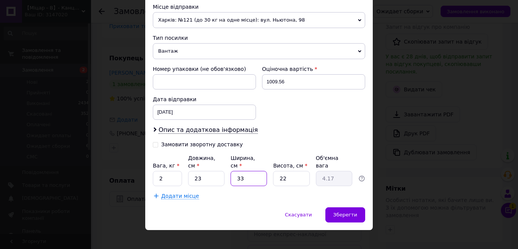
type input "2"
type input "0.25"
type input "23"
type input "2.91"
type input "23"
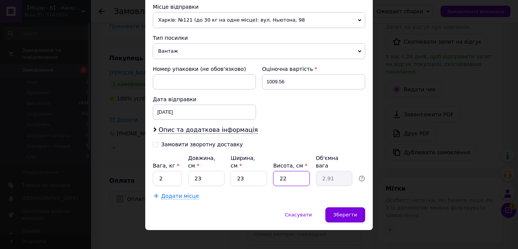
type input "1"
type input "0.13"
type input "14"
type input "1.85"
type input "14"
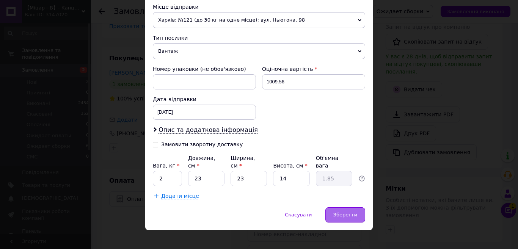
click at [347, 212] on span "Зберегти" at bounding box center [345, 215] width 24 height 6
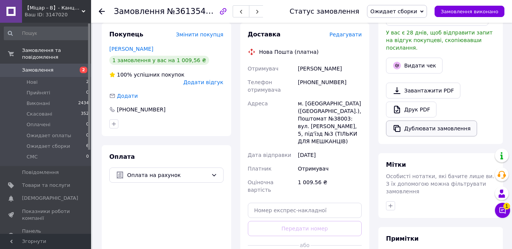
scroll to position [228, 0]
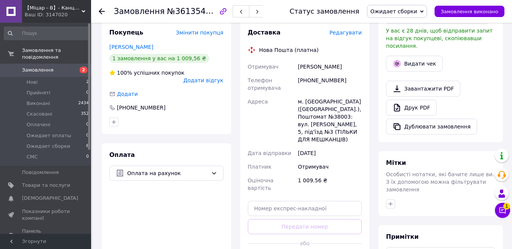
drag, startPoint x: 328, startPoint y: 229, endPoint x: 332, endPoint y: 224, distance: 6.7
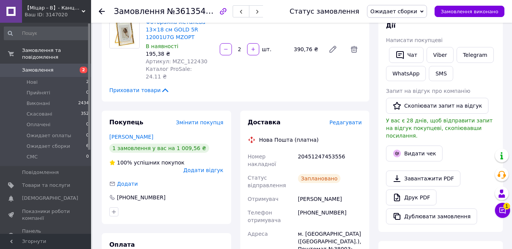
scroll to position [76, 0]
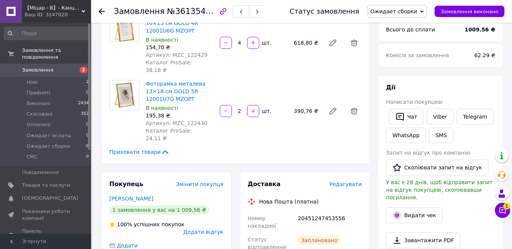
click at [394, 19] on div "Статус замовлення Ожидает сборки Прийнято Виконано Скасовано Оплачено Ожидает о…" at bounding box center [389, 11] width 230 height 23
click at [396, 10] on span "Ожидает сборки" at bounding box center [393, 11] width 47 height 6
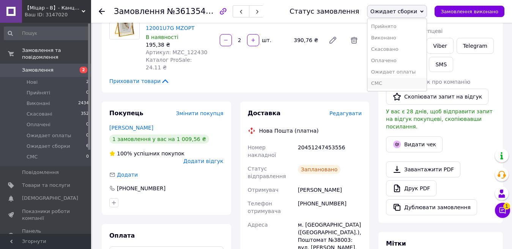
scroll to position [152, 0]
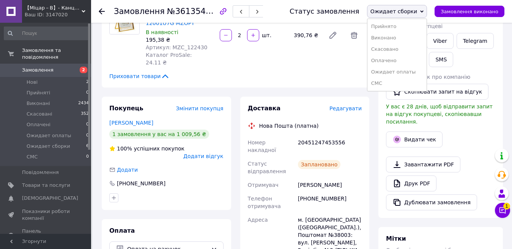
drag, startPoint x: 396, startPoint y: 84, endPoint x: 162, endPoint y: 58, distance: 235.6
click at [396, 84] on li "СМС" at bounding box center [397, 83] width 60 height 11
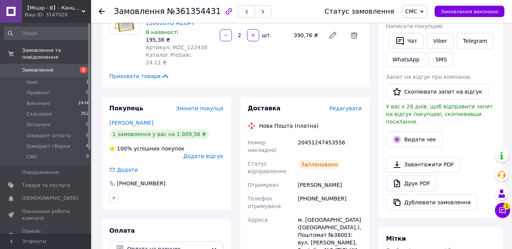
click at [41, 67] on span "Замовлення" at bounding box center [37, 70] width 31 height 7
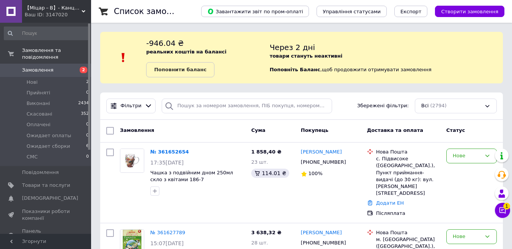
click at [70, 11] on div "Ваш ID: 3147020" at bounding box center [58, 14] width 66 height 7
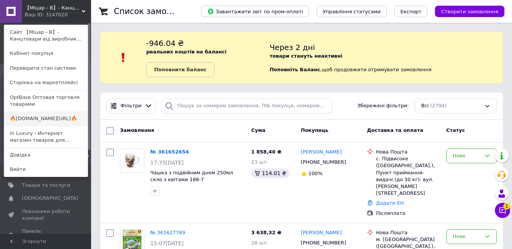
click at [58, 113] on link "🔥[DOMAIN_NAME][URL]🔥" at bounding box center [45, 119] width 83 height 14
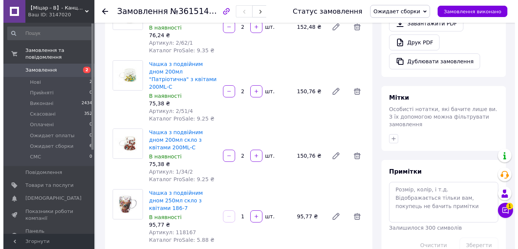
scroll to position [455, 0]
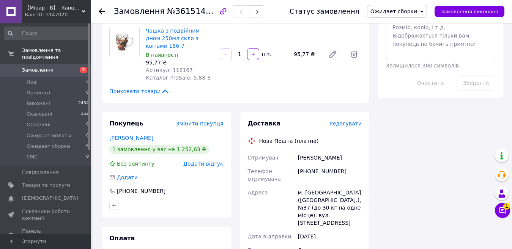
click at [347, 121] on span "Редагувати" at bounding box center [345, 124] width 32 height 6
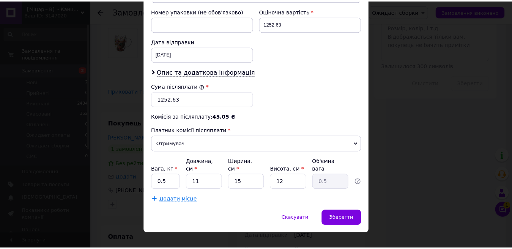
scroll to position [330, 0]
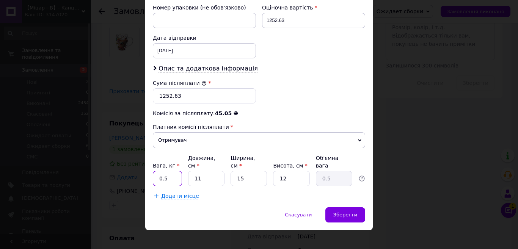
click at [168, 172] on input "0.5" at bounding box center [167, 178] width 29 height 15
type input "2.8"
type input "3"
type input "0.14"
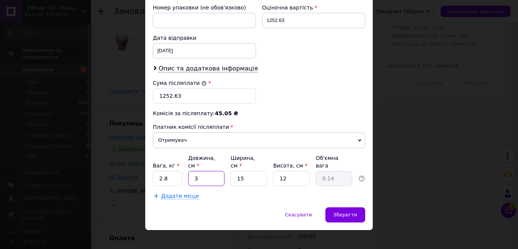
type input "39"
type input "1.76"
type input "39"
type input "3"
type input "0.35"
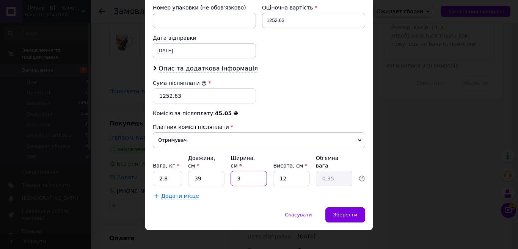
type input "36"
type input "4.21"
type input "36"
type input "2"
type input "0.7"
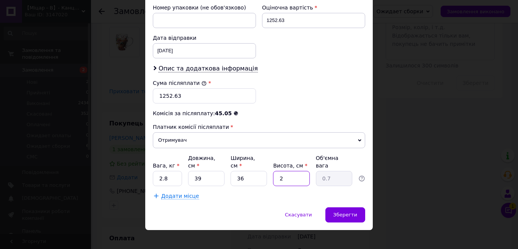
type input "23"
type input "8.07"
type input "23"
click at [352, 214] on div "Зберегти" at bounding box center [346, 215] width 40 height 15
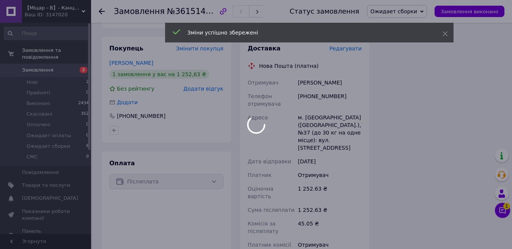
scroll to position [635, 0]
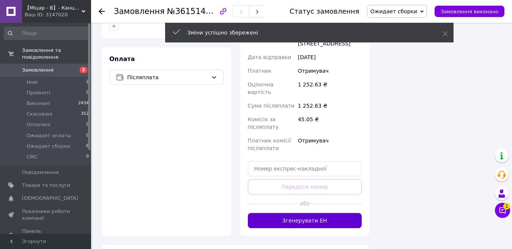
click at [306, 213] on button "Згенерувати ЕН" at bounding box center [305, 220] width 114 height 15
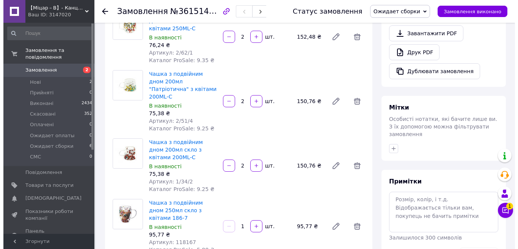
scroll to position [217, 0]
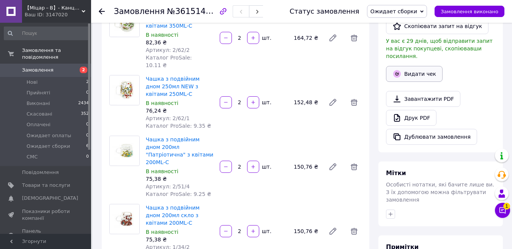
click at [415, 69] on button "Видати чек" at bounding box center [414, 74] width 57 height 16
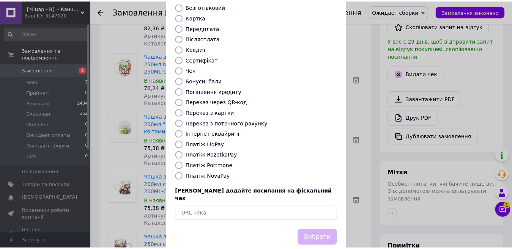
scroll to position [77, 0]
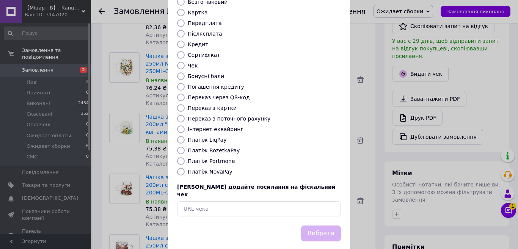
click at [207, 168] on div "Виберіть тип форми оплати, який буде вказаний у чеку Готівка Безготівковий Карт…" at bounding box center [259, 93] width 182 height 266
click at [210, 169] on label "Платіж NovaPay" at bounding box center [210, 172] width 45 height 6
click at [185, 168] on input "Платіж NovaPay" at bounding box center [181, 172] width 8 height 8
radio input "true"
click at [326, 226] on button "Вибрати" at bounding box center [321, 234] width 40 height 16
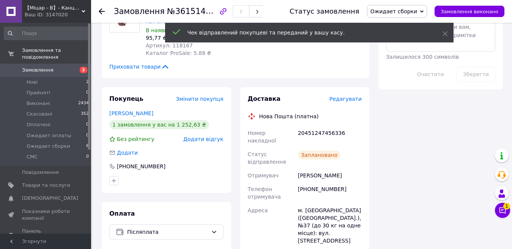
scroll to position [483, 0]
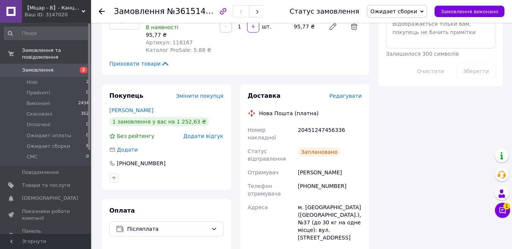
click at [417, 10] on span "Ожидает сборки" at bounding box center [393, 11] width 47 height 6
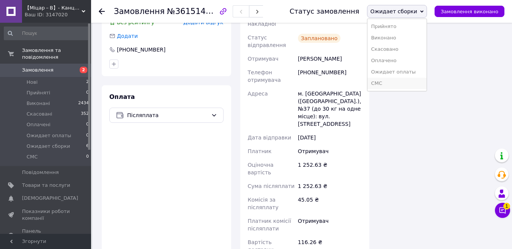
click at [396, 82] on li "СМС" at bounding box center [397, 83] width 60 height 11
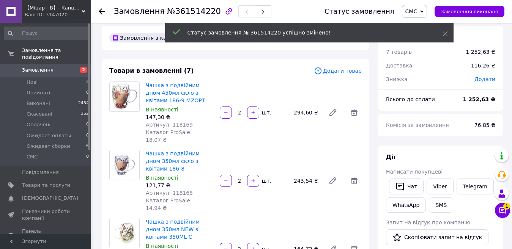
scroll to position [0, 0]
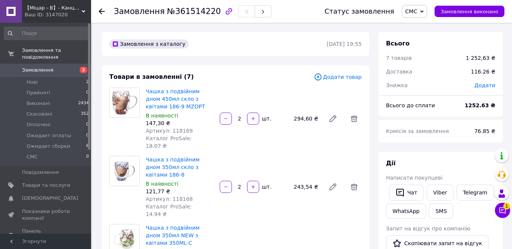
click at [57, 13] on div "Ваш ID: 3147020" at bounding box center [58, 14] width 66 height 7
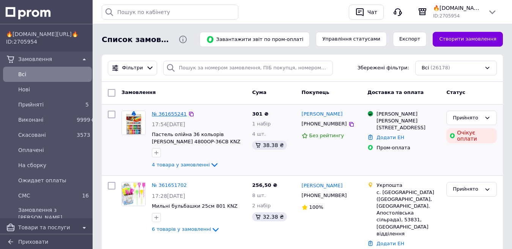
click at [178, 113] on link "№ 361655241" at bounding box center [169, 114] width 35 height 6
